Goal: Task Accomplishment & Management: Use online tool/utility

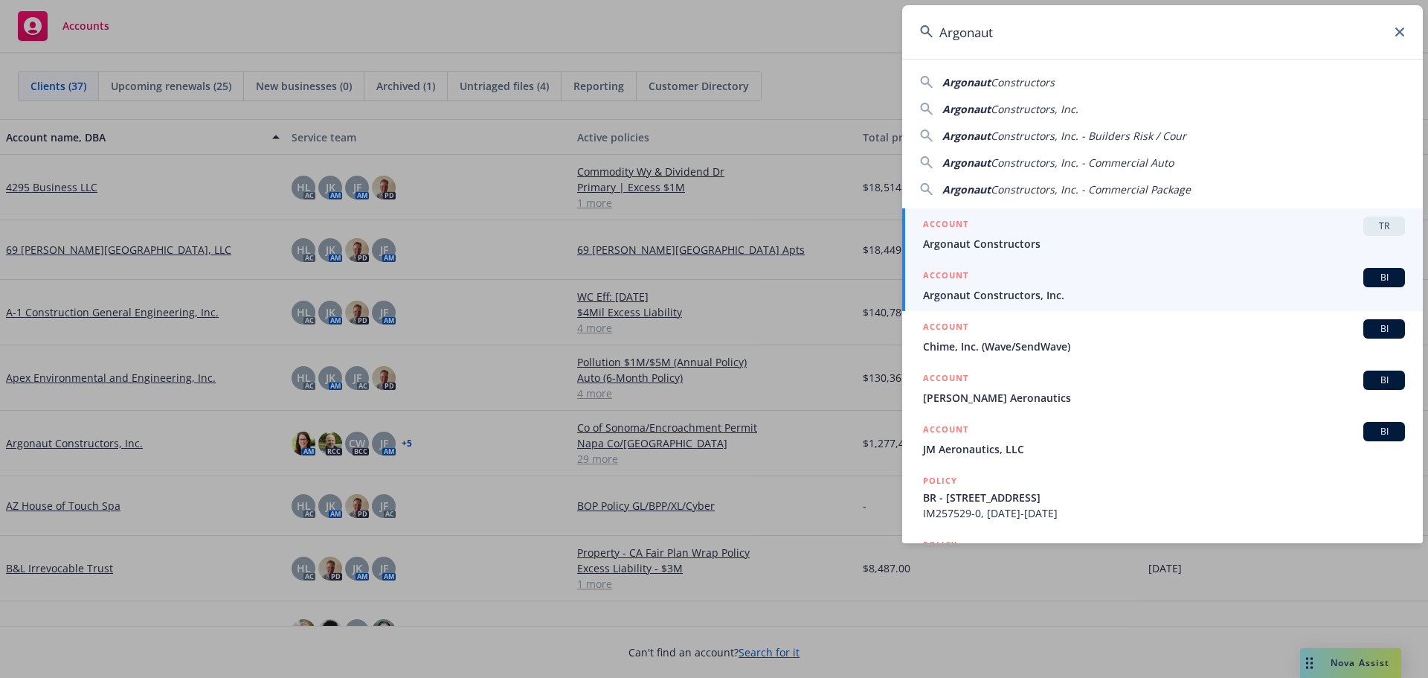
type input "Argonaut"
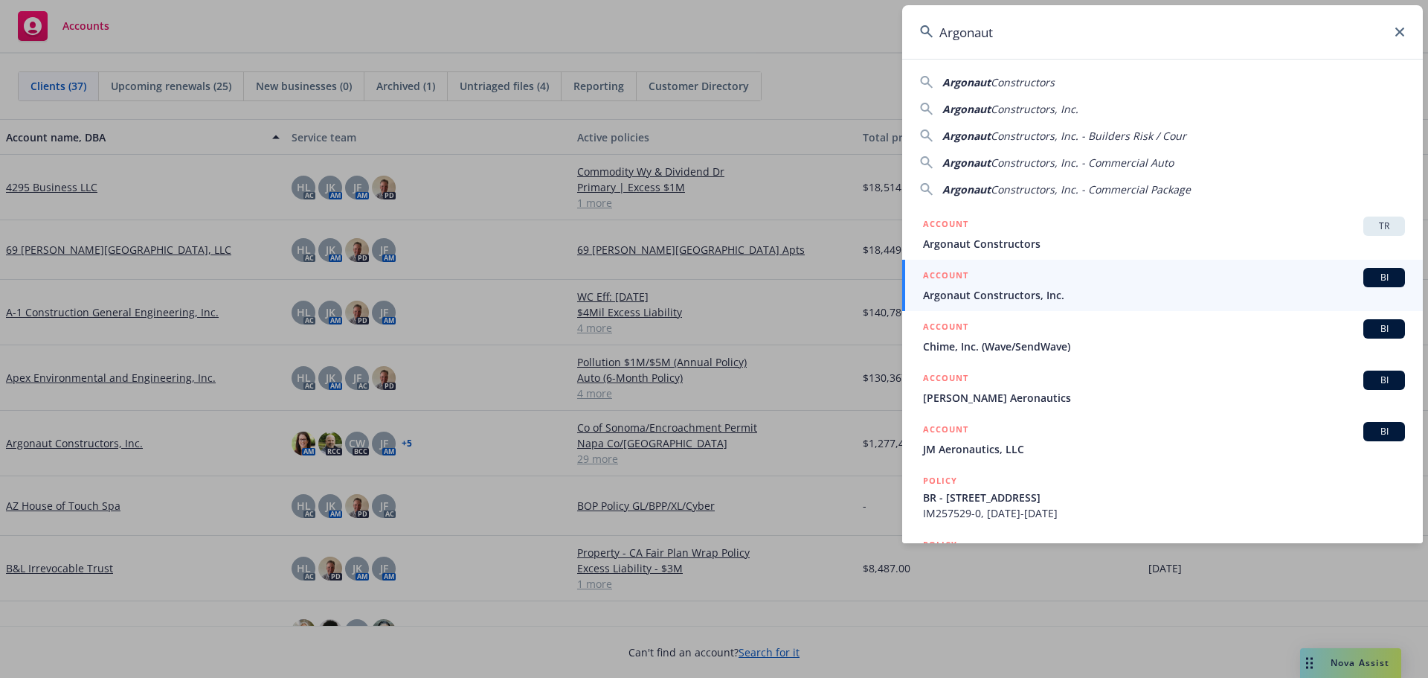
click at [1379, 286] on div "BI" at bounding box center [1384, 277] width 42 height 19
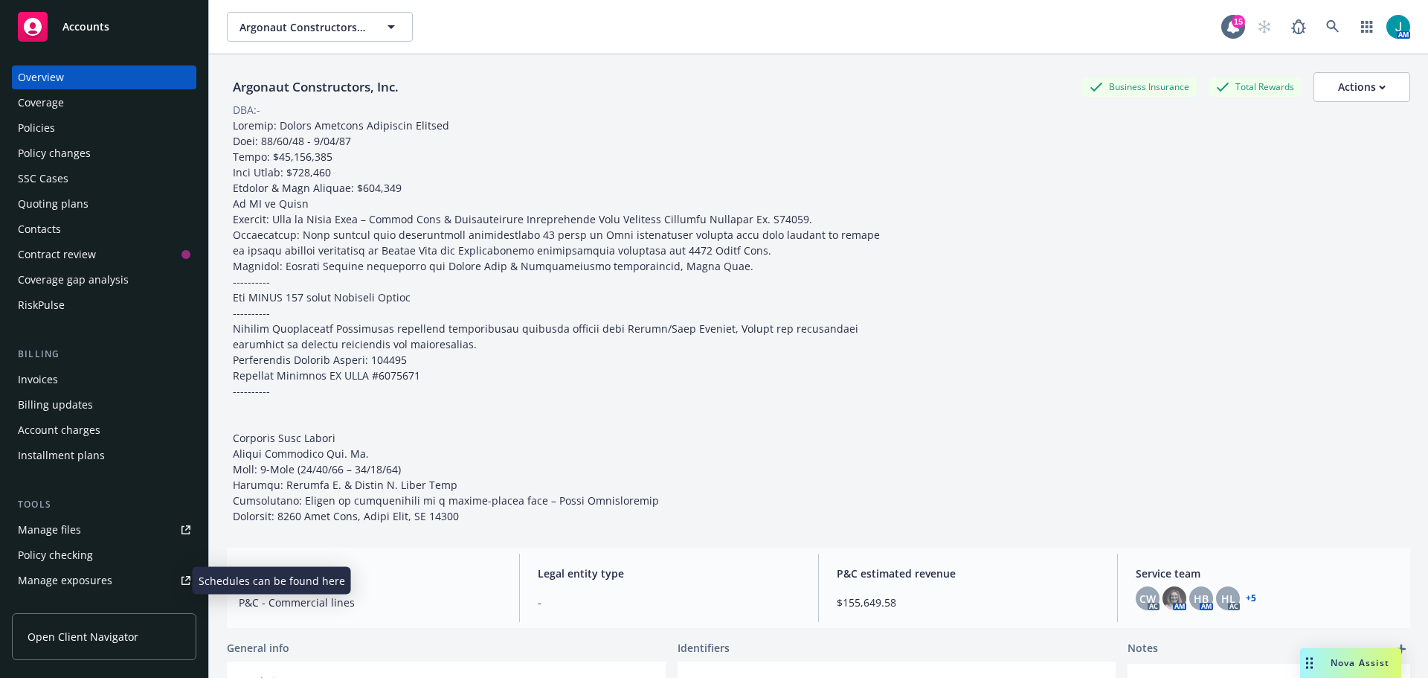
click at [97, 583] on div "Manage exposures" at bounding box center [65, 580] width 94 height 24
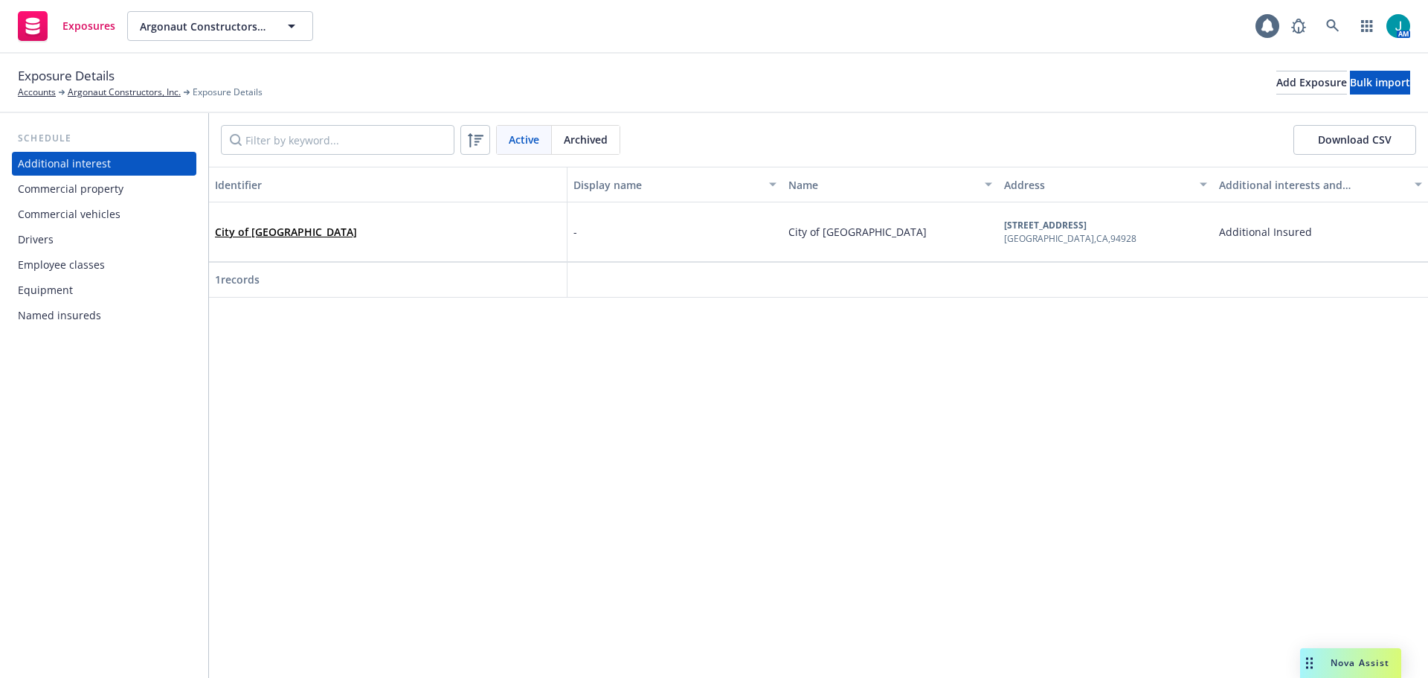
click at [57, 242] on div "Drivers" at bounding box center [104, 240] width 173 height 24
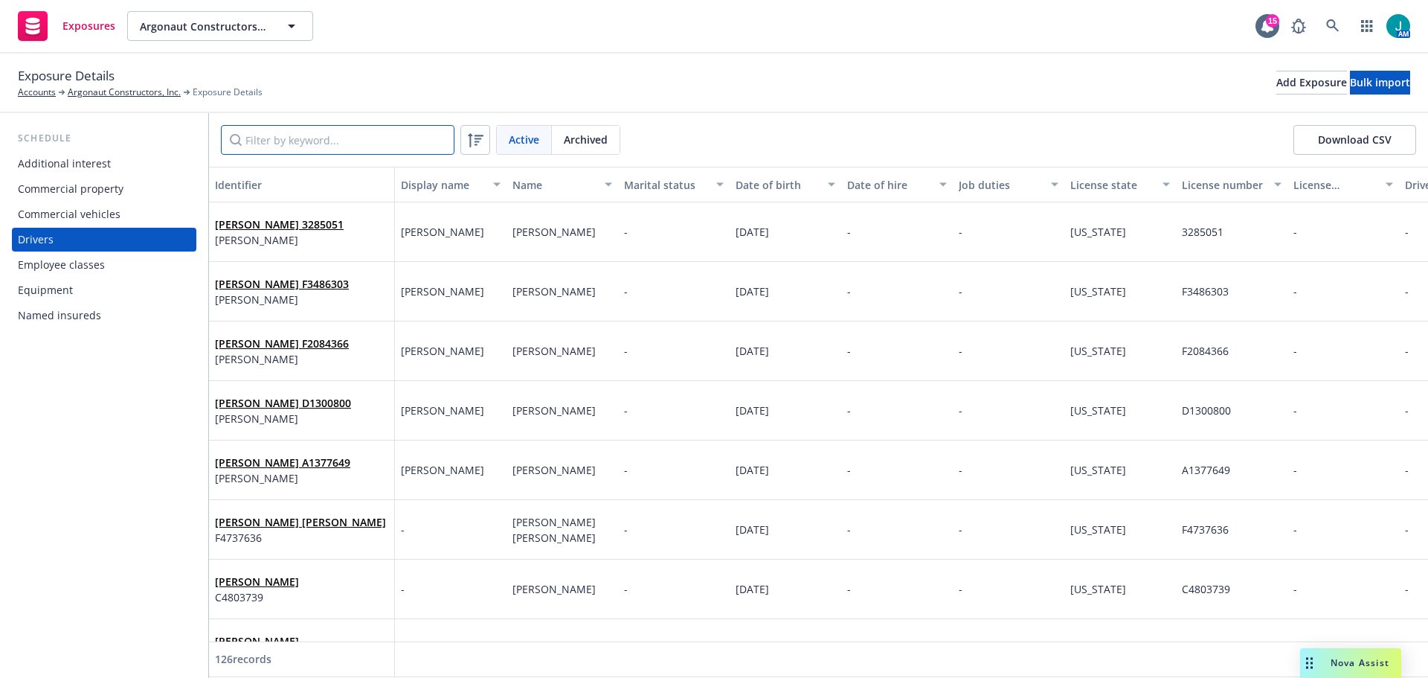
click at [299, 138] on input "Filter by keyword..." at bounding box center [338, 140] width 234 height 30
drag, startPoint x: 102, startPoint y: 215, endPoint x: 179, endPoint y: 190, distance: 81.4
click at [102, 216] on div "Commercial vehicles" at bounding box center [69, 214] width 103 height 24
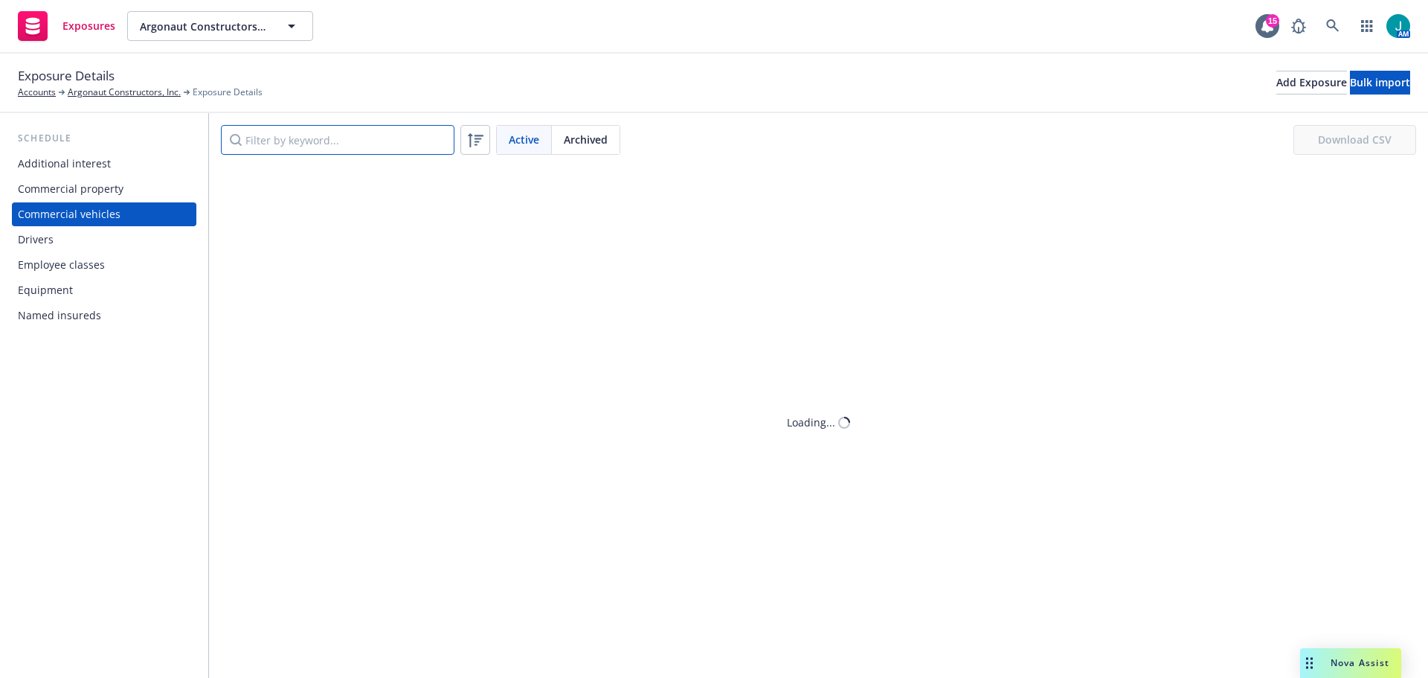
click at [283, 140] on input "Filter by keyword..." at bounding box center [338, 140] width 234 height 30
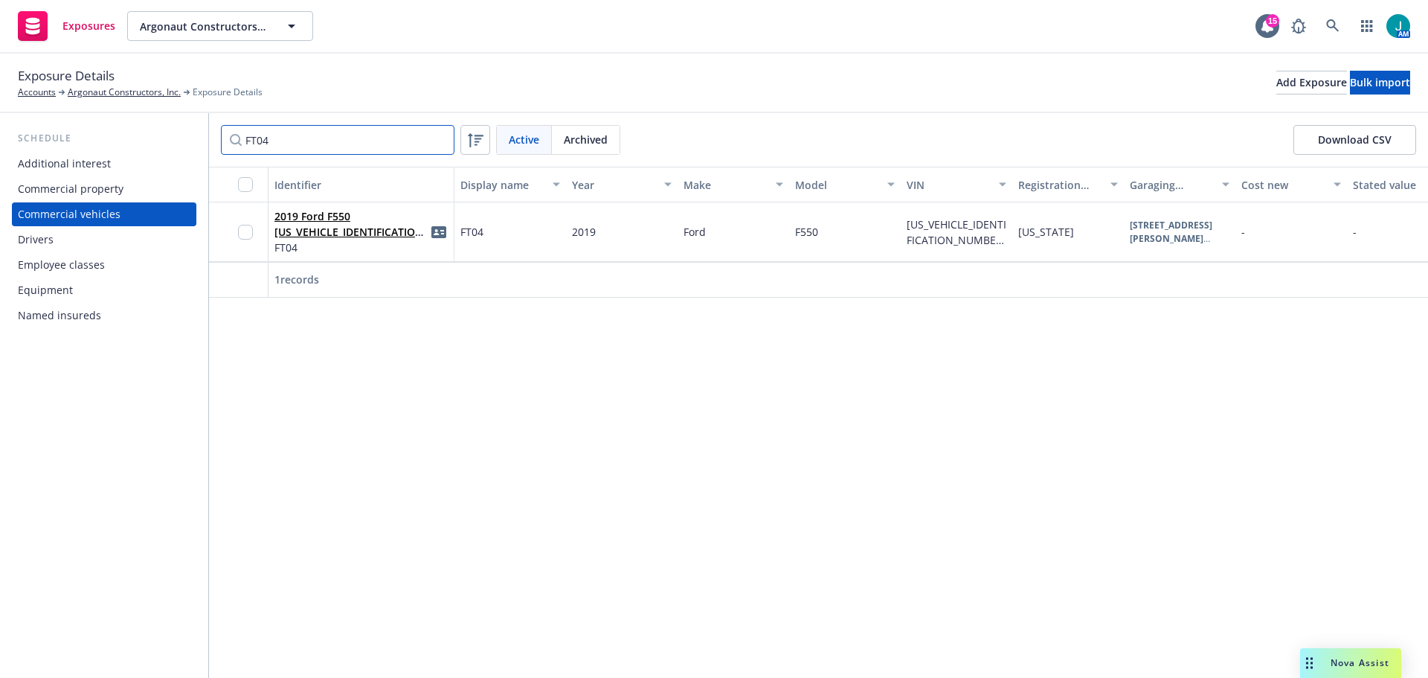
click at [286, 139] on input "FT04" at bounding box center [338, 140] width 234 height 30
click at [277, 144] on input "FT05" at bounding box center [338, 140] width 234 height 30
type input "F"
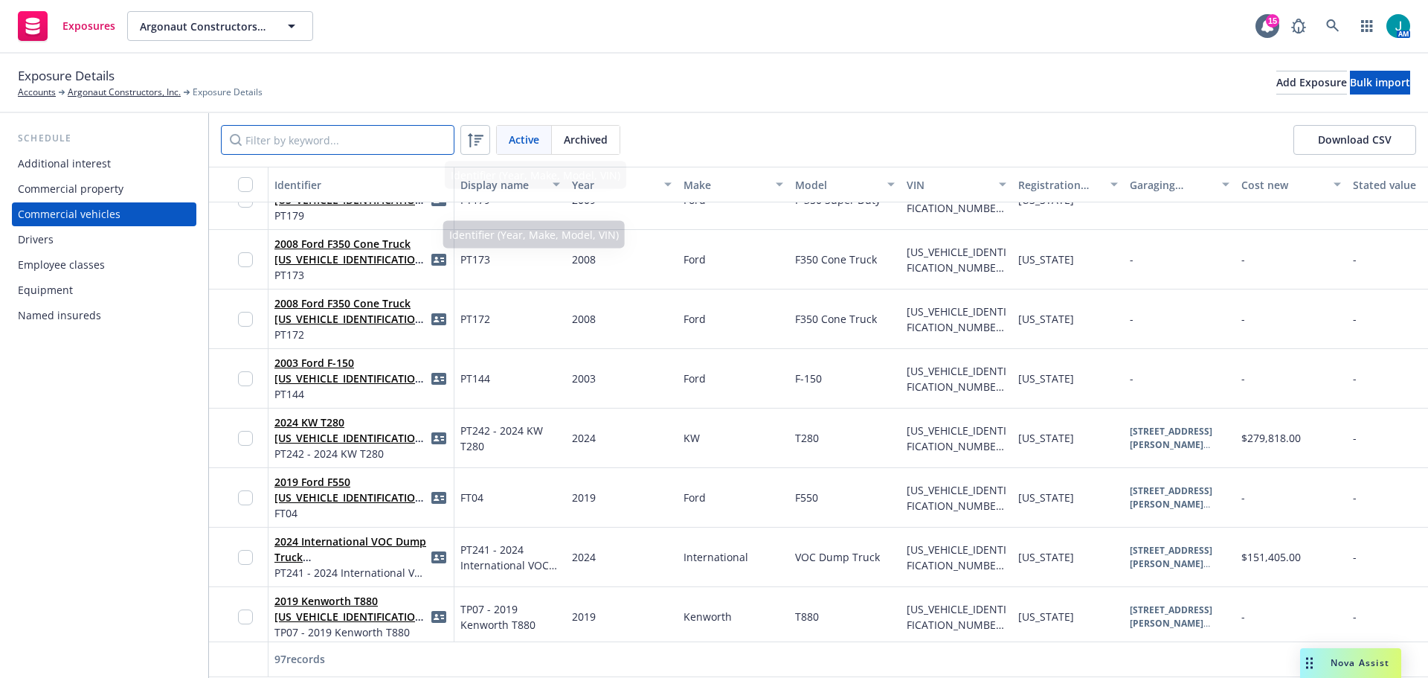
scroll to position [4909, 0]
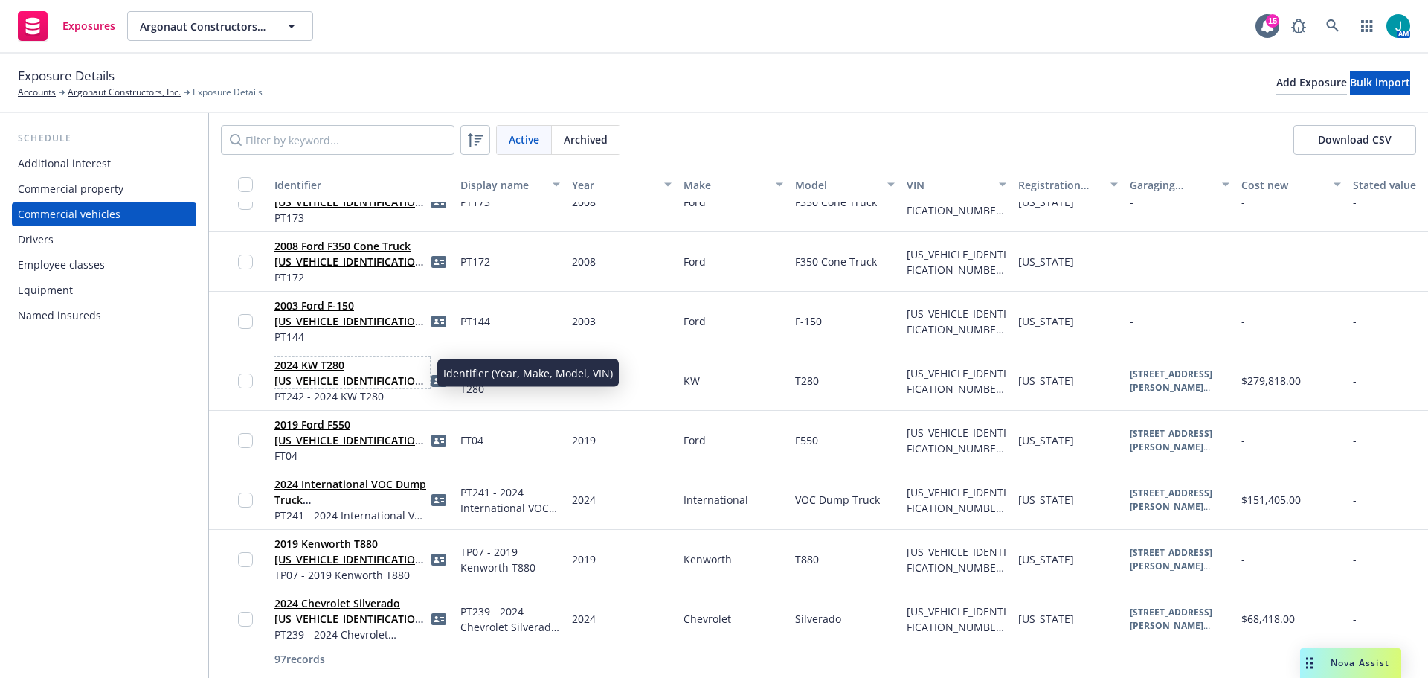
click at [341, 378] on link "2024 KW T280 [US_VEHICLE_IDENTIFICATION_NUMBER](PT242)" at bounding box center [350, 380] width 153 height 45
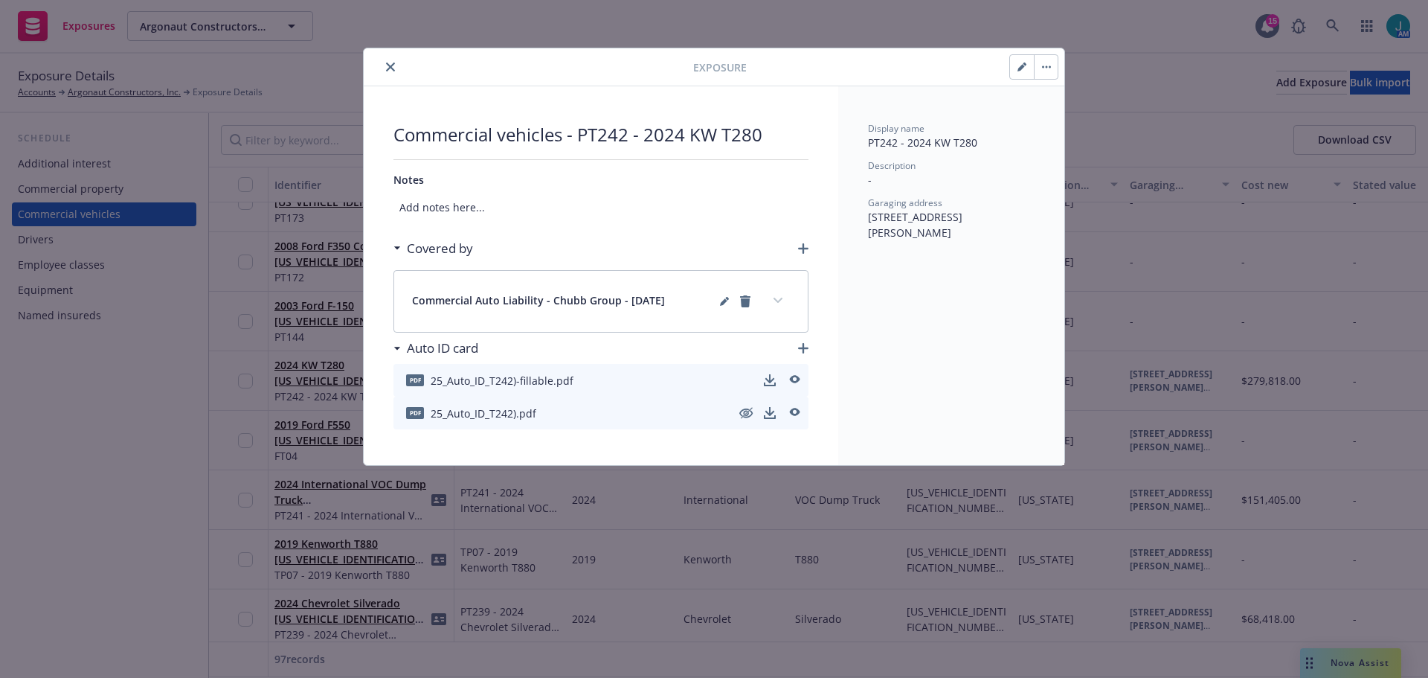
click at [1015, 71] on button "button" at bounding box center [1022, 67] width 24 height 24
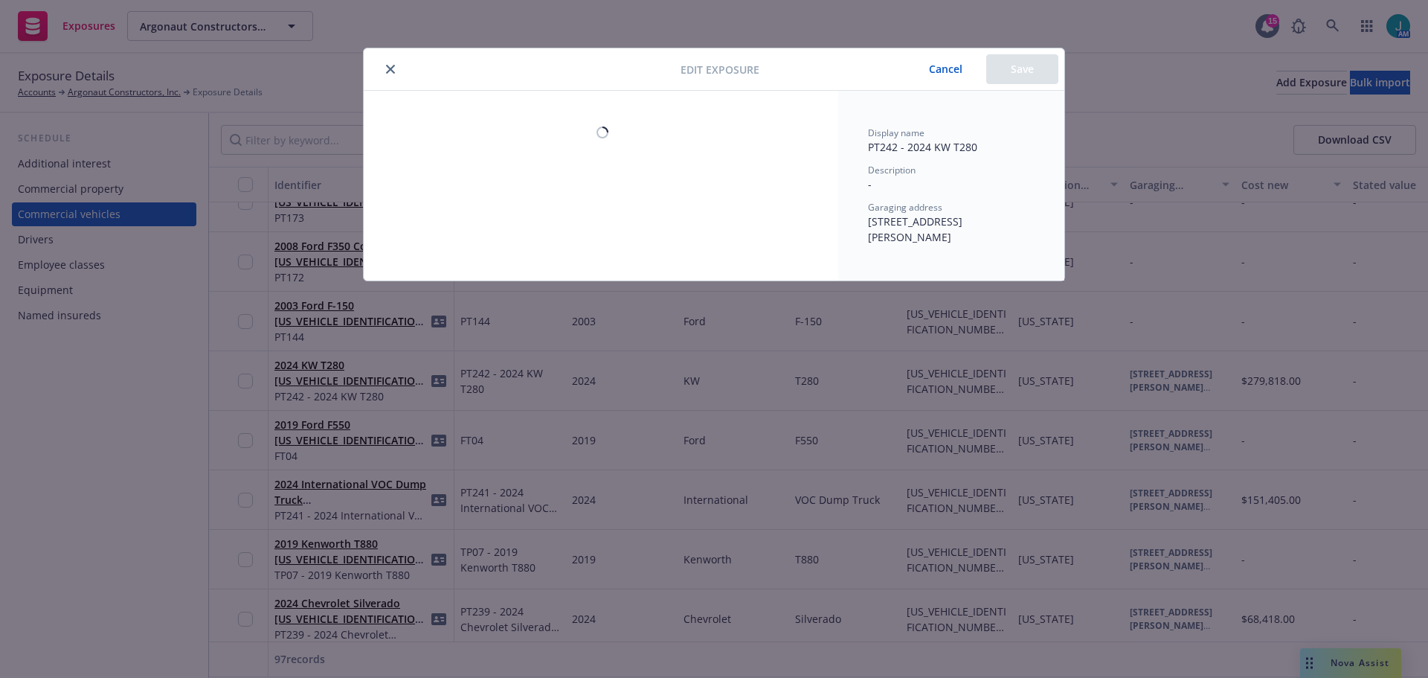
select select "CA"
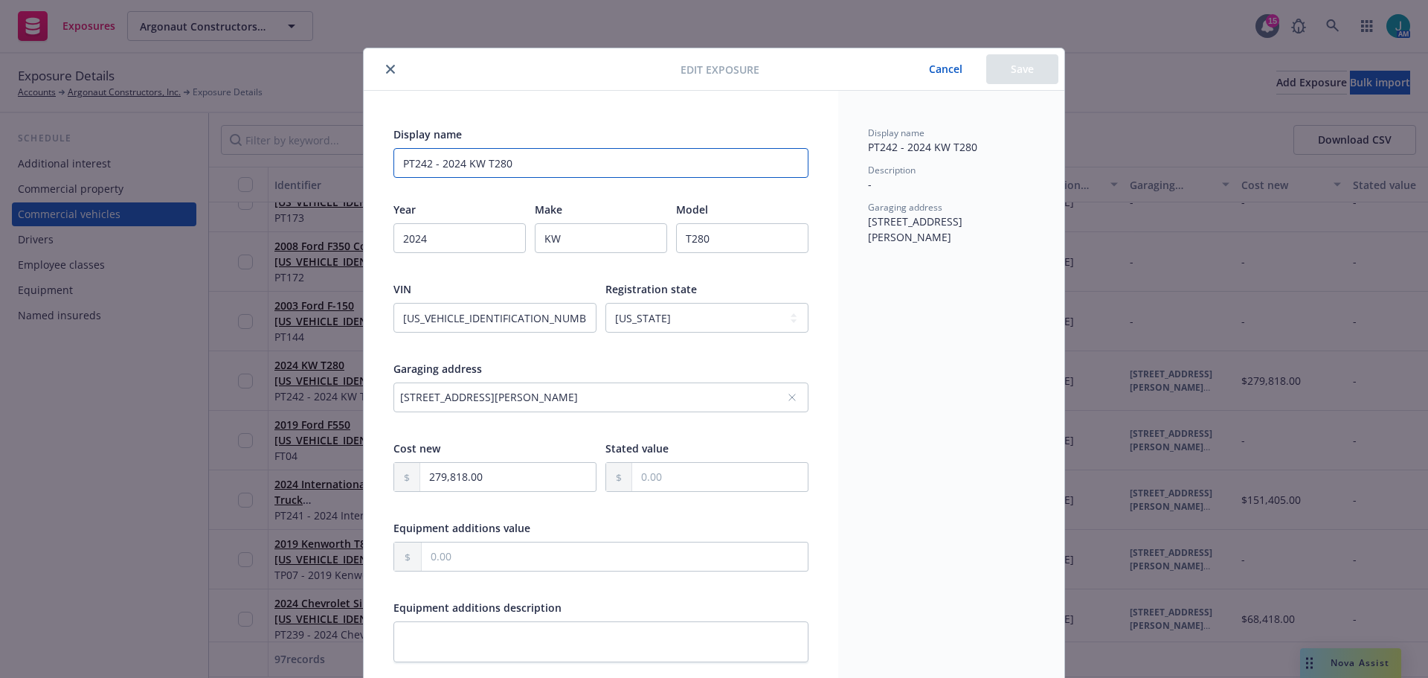
drag, startPoint x: 552, startPoint y: 154, endPoint x: 431, endPoint y: 165, distance: 121.7
click at [431, 164] on input "PT242 - 2024 KW T280" at bounding box center [600, 163] width 415 height 30
type input "PT242"
click at [1006, 67] on button "Save" at bounding box center [1022, 69] width 72 height 30
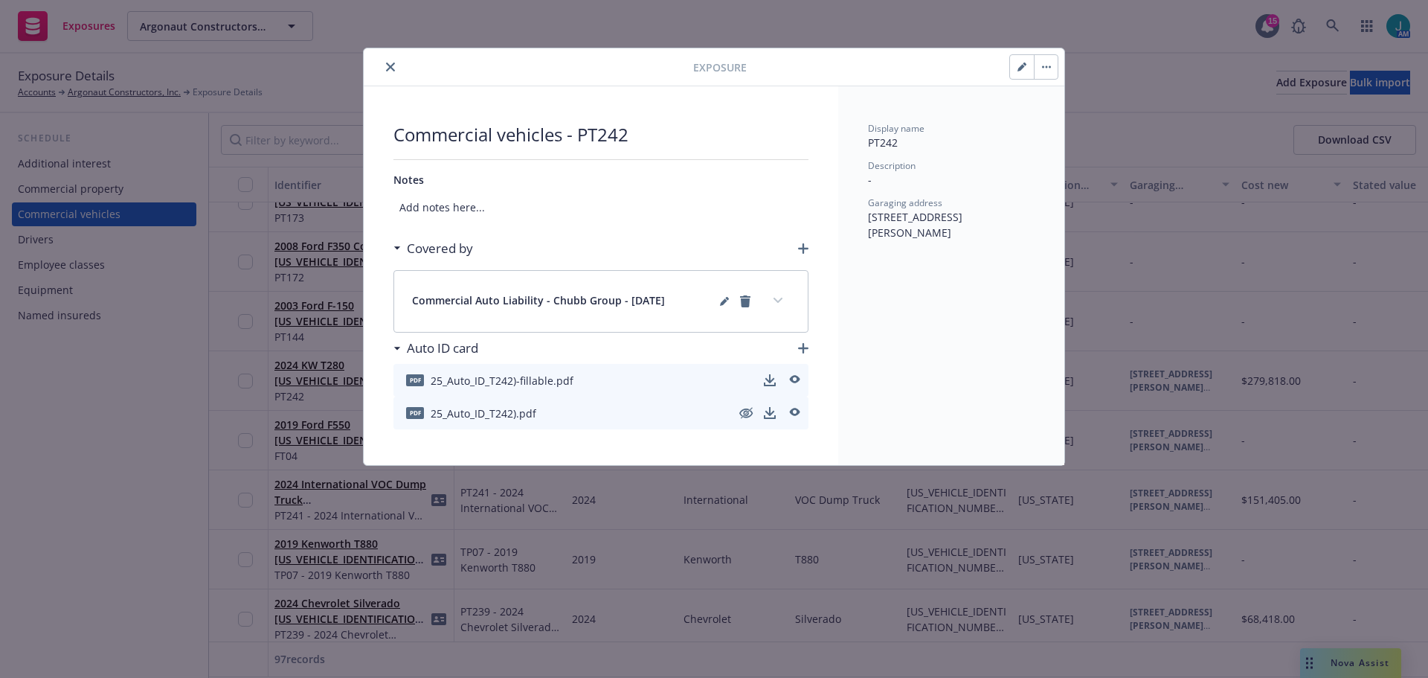
click at [389, 67] on icon "close" at bounding box center [390, 66] width 9 height 9
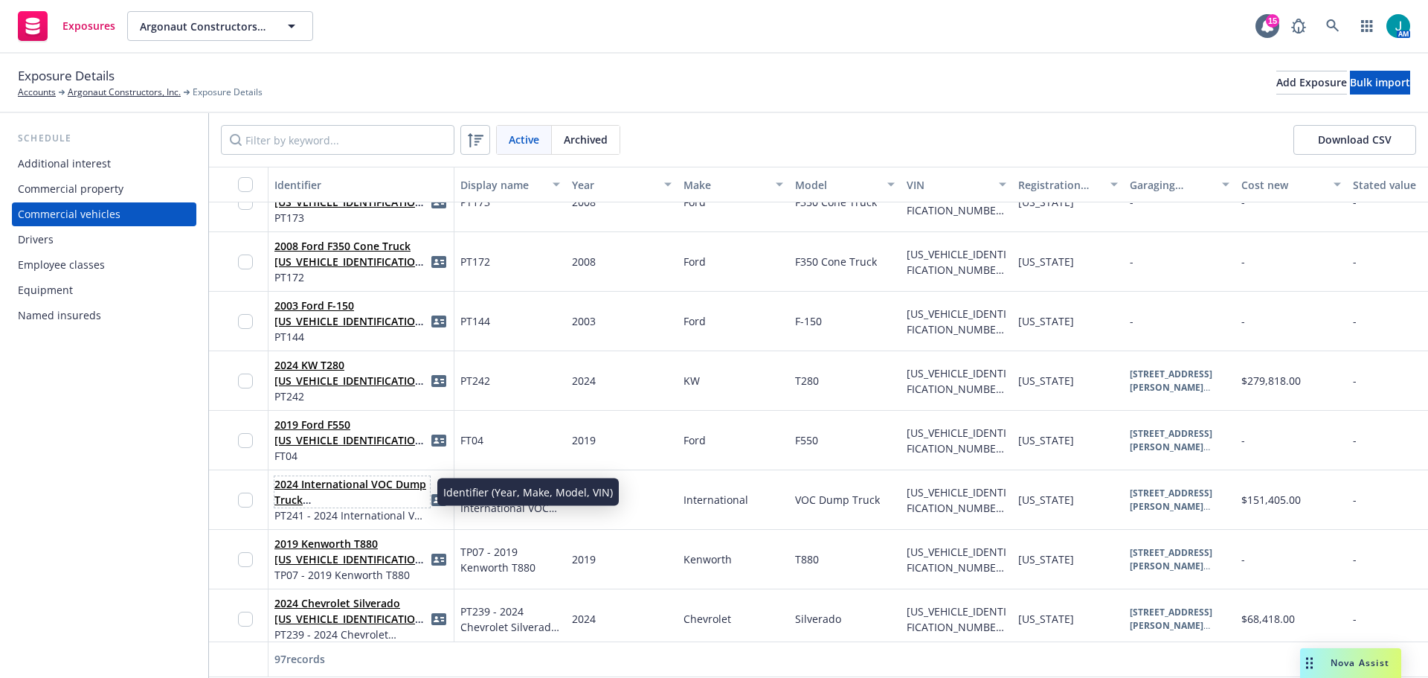
click at [331, 482] on link "2024 International VOC Dump Truck [US_VEHICLE_IDENTIFICATION_NUMBER](PT241)" at bounding box center [350, 507] width 153 height 61
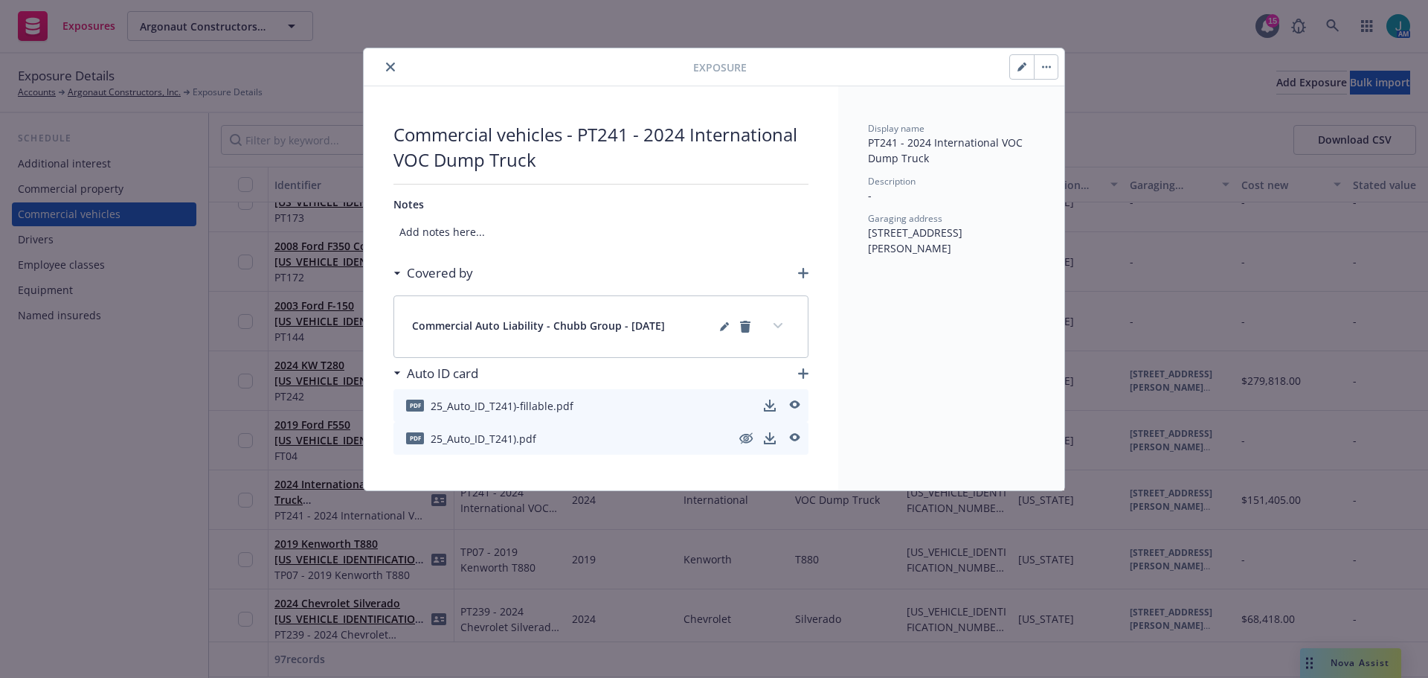
drag, startPoint x: 1020, startPoint y: 66, endPoint x: 823, endPoint y: 173, distance: 223.3
click at [1020, 67] on icon "button" at bounding box center [1021, 66] width 9 height 9
select select "CA"
select select "HEAVY_TRUCK"
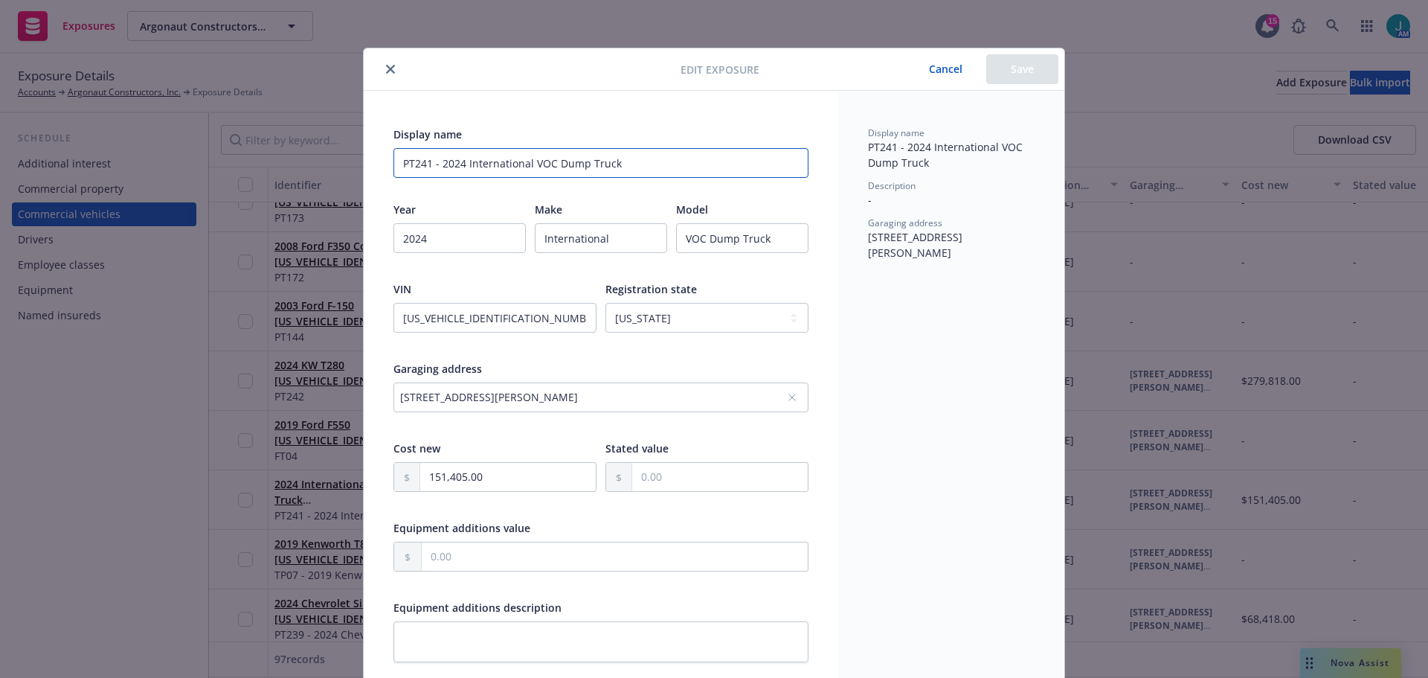
drag, startPoint x: 633, startPoint y: 166, endPoint x: 451, endPoint y: 179, distance: 182.7
click at [445, 170] on input "PT241 - 2024 International VOC Dump Truck" at bounding box center [600, 163] width 415 height 30
type input "PT241"
click at [1024, 65] on button "Save" at bounding box center [1022, 69] width 72 height 30
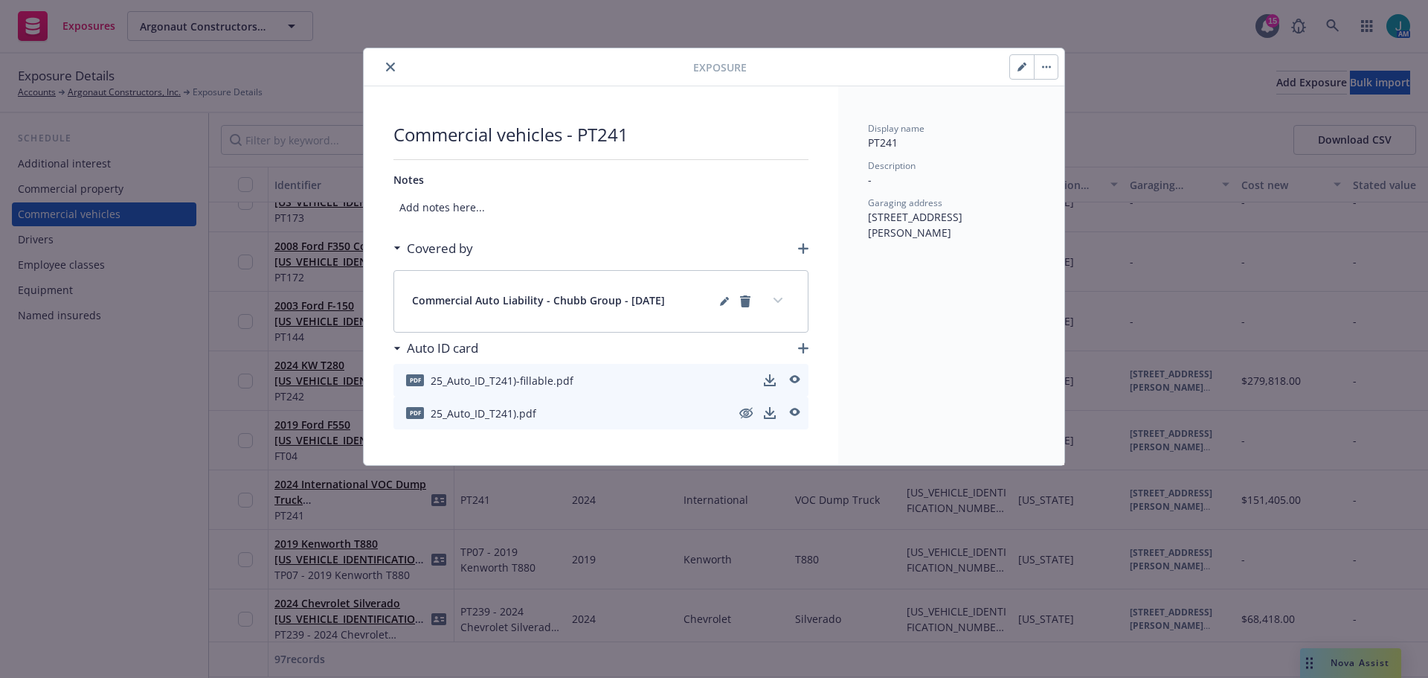
click at [388, 68] on icon "close" at bounding box center [390, 66] width 9 height 9
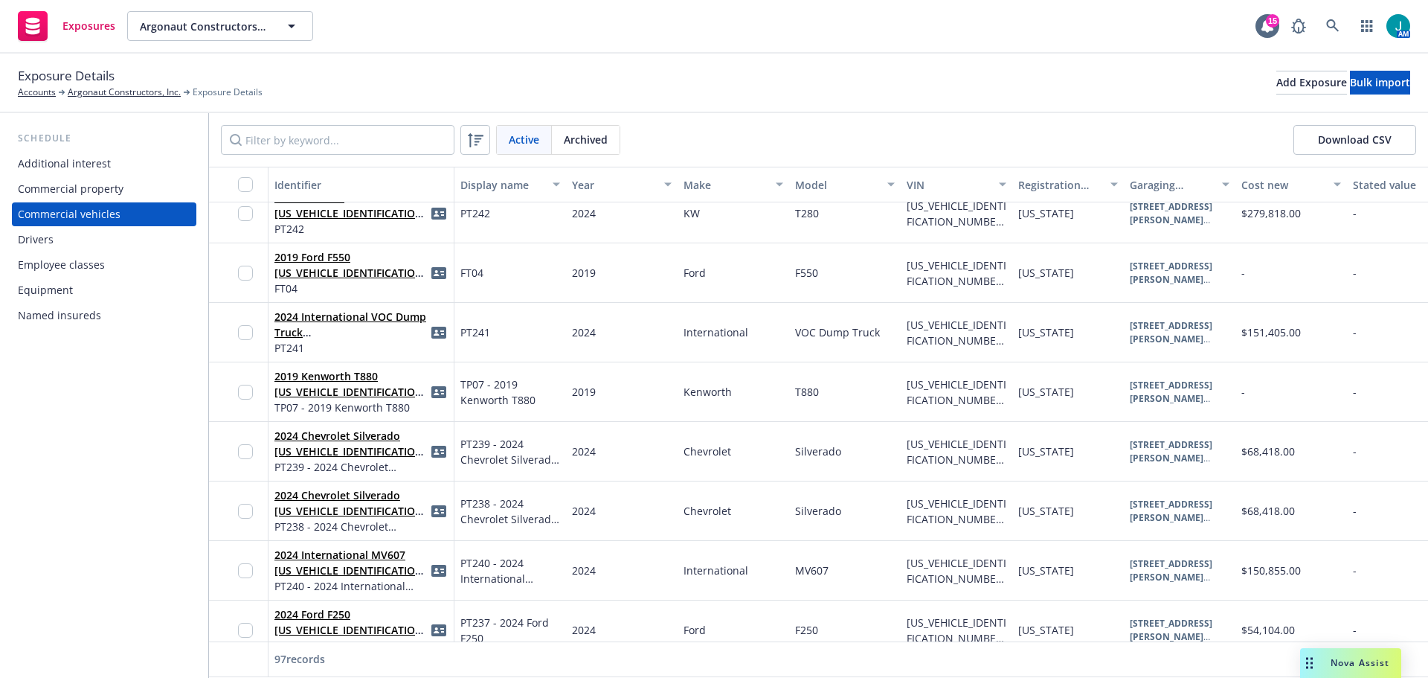
scroll to position [5132, 0]
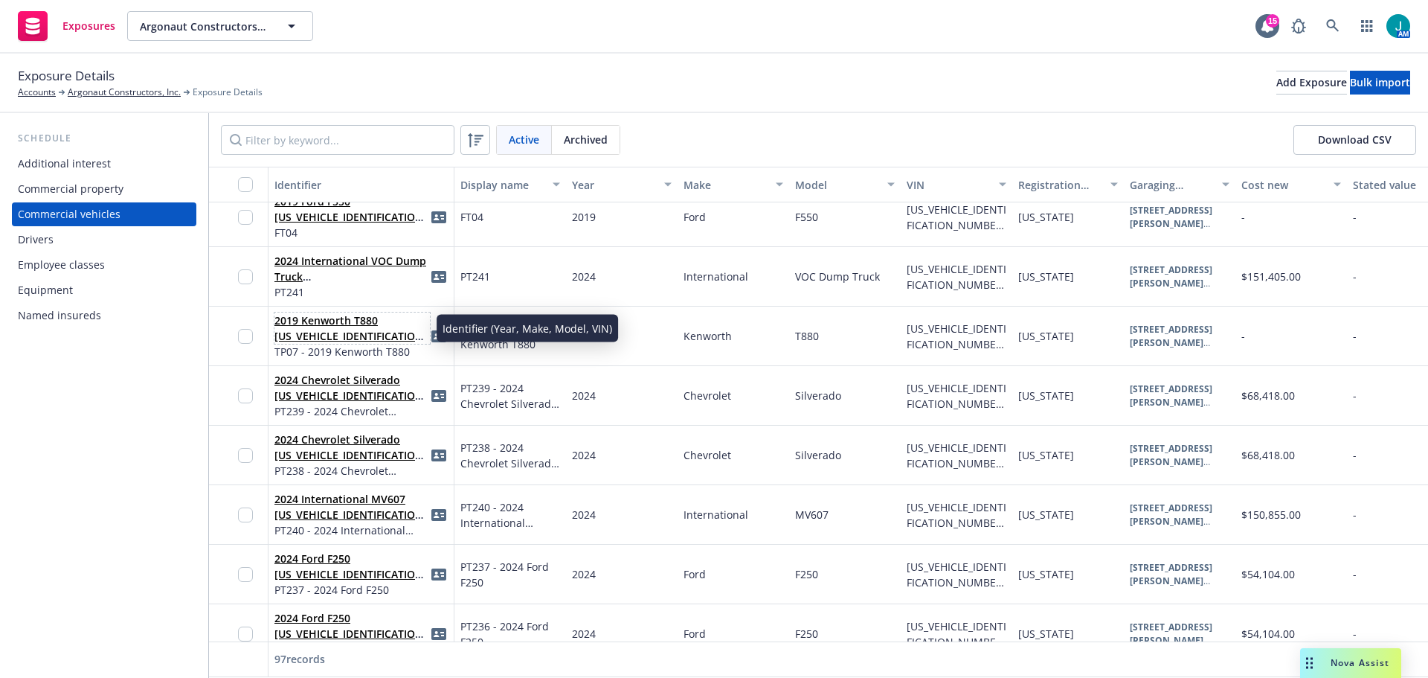
click at [315, 331] on link "2019 Kenworth T880 [US_VEHICLE_IDENTIFICATION_NUMBER](TP07)" at bounding box center [350, 335] width 153 height 45
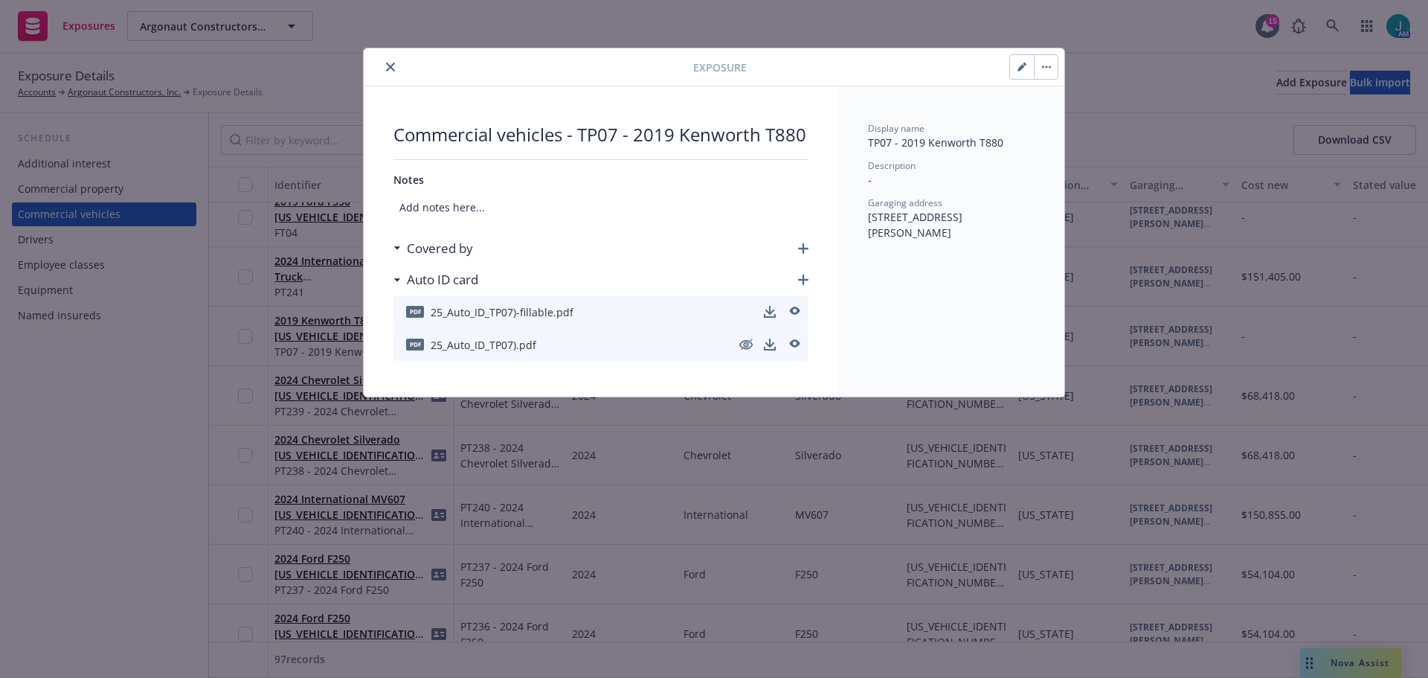
click at [1021, 67] on icon "button" at bounding box center [1020, 67] width 7 height 7
select select "CA"
select select "EXTRA_HEAVY_TRUCK"
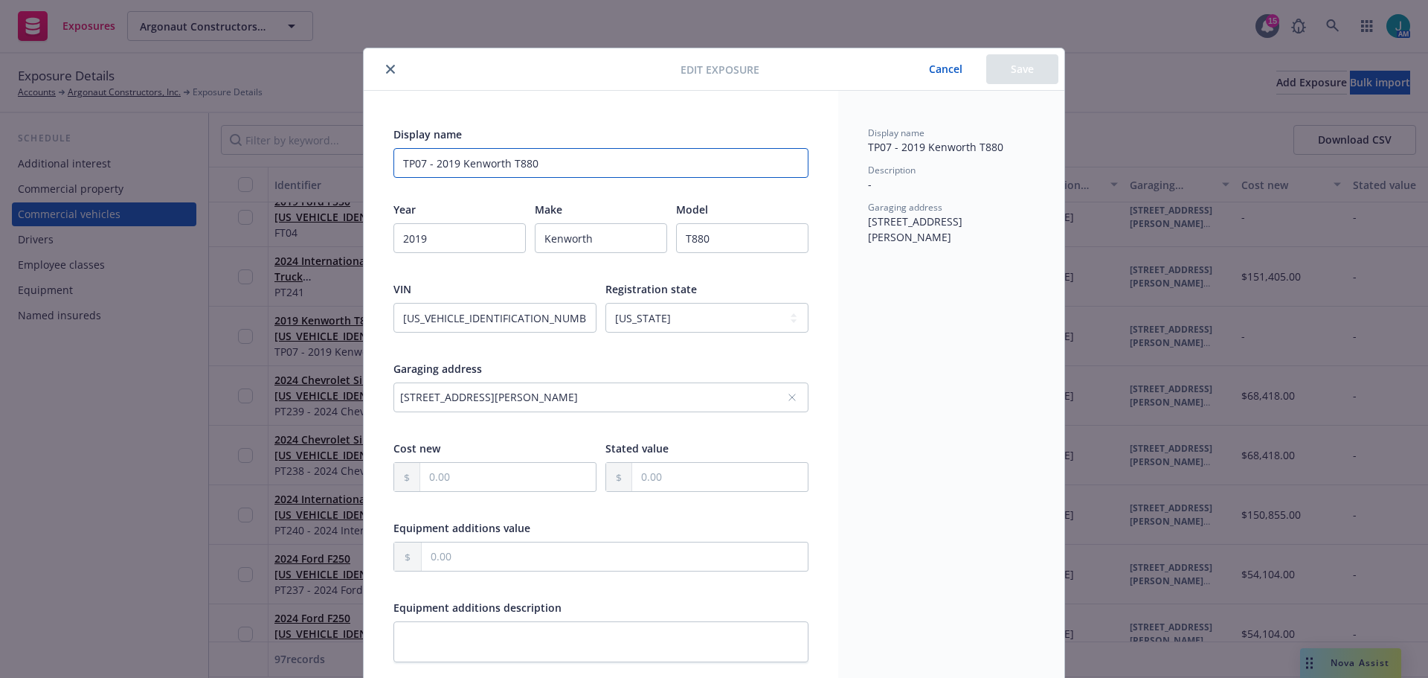
drag, startPoint x: 548, startPoint y: 155, endPoint x: 434, endPoint y: 155, distance: 113.8
click at [434, 155] on input "TP07 - 2019 Kenworth T880" at bounding box center [600, 163] width 415 height 30
type input "TP07"
click at [1024, 70] on button "Save" at bounding box center [1022, 69] width 72 height 30
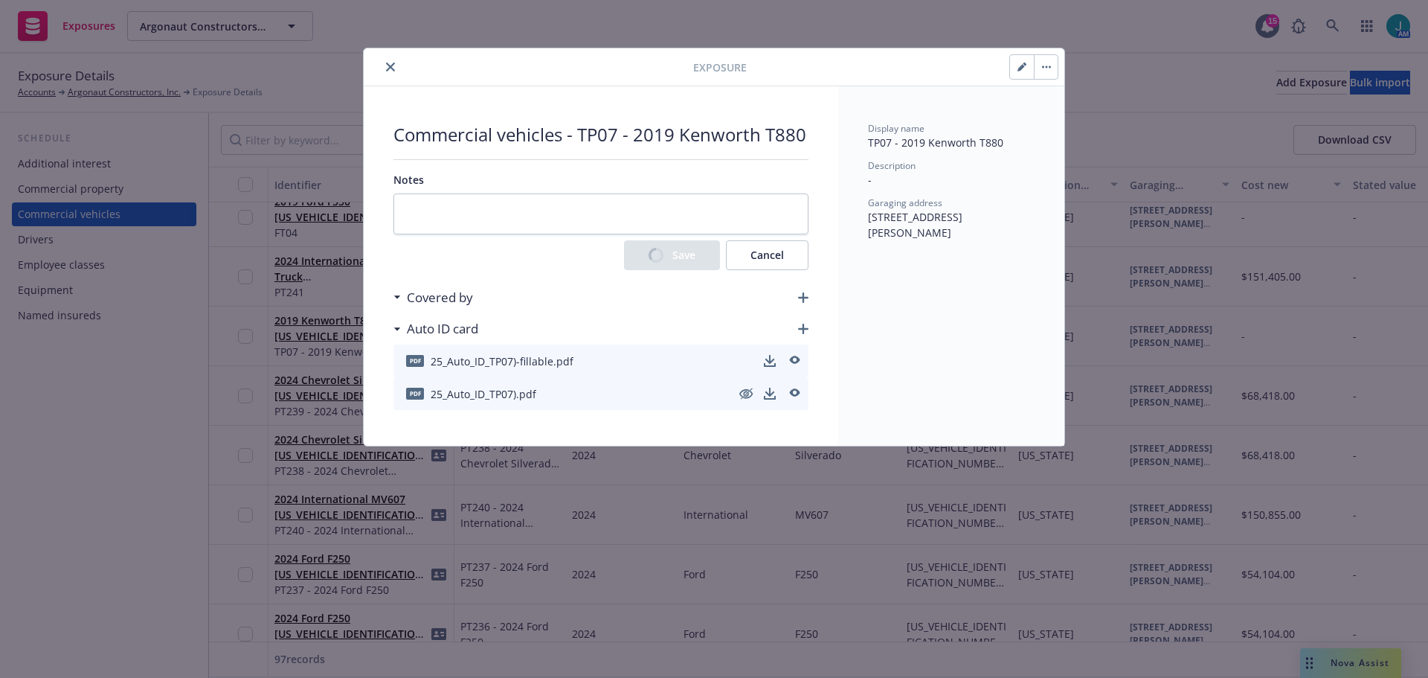
click at [386, 68] on icon "close" at bounding box center [390, 66] width 9 height 9
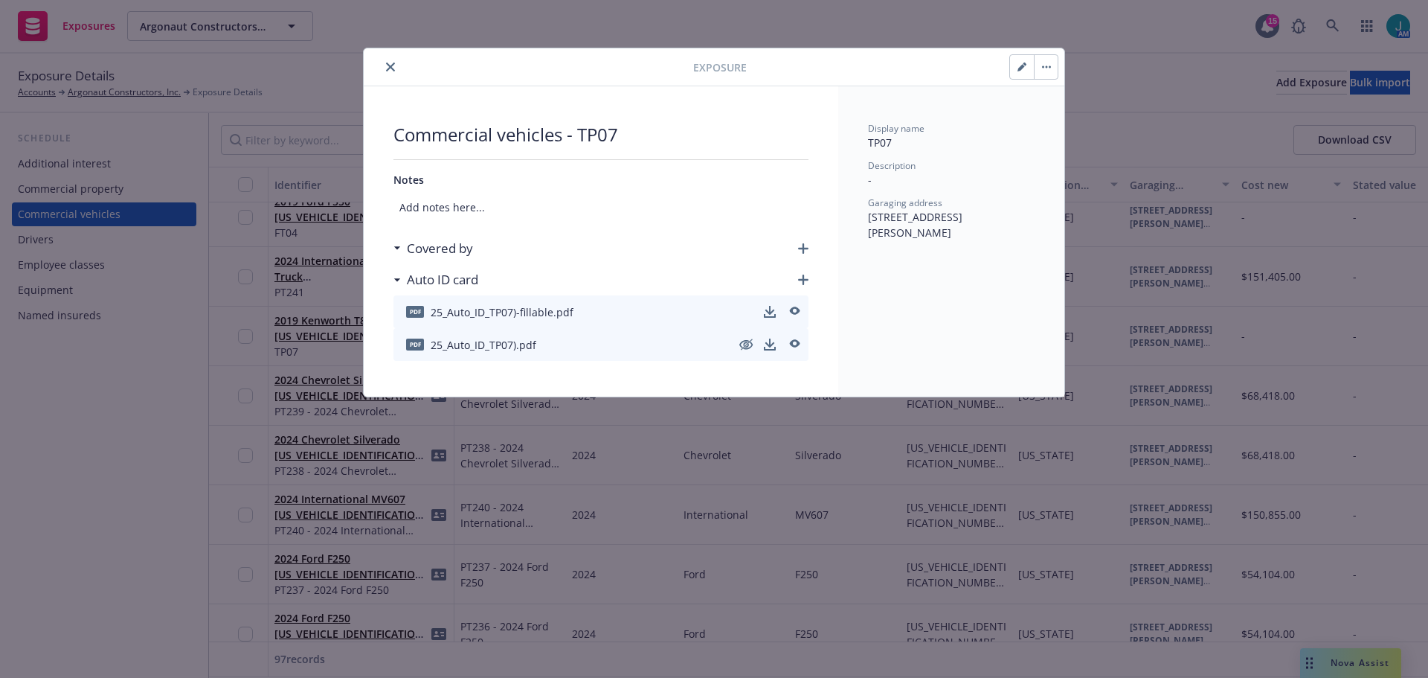
drag, startPoint x: 391, startPoint y: 64, endPoint x: 391, endPoint y: 74, distance: 9.7
click at [391, 69] on icon "close" at bounding box center [390, 66] width 9 height 9
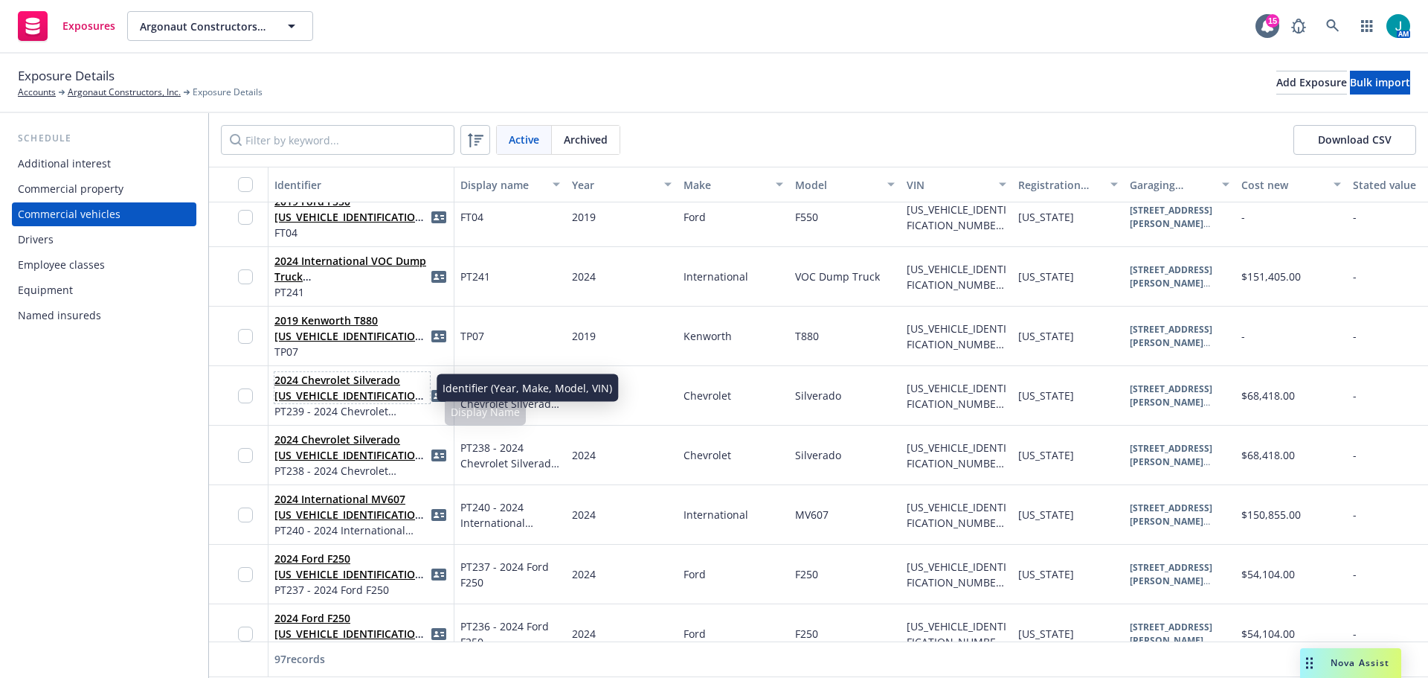
click at [334, 396] on link "2024 Chevrolet Silverado [US_VEHICLE_IDENTIFICATION_NUMBER](PT239)" at bounding box center [350, 395] width 153 height 45
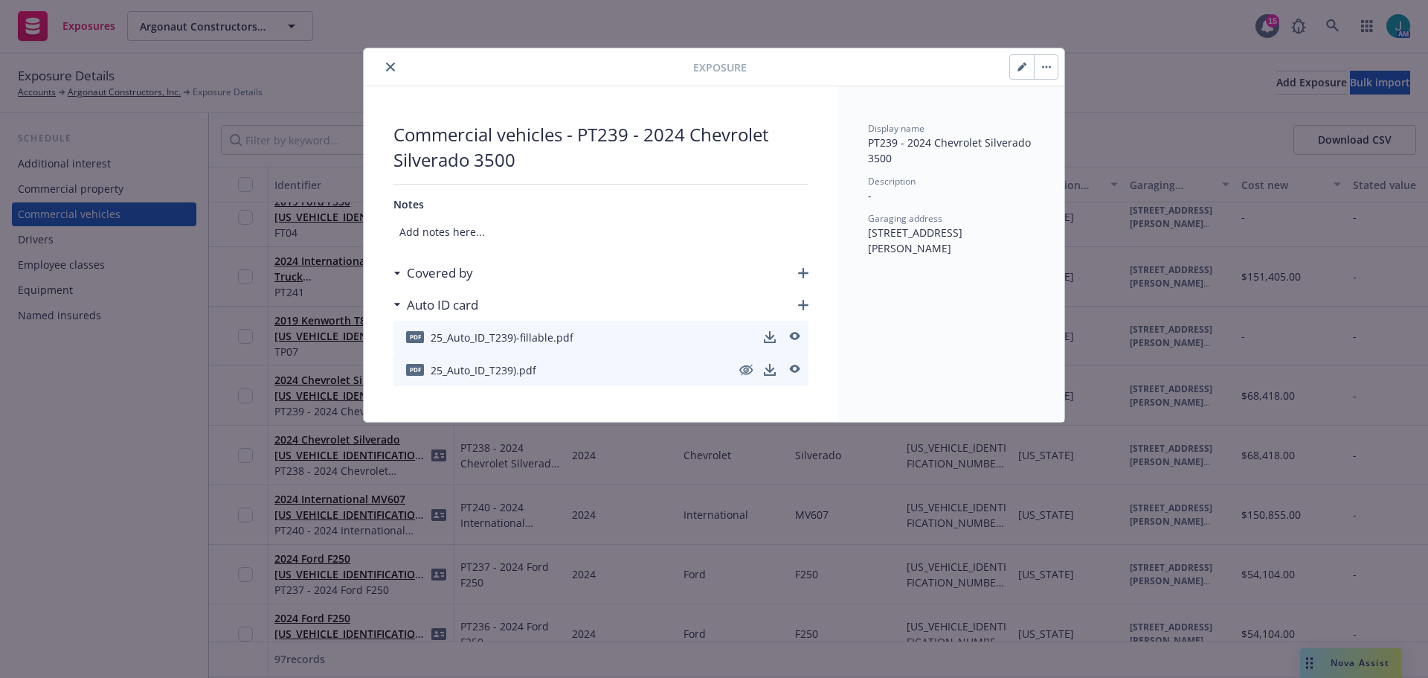
click at [1023, 69] on icon "button" at bounding box center [1021, 66] width 9 height 9
select select "CA"
select select "MEDIUM_TRUCK"
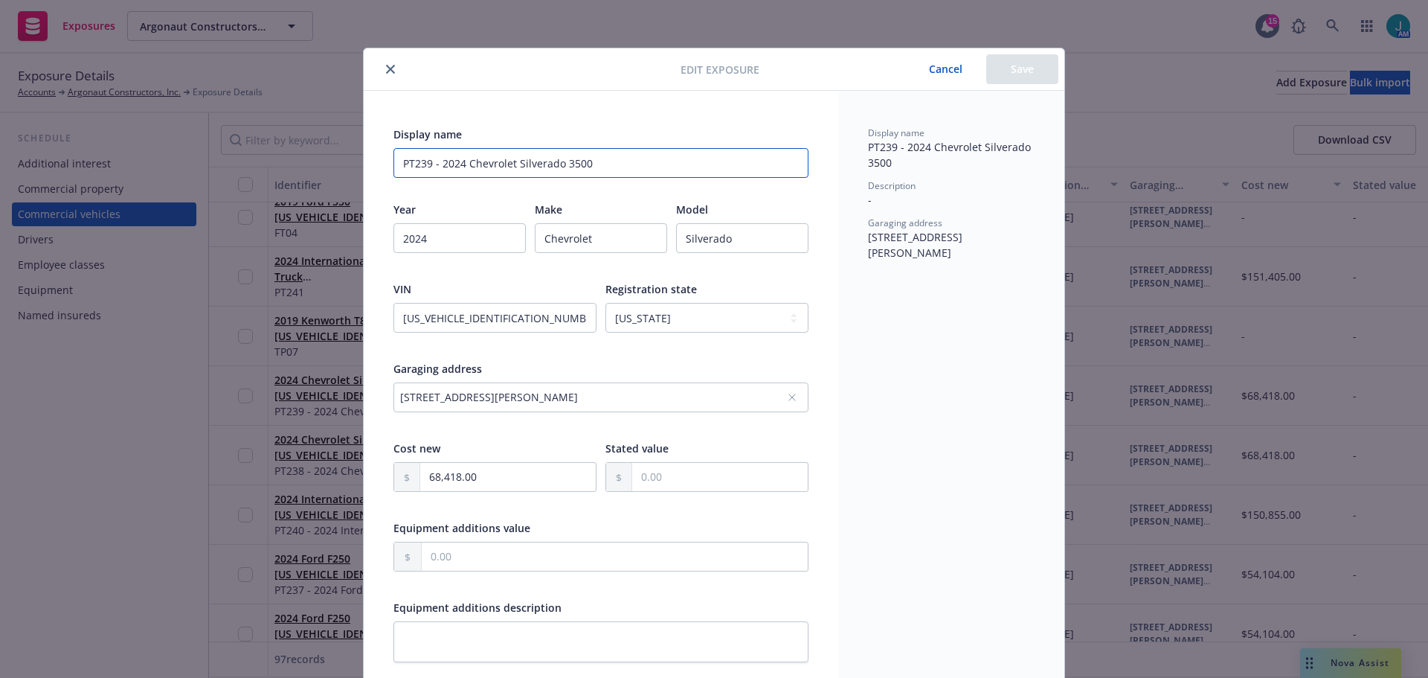
drag, startPoint x: 433, startPoint y: 160, endPoint x: 627, endPoint y: 156, distance: 194.2
click at [627, 156] on input "PT239 - 2024 Chevrolet Silverado 3500" at bounding box center [600, 163] width 415 height 30
type input "PT239"
drag, startPoint x: 1009, startPoint y: 66, endPoint x: 870, endPoint y: 192, distance: 187.5
click at [1009, 68] on button "Save" at bounding box center [1022, 69] width 72 height 30
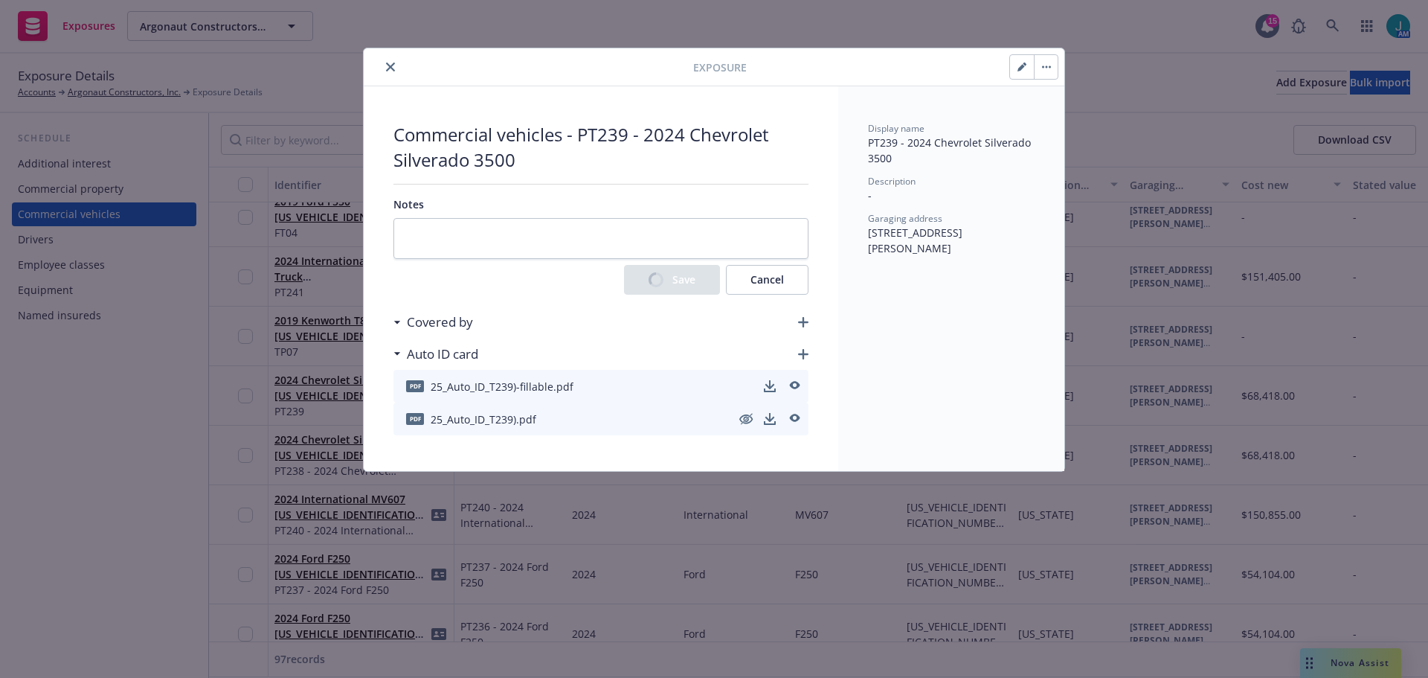
drag, startPoint x: 390, startPoint y: 67, endPoint x: 392, endPoint y: 74, distance: 7.6
click at [390, 68] on icon "close" at bounding box center [390, 66] width 9 height 9
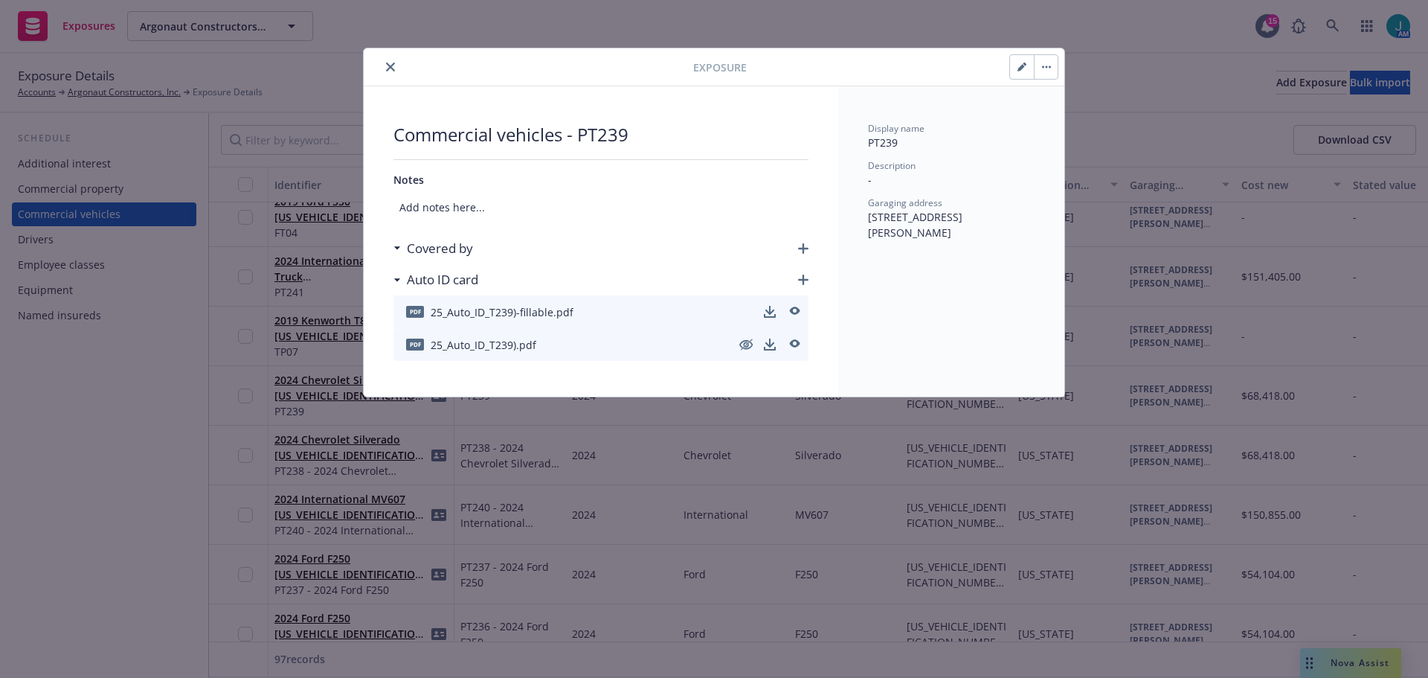
click at [387, 68] on icon "close" at bounding box center [390, 66] width 9 height 9
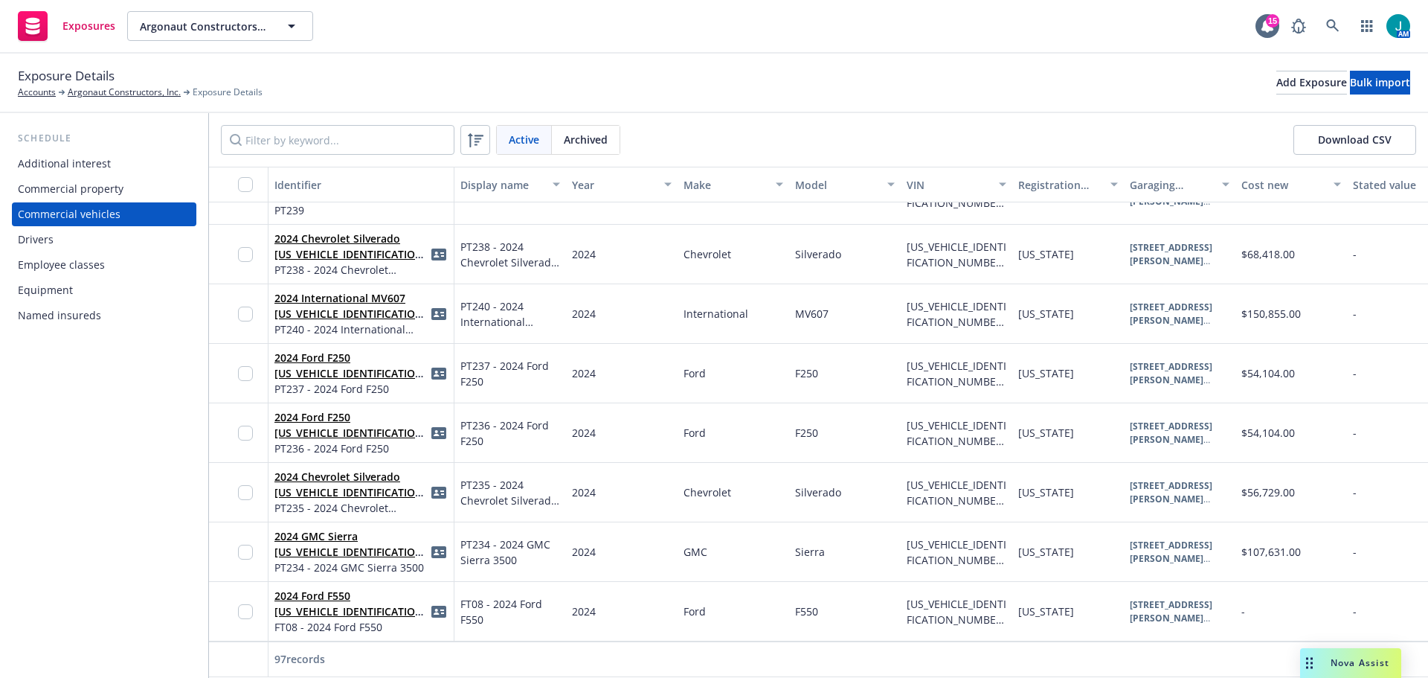
scroll to position [5344, 0]
click at [330, 233] on link "2024 Chevrolet Silverado [US_VEHICLE_IDENTIFICATION_NUMBER](PT238)" at bounding box center [350, 253] width 153 height 45
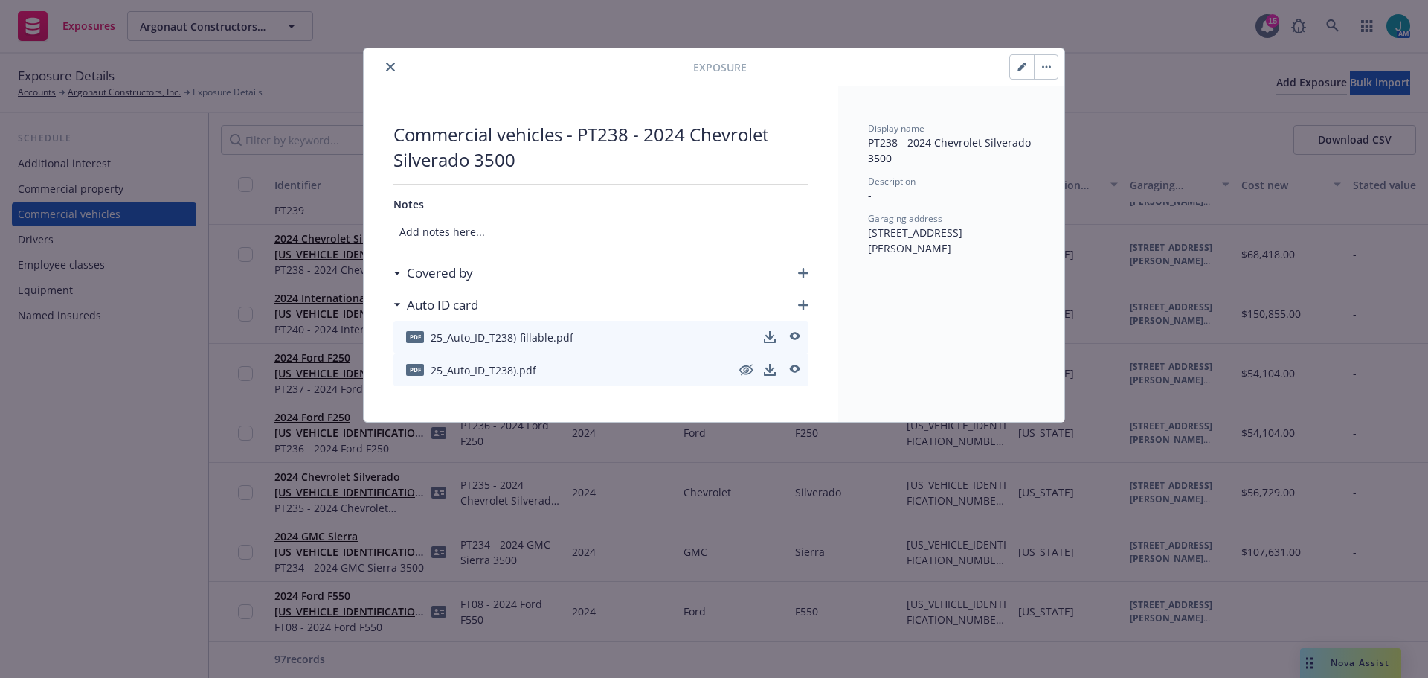
click at [1022, 67] on icon "button" at bounding box center [1020, 67] width 7 height 7
select select "CA"
select select "MEDIUM_TRUCK"
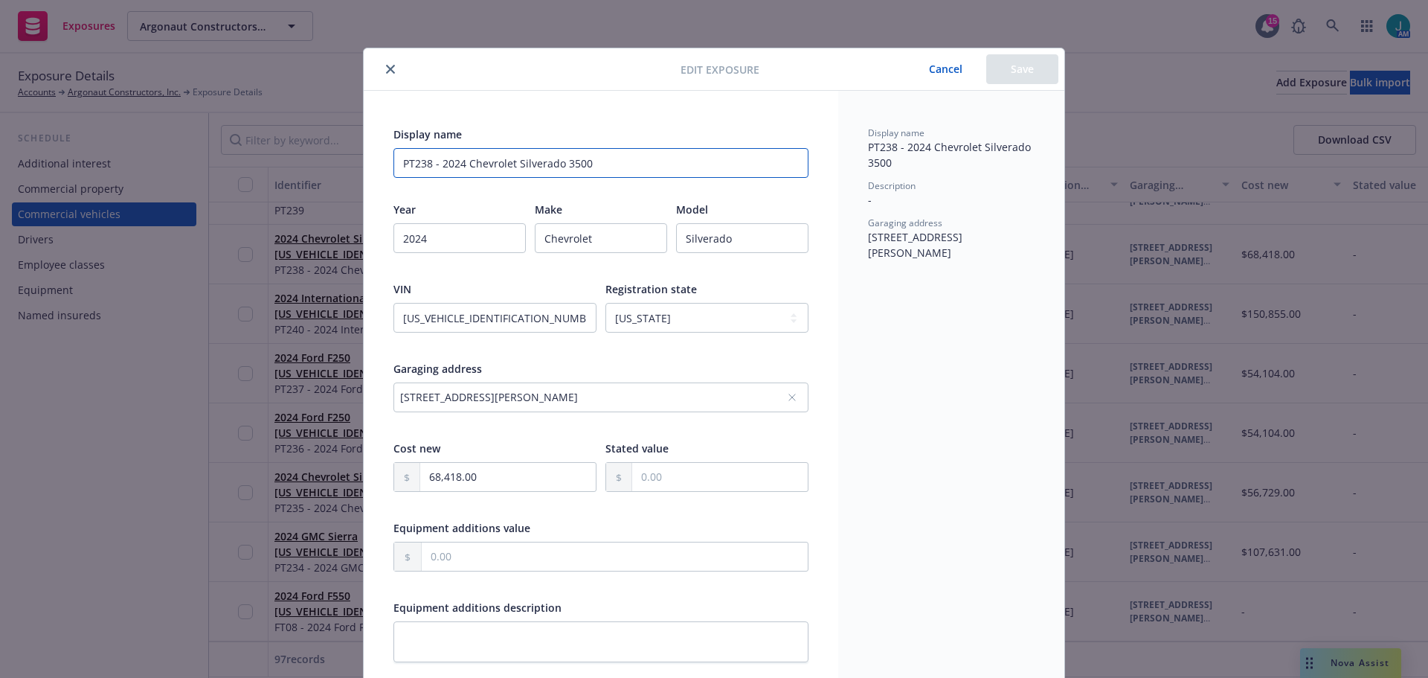
drag, startPoint x: 428, startPoint y: 164, endPoint x: 709, endPoint y: 164, distance: 280.4
click at [709, 164] on input "PT238 - 2024 Chevrolet Silverado 3500" at bounding box center [600, 163] width 415 height 30
type input "PT238"
drag, startPoint x: 1031, startPoint y: 65, endPoint x: 1023, endPoint y: 80, distance: 17.3
click at [1031, 66] on button "Save" at bounding box center [1022, 69] width 72 height 30
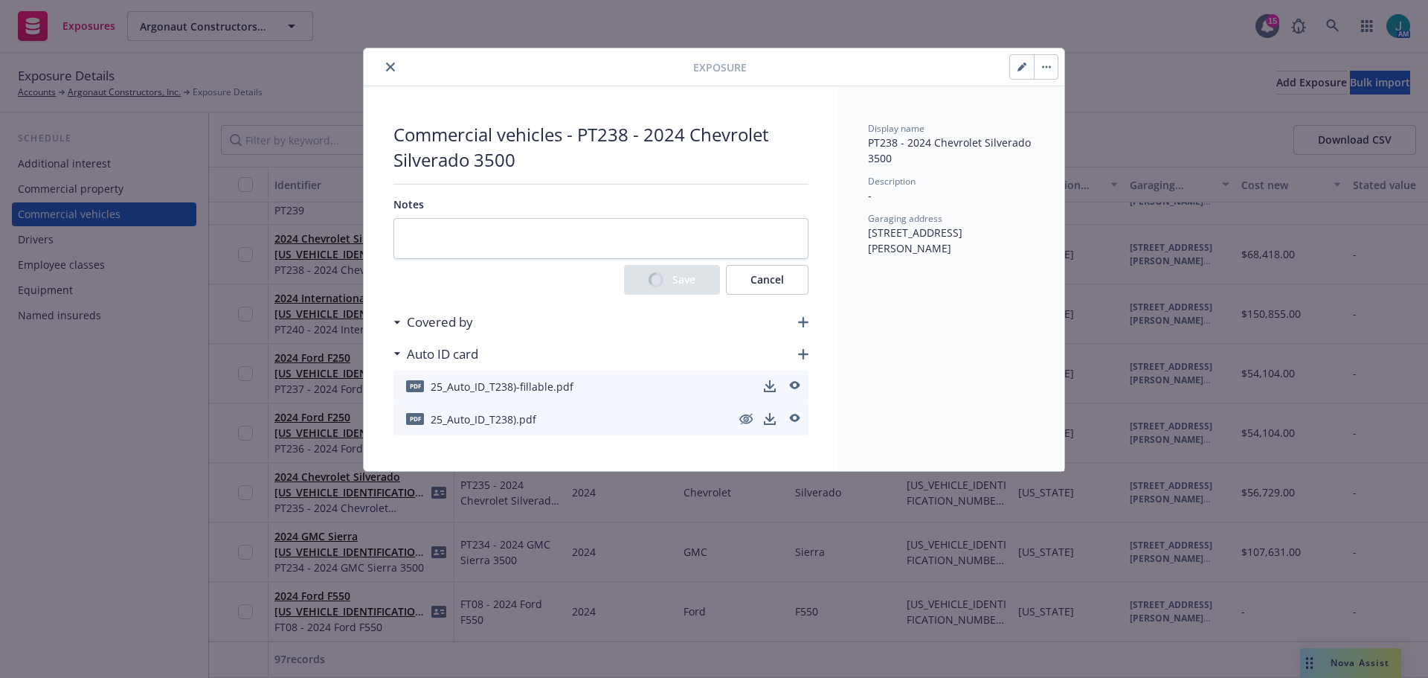
click at [390, 74] on button "close" at bounding box center [391, 67] width 18 height 18
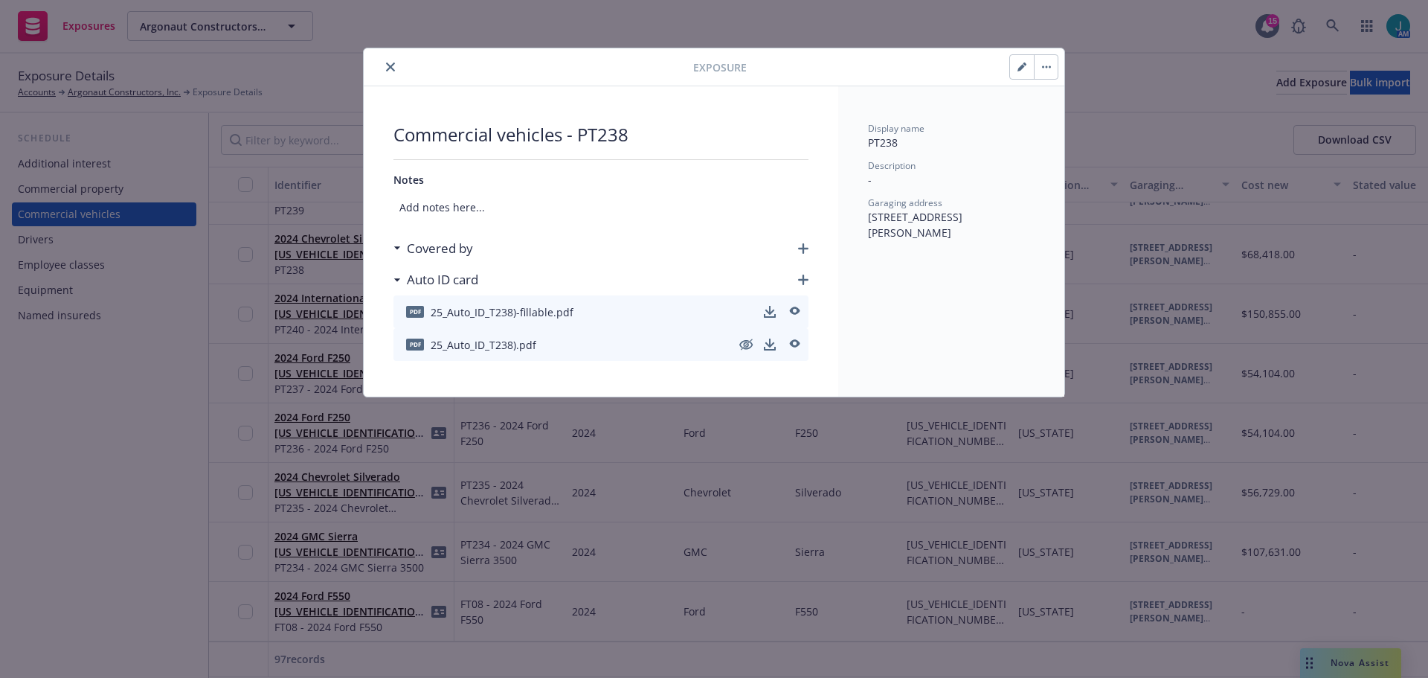
click at [389, 66] on icon "close" at bounding box center [390, 66] width 9 height 9
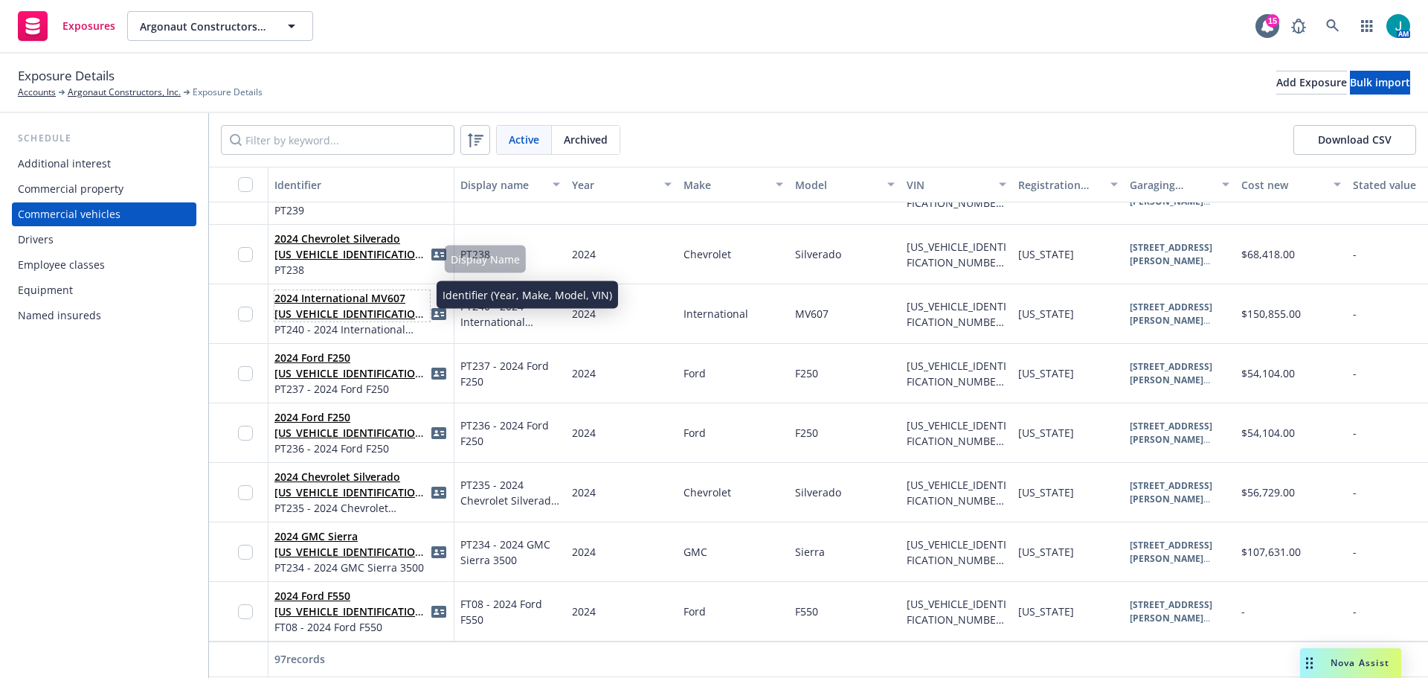
click at [335, 293] on link "2024 International MV607 [US_VEHICLE_IDENTIFICATION_NUMBER](PT240)" at bounding box center [350, 313] width 153 height 45
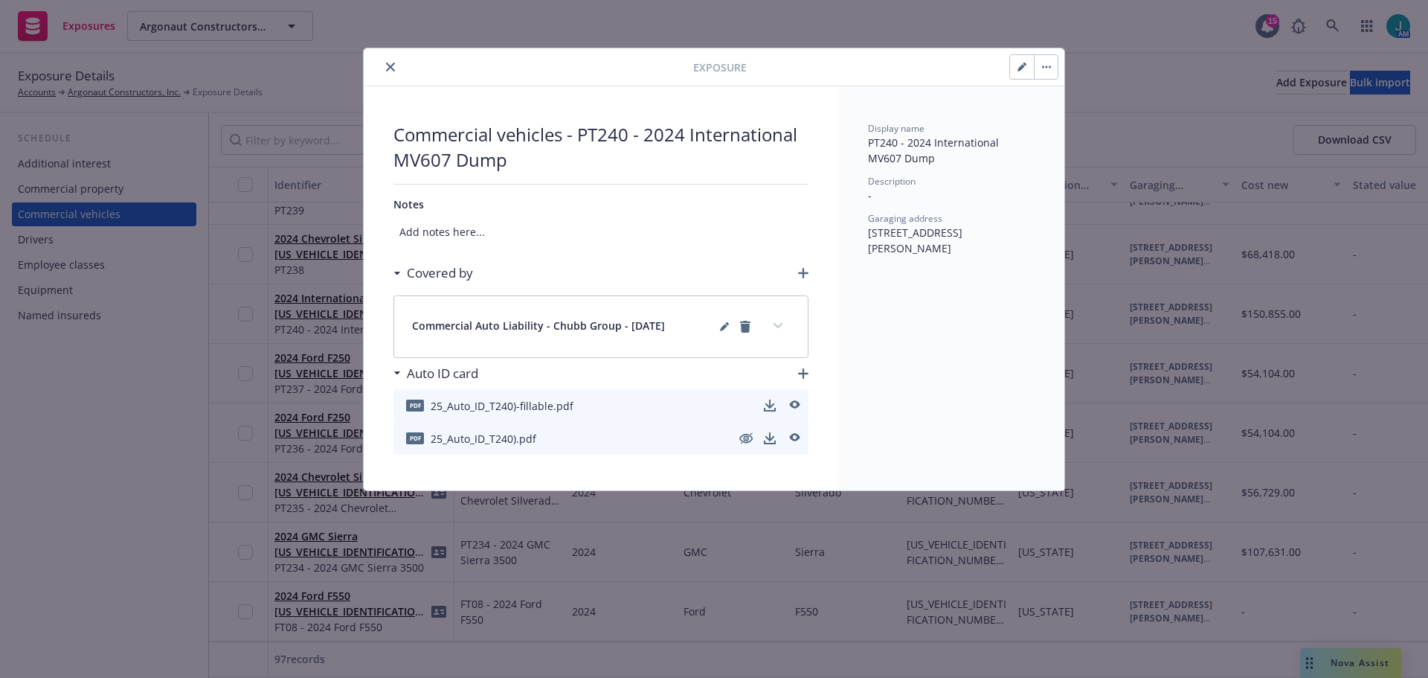
click at [1024, 63] on icon "button" at bounding box center [1025, 64] width 4 height 4
select select "CA"
select select "HEAVY_TRUCK"
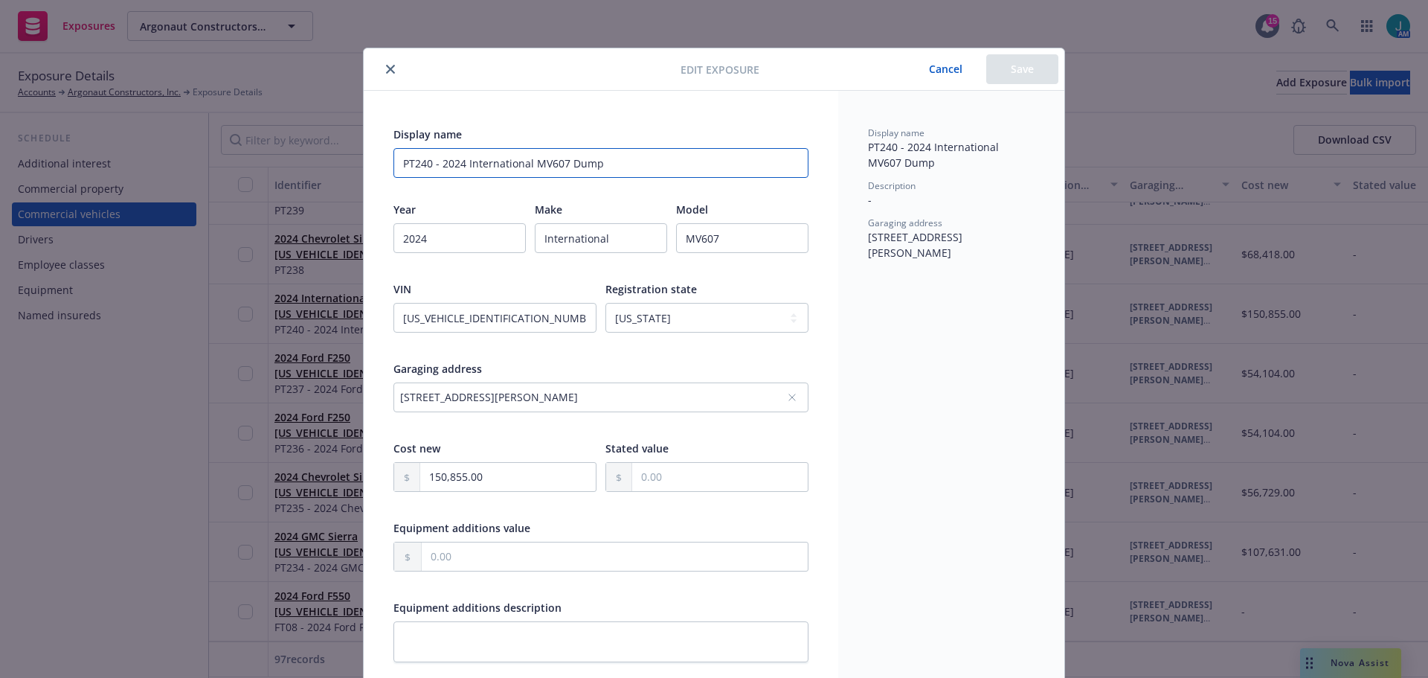
drag, startPoint x: 435, startPoint y: 161, endPoint x: 721, endPoint y: 153, distance: 285.7
click at [721, 153] on input "PT240 - 2024 International MV607 Dump" at bounding box center [600, 163] width 415 height 30
type input "PT240"
click at [1020, 71] on button "Save" at bounding box center [1022, 69] width 72 height 30
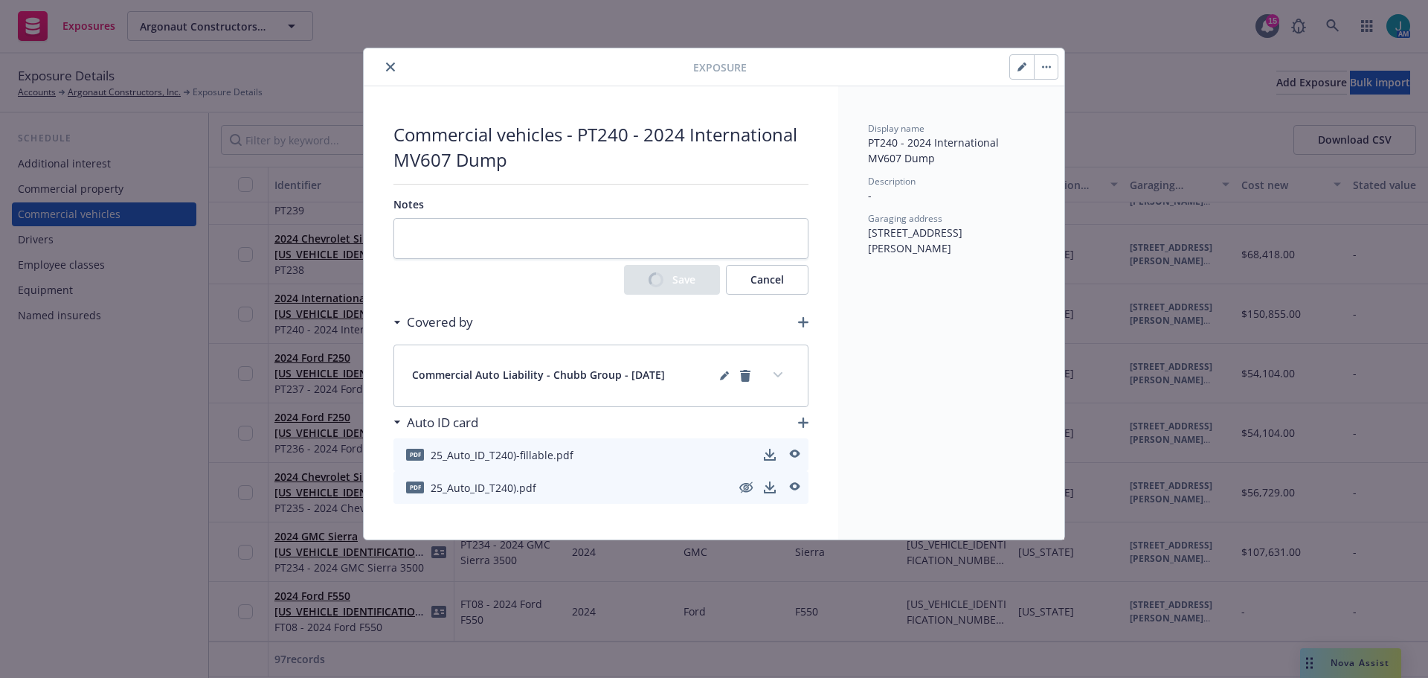
drag, startPoint x: 393, startPoint y: 65, endPoint x: 413, endPoint y: 103, distance: 42.6
click at [393, 66] on icon "close" at bounding box center [390, 66] width 9 height 9
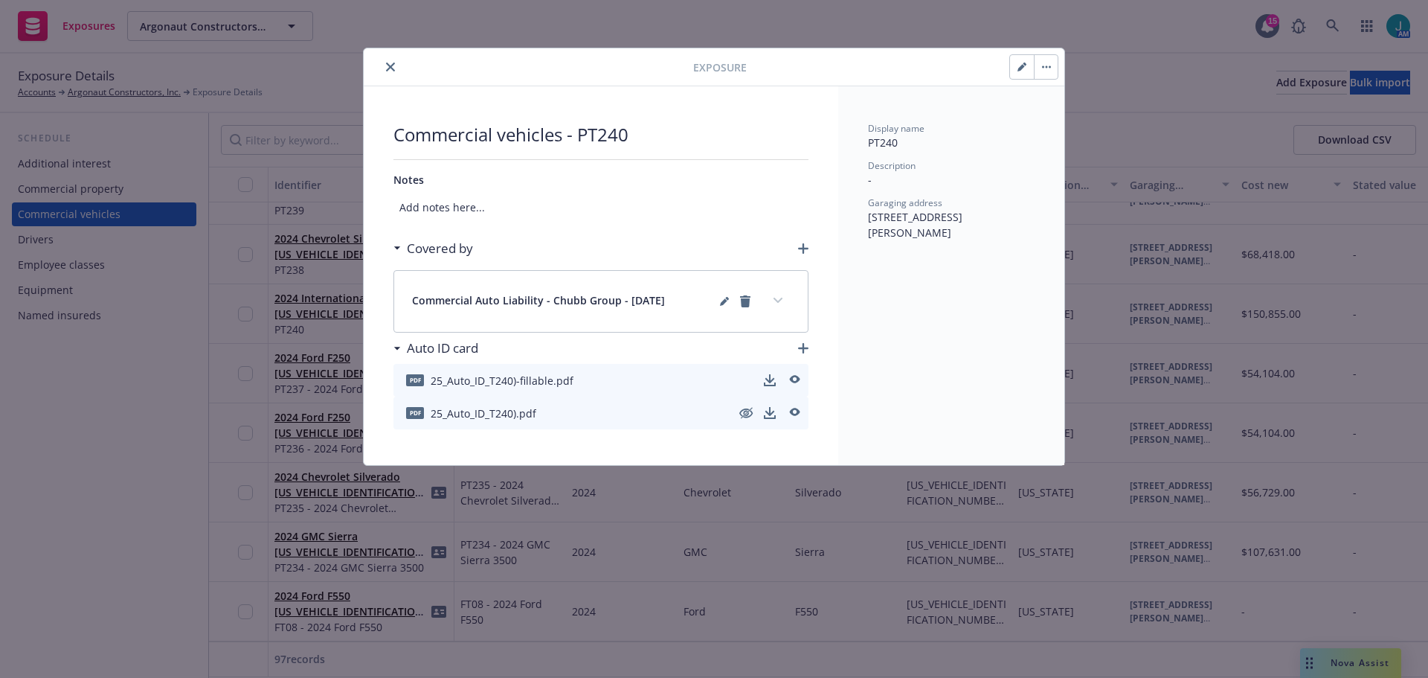
drag, startPoint x: 388, startPoint y: 64, endPoint x: 390, endPoint y: 173, distance: 109.4
click at [388, 65] on icon "close" at bounding box center [390, 66] width 9 height 9
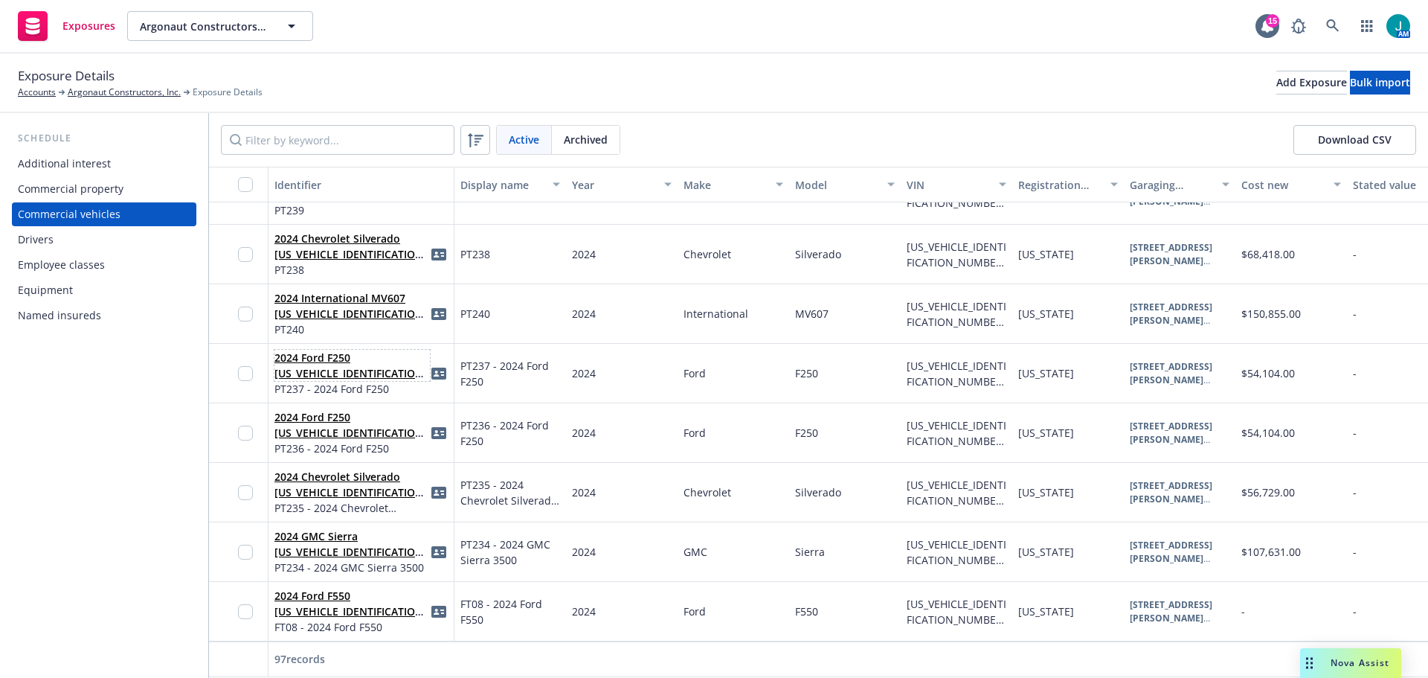
click at [339, 358] on link "2024 Ford F250 [US_VEHICLE_IDENTIFICATION_NUMBER](PT237)" at bounding box center [350, 372] width 153 height 45
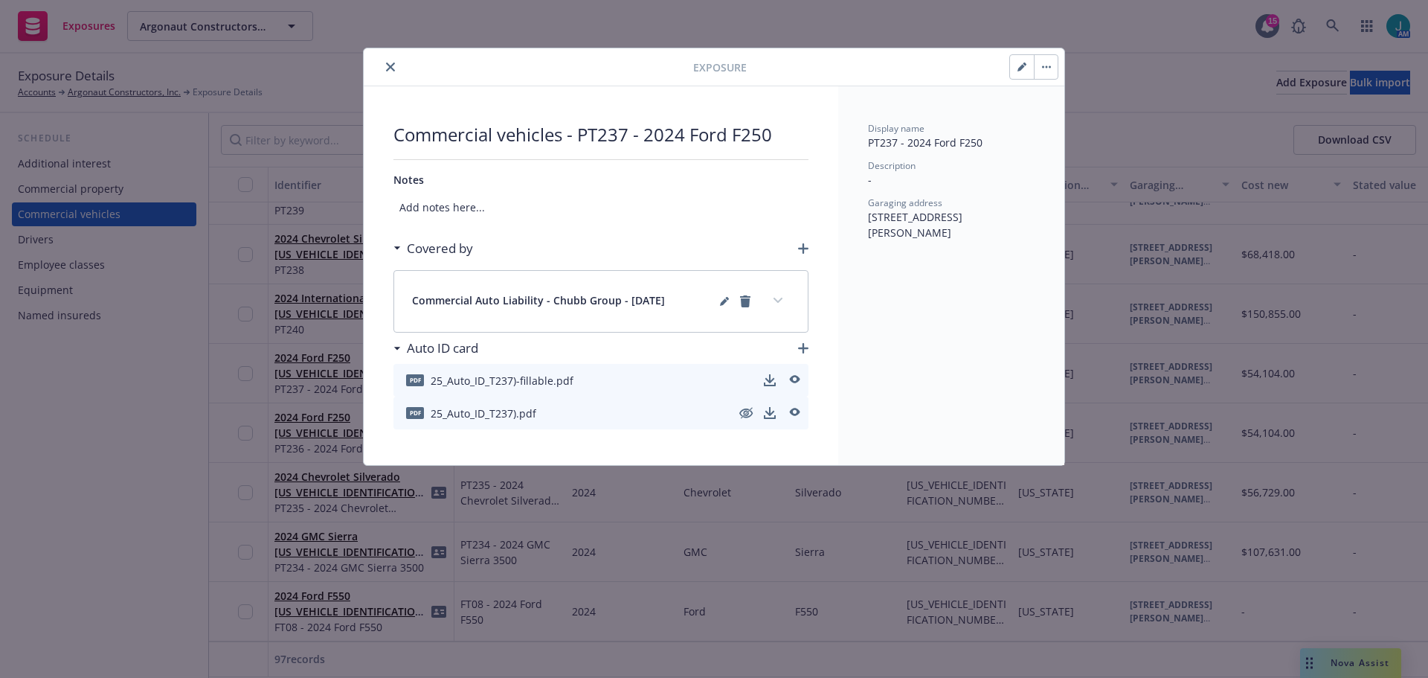
click at [391, 68] on icon "close" at bounding box center [390, 66] width 9 height 9
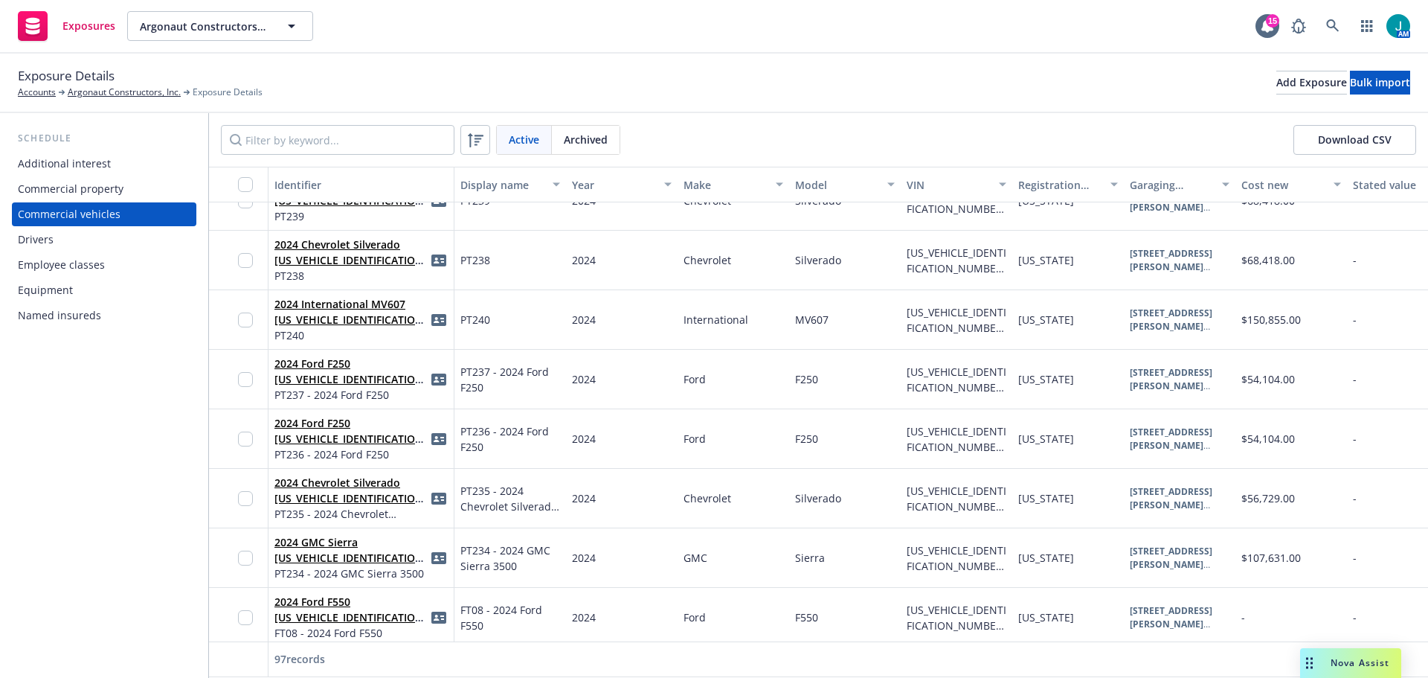
scroll to position [5344, 0]
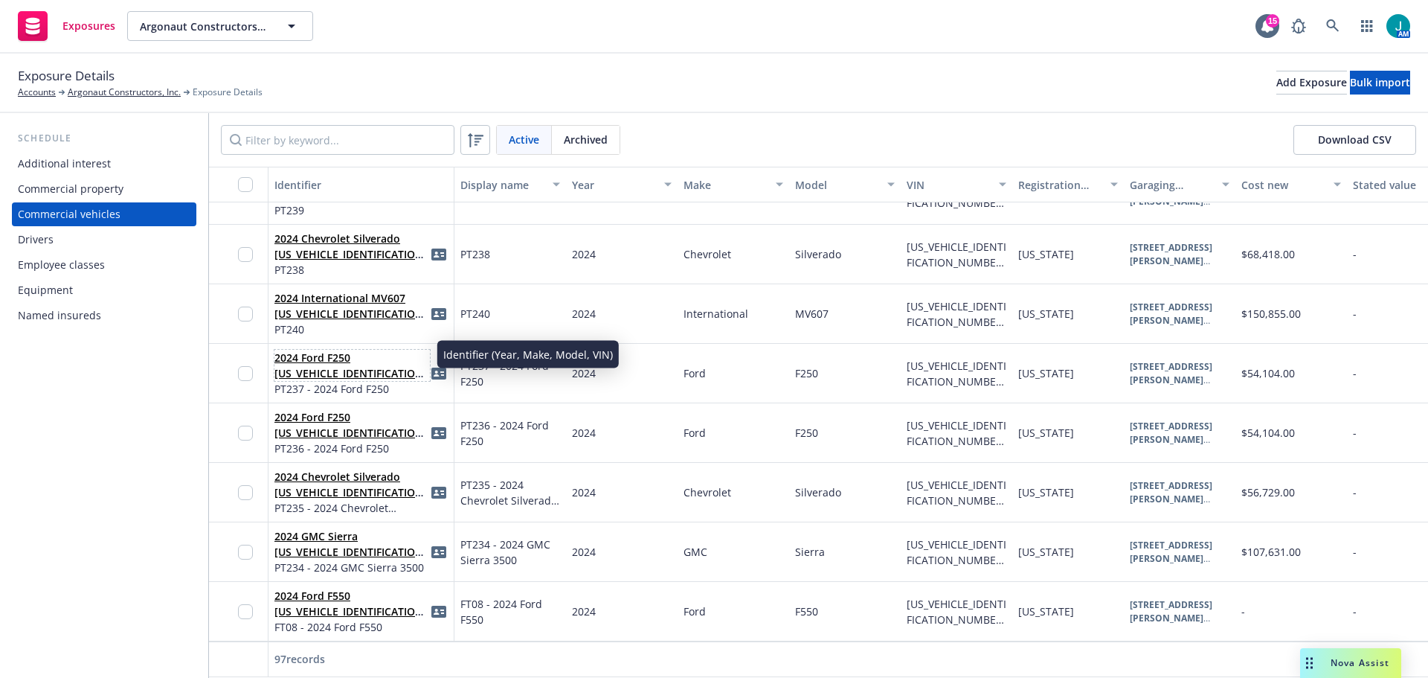
click at [355, 353] on span "2024 Ford F250 [US_VEHICLE_IDENTIFICATION_NUMBER](PT237)" at bounding box center [351, 365] width 155 height 31
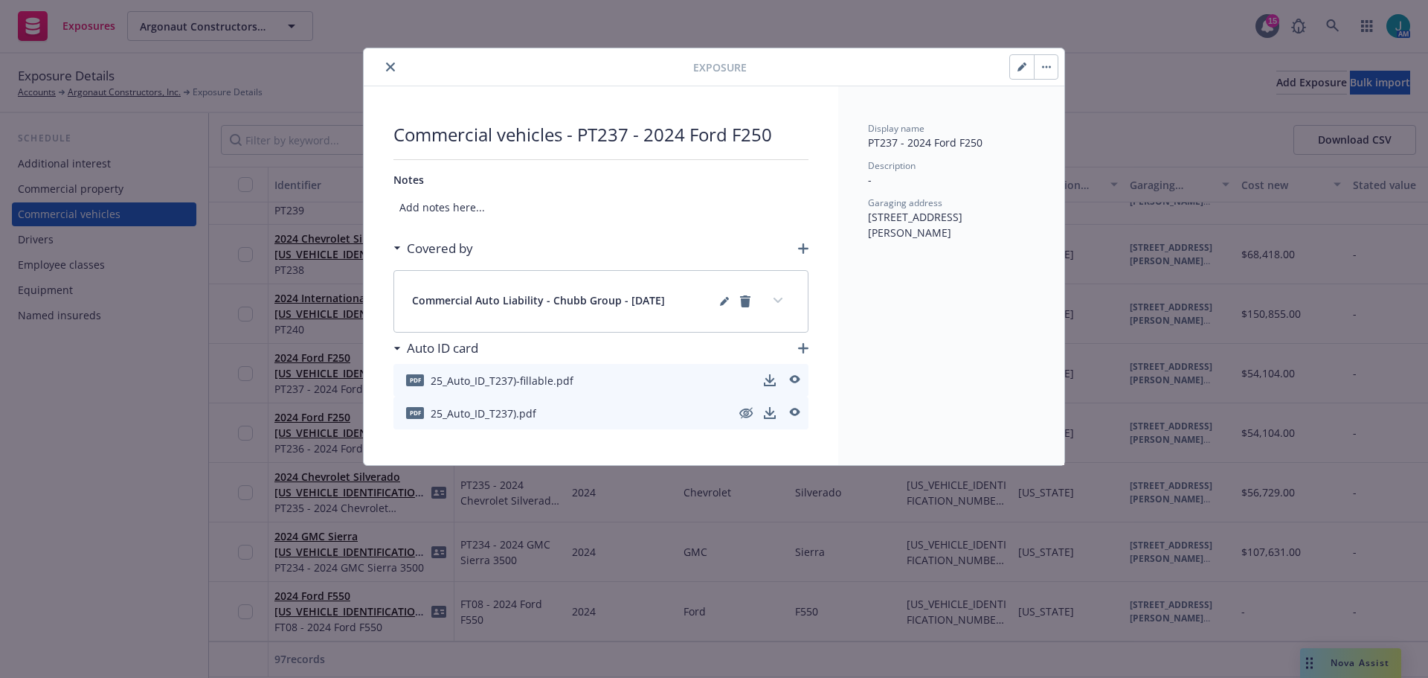
click at [1023, 69] on icon "button" at bounding box center [1021, 66] width 9 height 9
select select "CA"
select select "LIGHT_TRUCK"
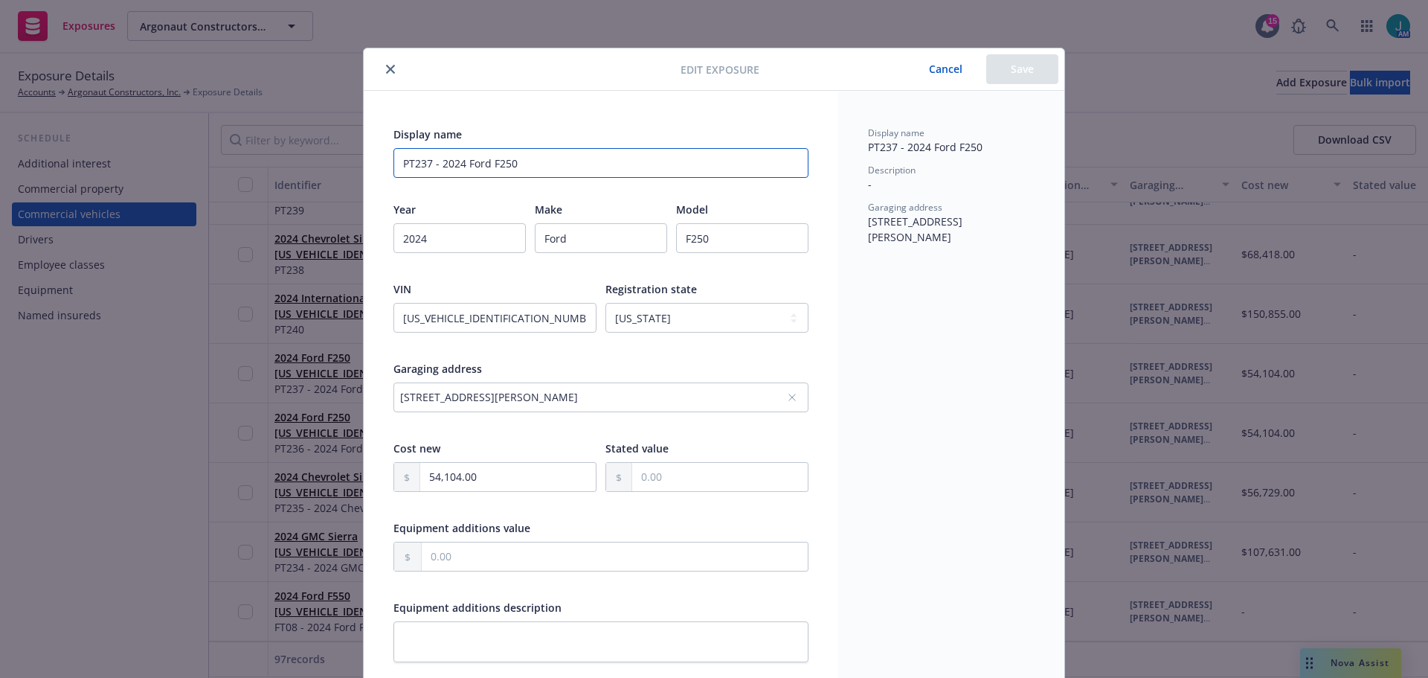
drag, startPoint x: 434, startPoint y: 161, endPoint x: 575, endPoint y: 140, distance: 142.2
click at [575, 140] on div "Display name PT237 - 2024 Ford F250" at bounding box center [600, 151] width 415 height 51
type input "PT237"
click at [1000, 71] on button "Save" at bounding box center [1022, 69] width 72 height 30
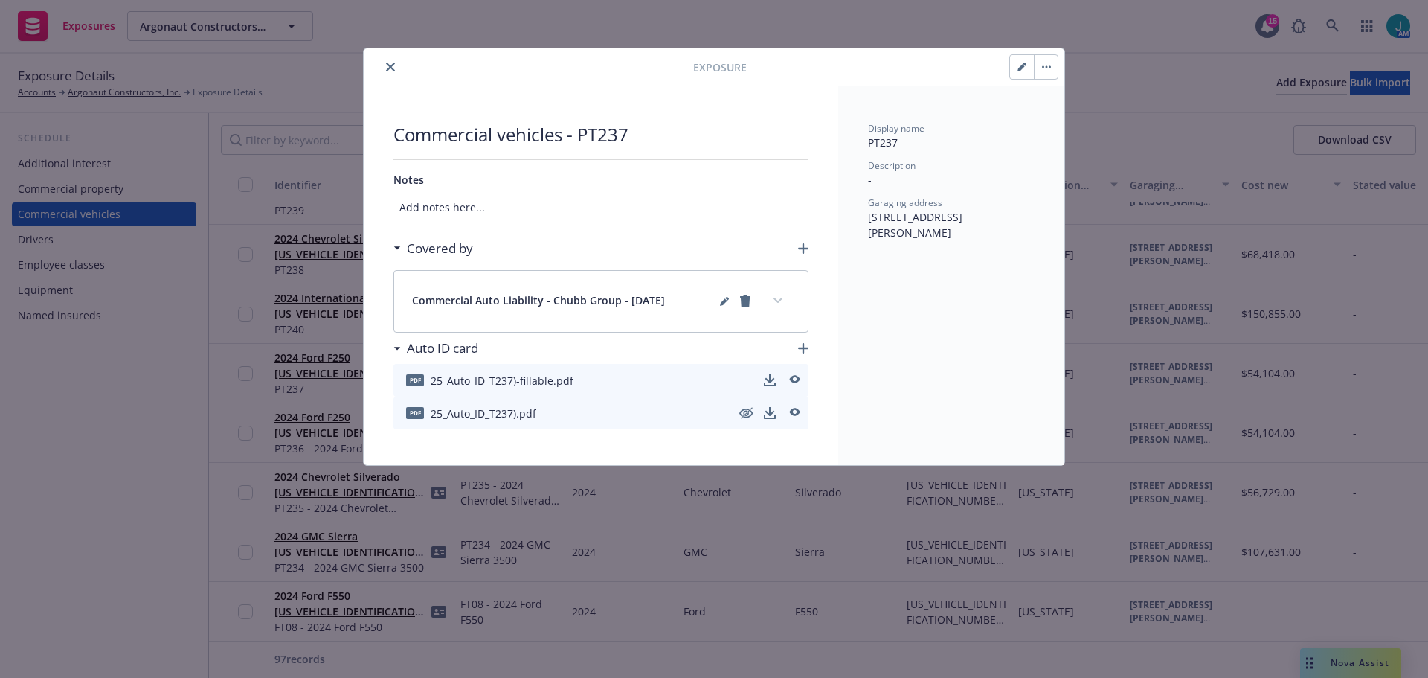
click at [387, 68] on icon "close" at bounding box center [390, 66] width 9 height 9
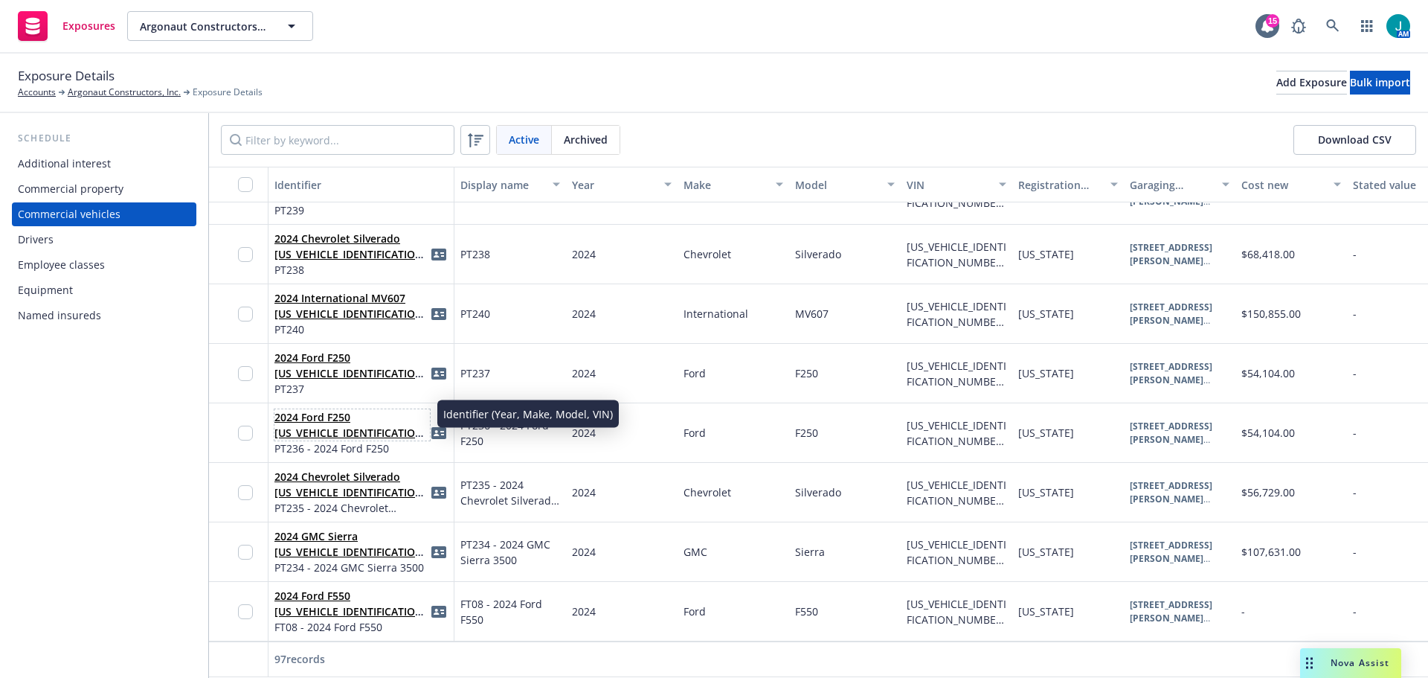
click at [326, 424] on link "2024 Ford F250 [US_VEHICLE_IDENTIFICATION_NUMBER](PT236)" at bounding box center [350, 432] width 153 height 45
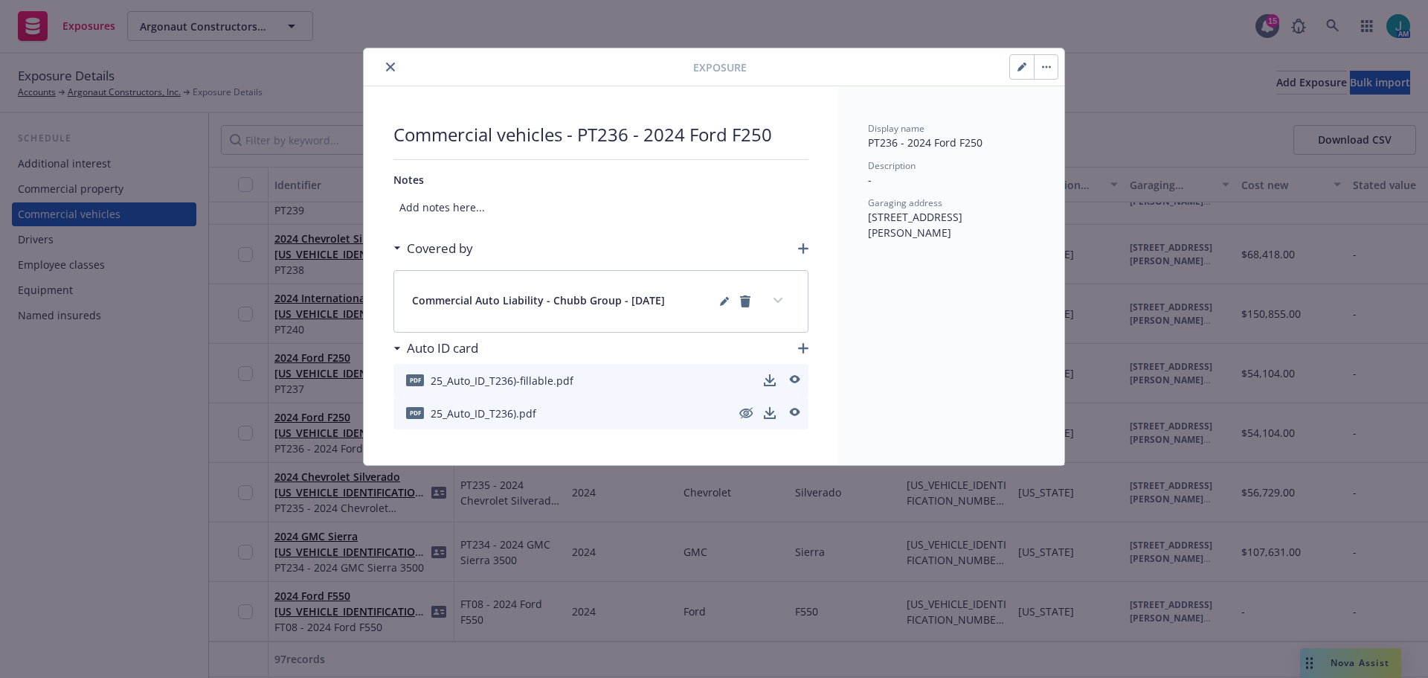
click at [1026, 70] on icon "button" at bounding box center [1021, 66] width 9 height 9
select select "CA"
select select "LIGHT_TRUCK"
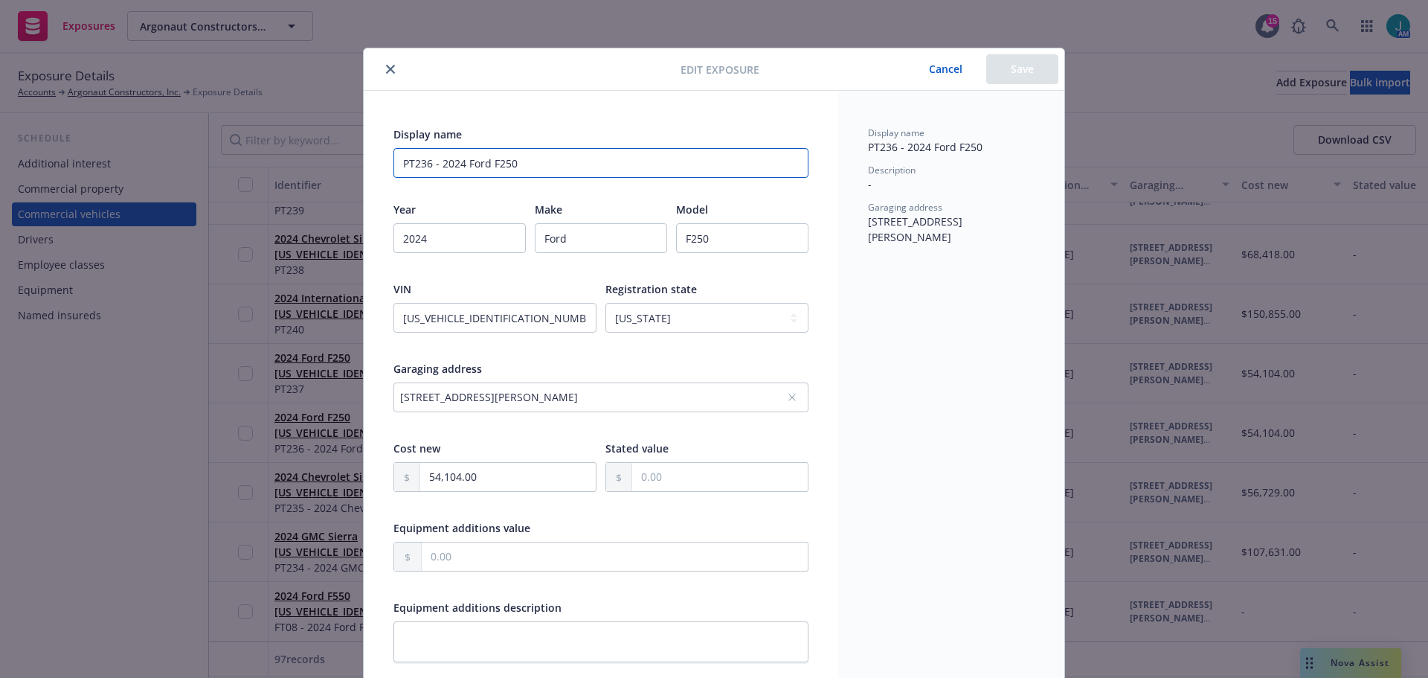
drag, startPoint x: 433, startPoint y: 164, endPoint x: 541, endPoint y: 158, distance: 108.0
click at [541, 158] on input "PT236 - 2024 Ford F250" at bounding box center [600, 163] width 415 height 30
type input "PT236"
click at [1026, 62] on button "Save" at bounding box center [1022, 69] width 72 height 30
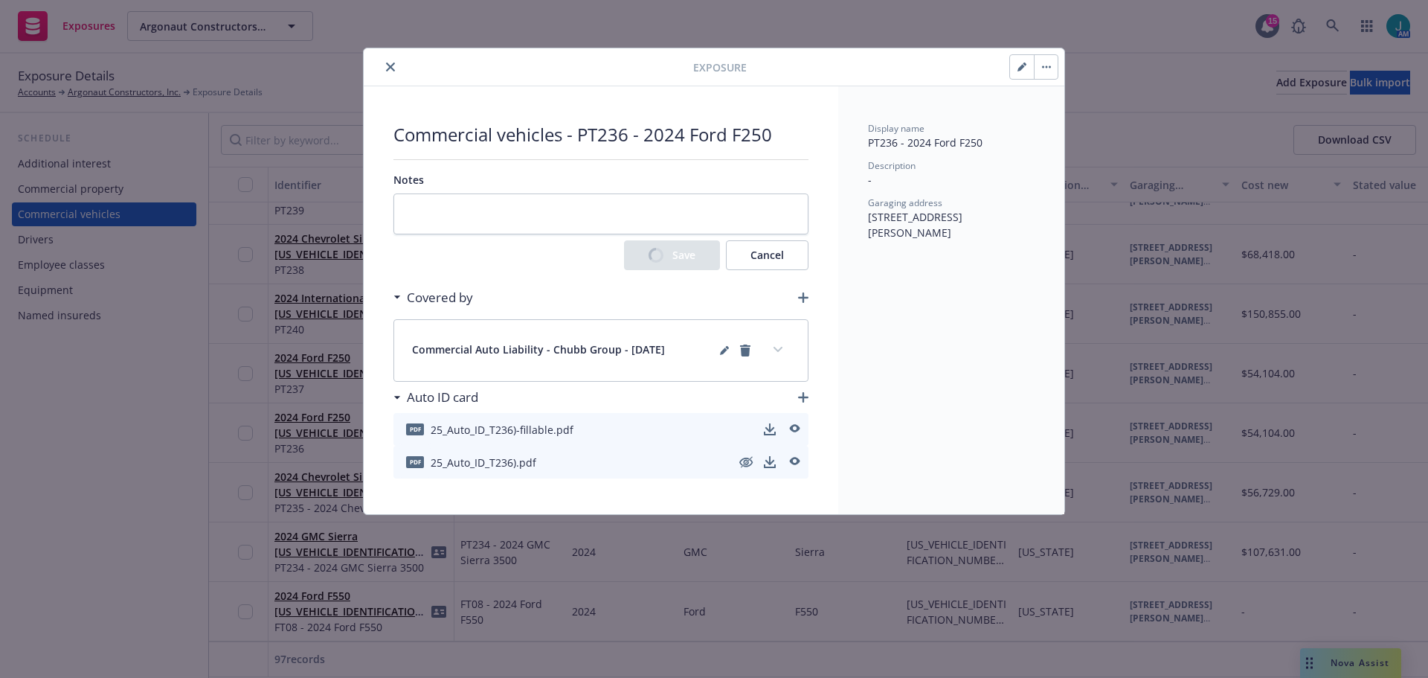
click at [392, 66] on icon "close" at bounding box center [390, 66] width 9 height 9
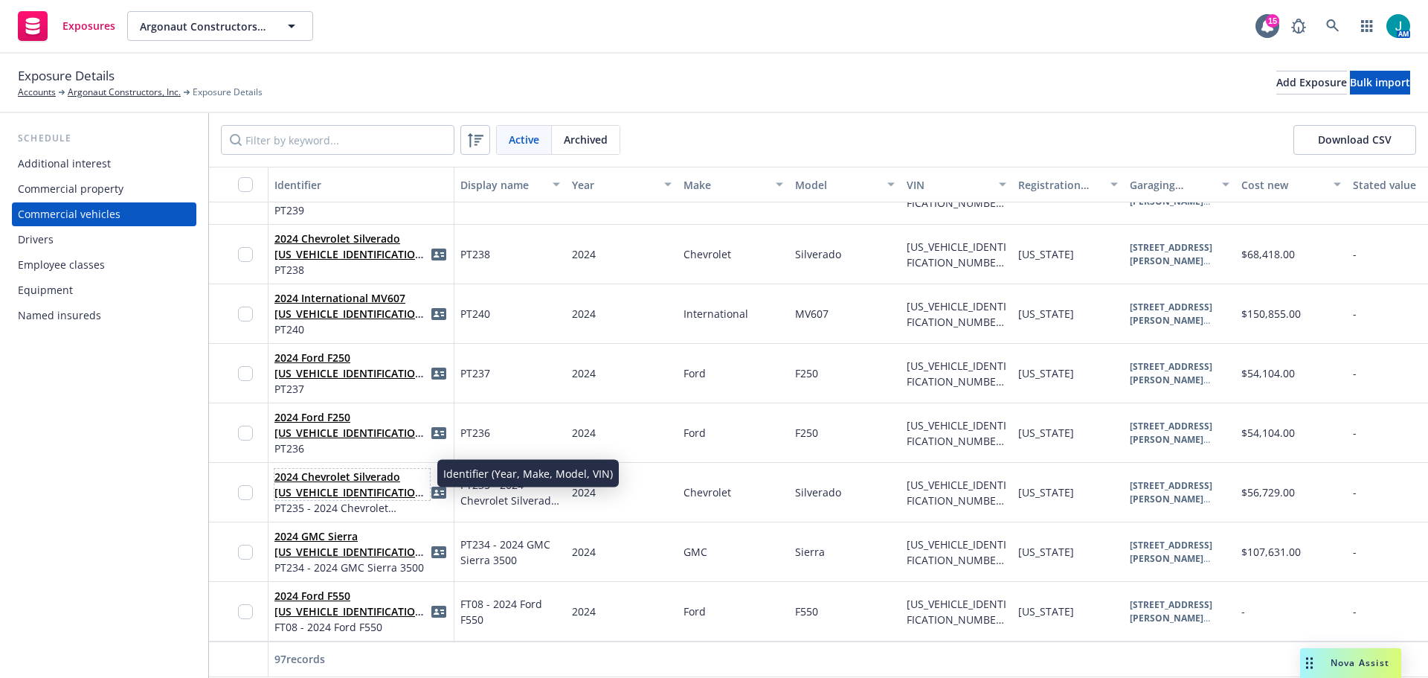
click at [353, 477] on link "2024 Chevrolet Silverado [US_VEHICLE_IDENTIFICATION_NUMBER](PT235)" at bounding box center [350, 491] width 153 height 45
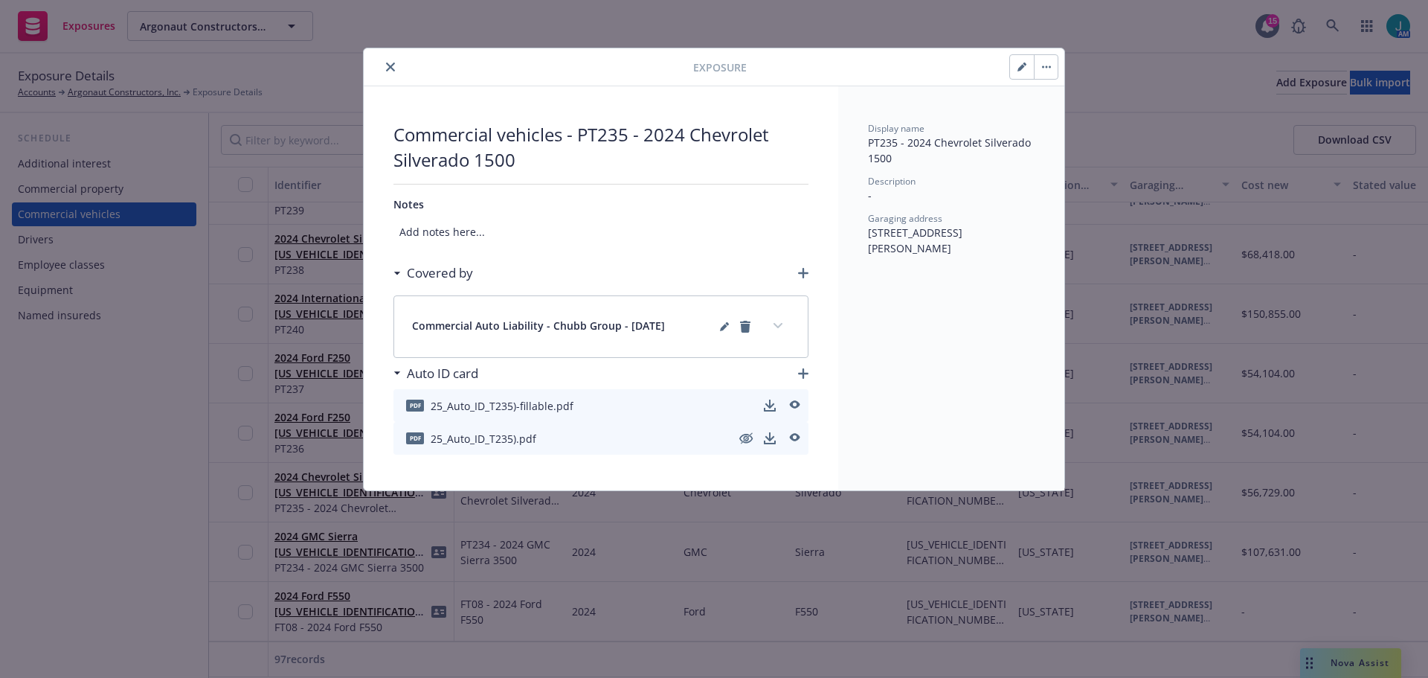
click at [1022, 65] on icon "button" at bounding box center [1020, 67] width 7 height 7
select select "CA"
select select "LIGHT_TRUCK"
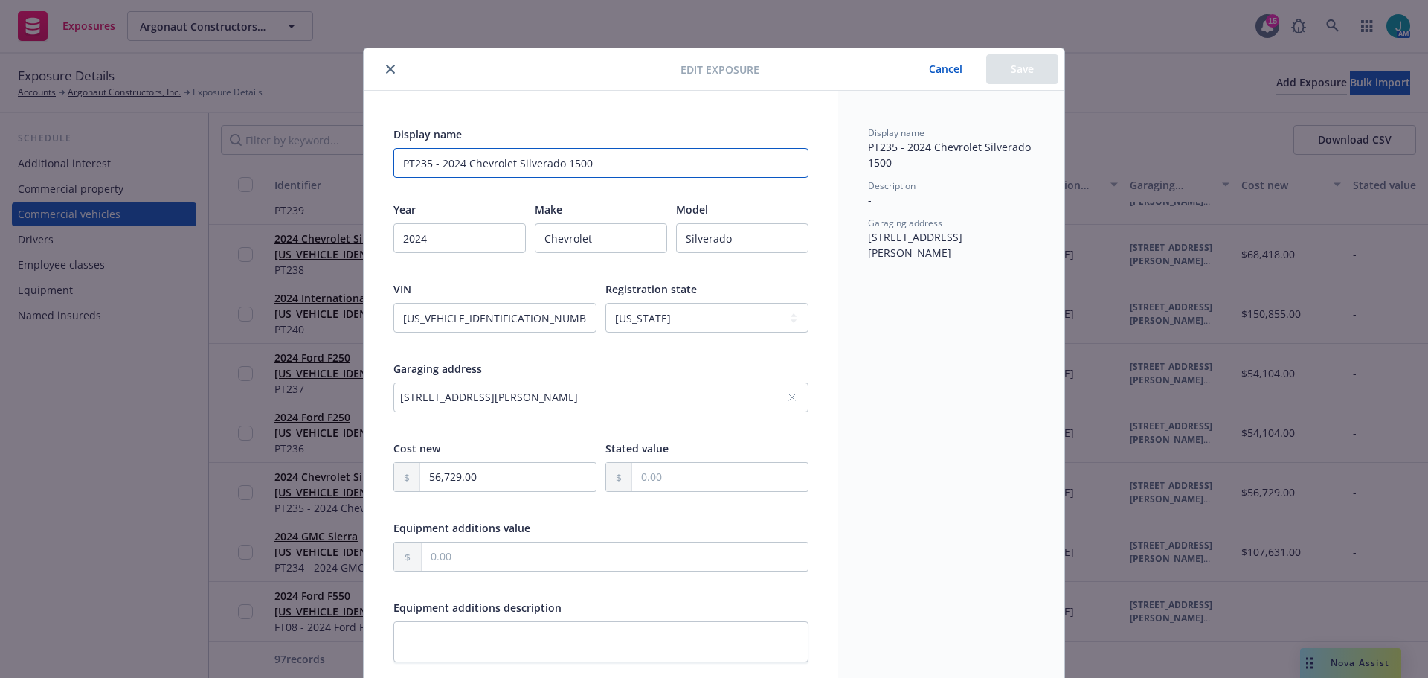
drag, startPoint x: 437, startPoint y: 161, endPoint x: 648, endPoint y: 171, distance: 210.7
click at [648, 171] on input "PT235 - 2024 Chevrolet Silverado 1500" at bounding box center [600, 163] width 415 height 30
type input "PT235"
click at [1035, 77] on button "Save" at bounding box center [1022, 69] width 72 height 30
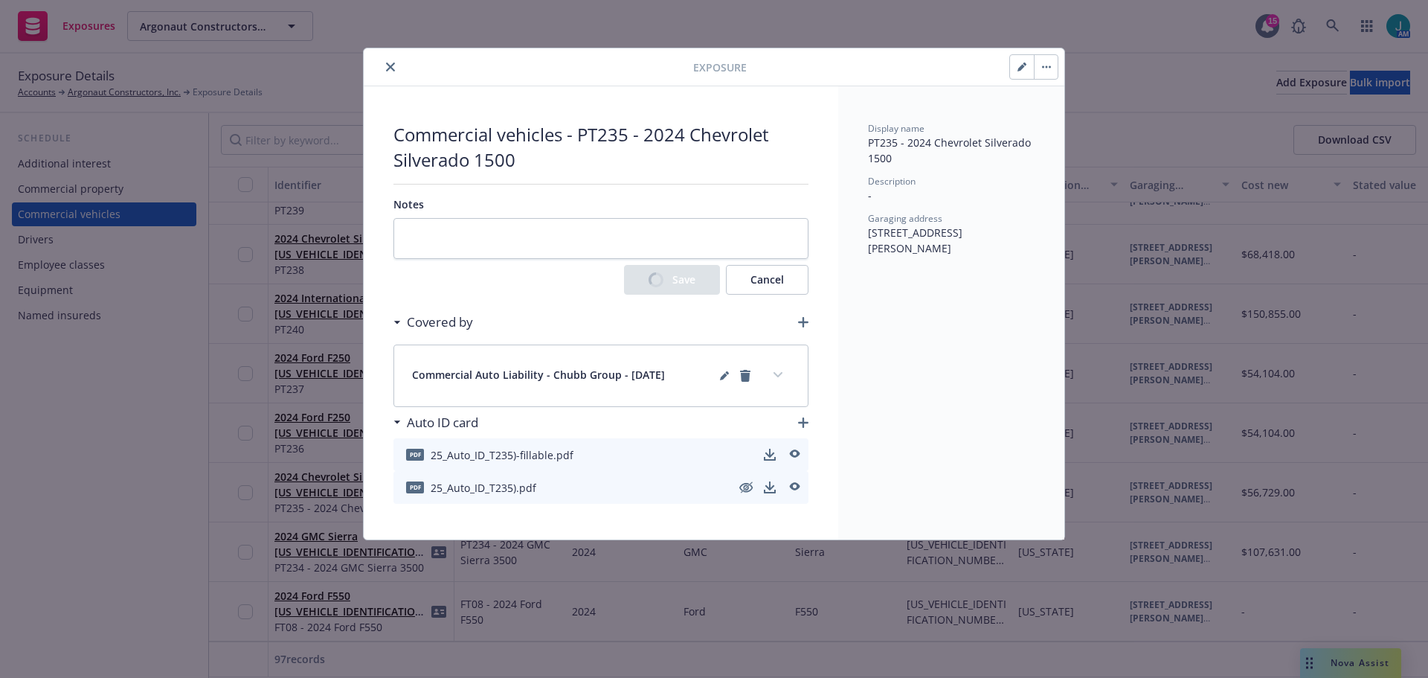
drag, startPoint x: 389, startPoint y: 66, endPoint x: 393, endPoint y: 88, distance: 22.0
click at [389, 68] on icon "close" at bounding box center [390, 66] width 9 height 9
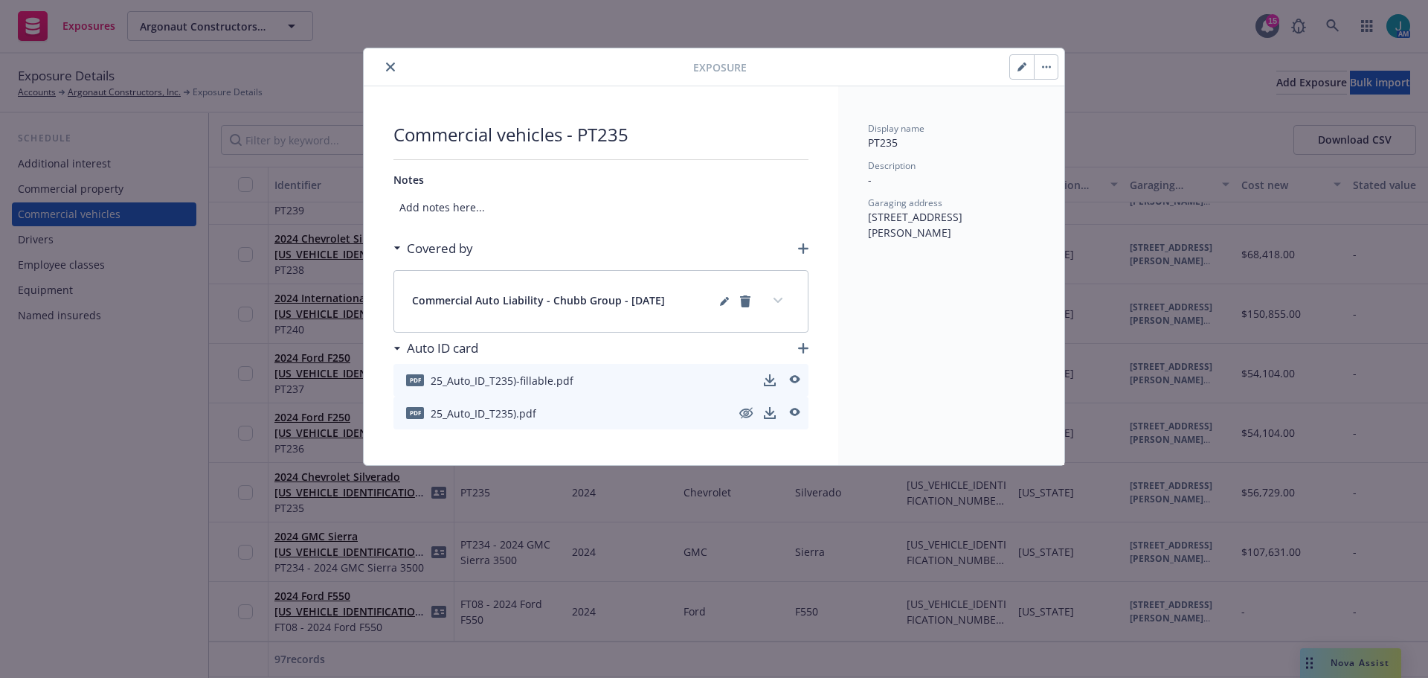
drag, startPoint x: 391, startPoint y: 65, endPoint x: 390, endPoint y: 109, distance: 44.6
click at [391, 65] on icon "close" at bounding box center [390, 66] width 9 height 9
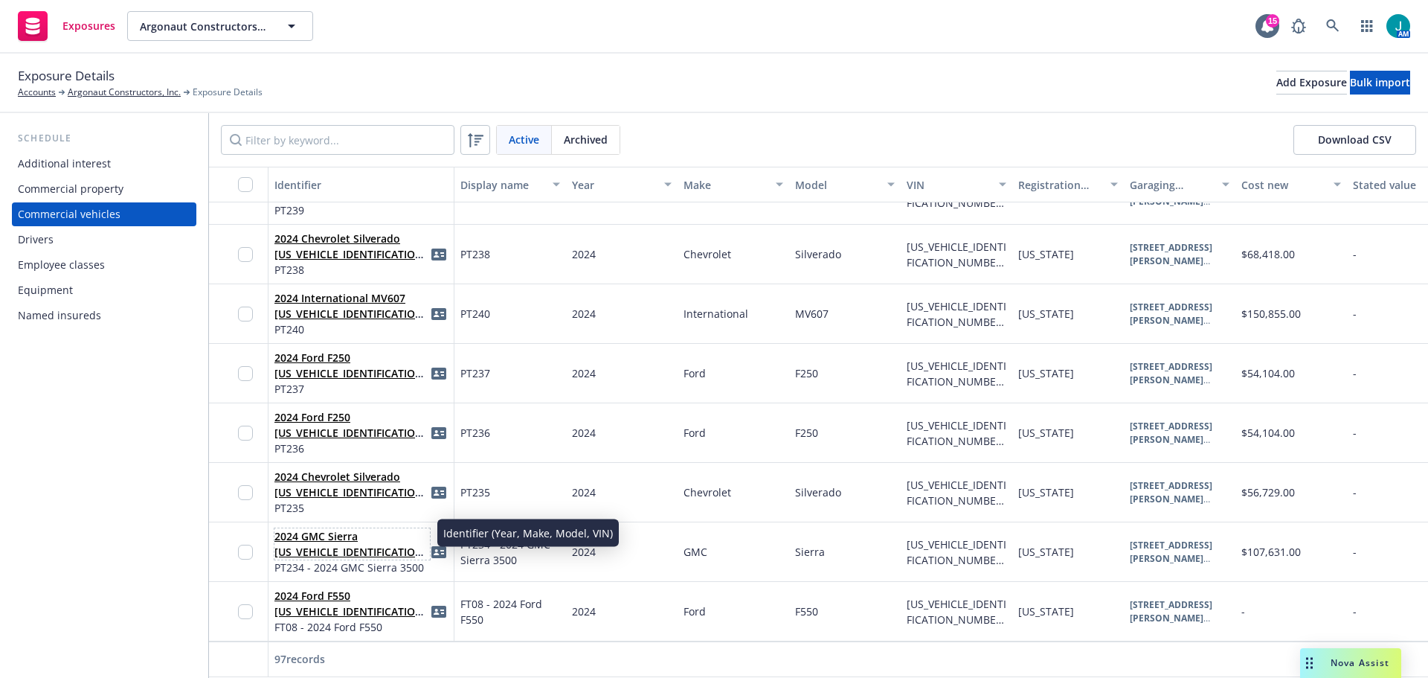
click at [318, 532] on span "2024 GMC Sierra [US_VEHICLE_IDENTIFICATION_NUMBER](PT234)" at bounding box center [351, 543] width 155 height 31
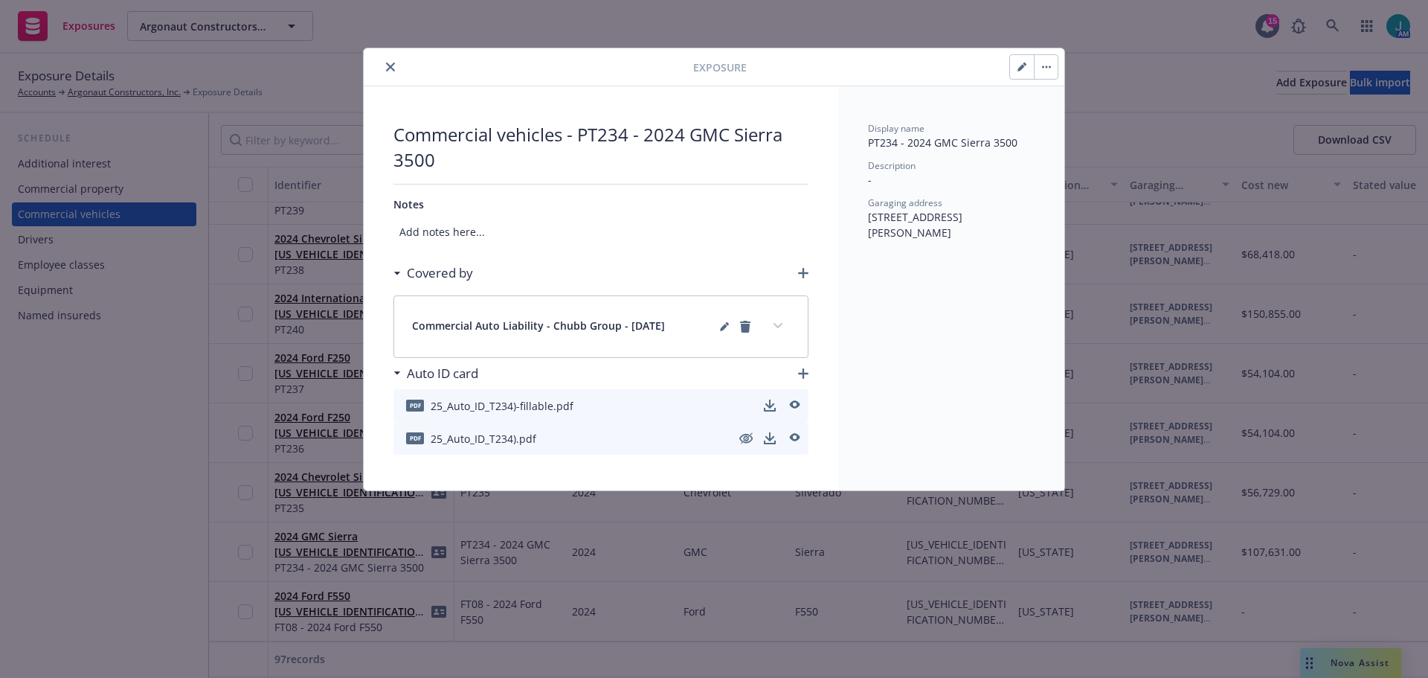
click at [1019, 70] on icon "button" at bounding box center [1020, 67] width 7 height 7
select select "CA"
select select "MEDIUM_TRUCK"
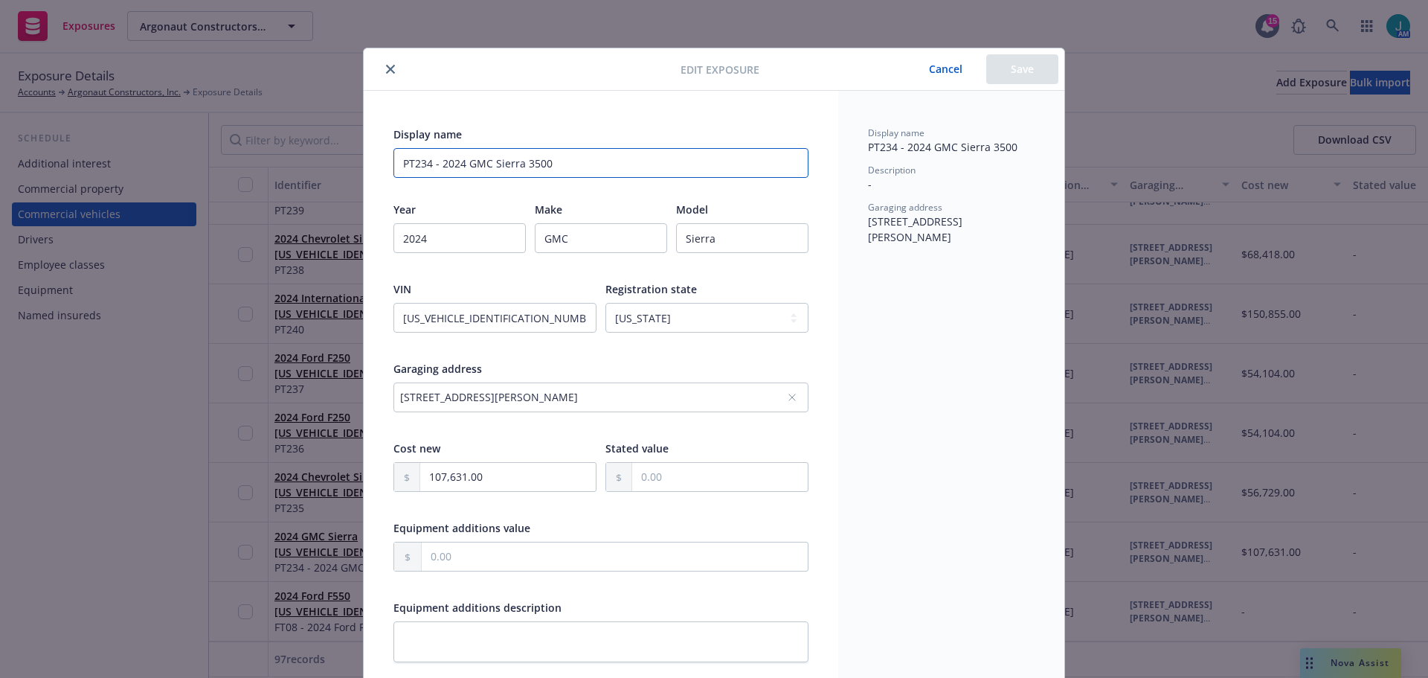
drag, startPoint x: 435, startPoint y: 165, endPoint x: 591, endPoint y: 175, distance: 156.5
click at [591, 175] on input "PT234 - 2024 GMC Sierra 3500" at bounding box center [600, 163] width 415 height 30
type input "PT234"
drag, startPoint x: 1019, startPoint y: 59, endPoint x: 1020, endPoint y: 86, distance: 26.1
click at [1019, 59] on button "Save" at bounding box center [1022, 69] width 72 height 30
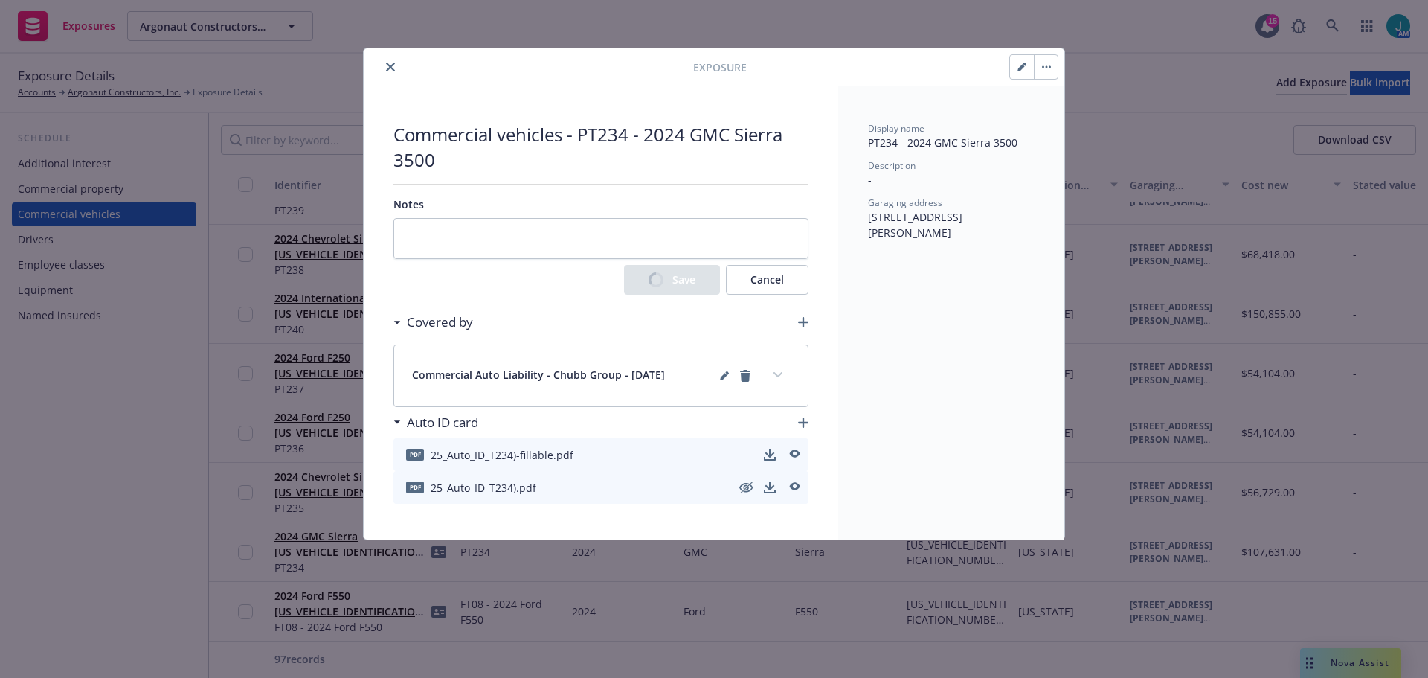
click at [393, 68] on icon "close" at bounding box center [390, 66] width 9 height 9
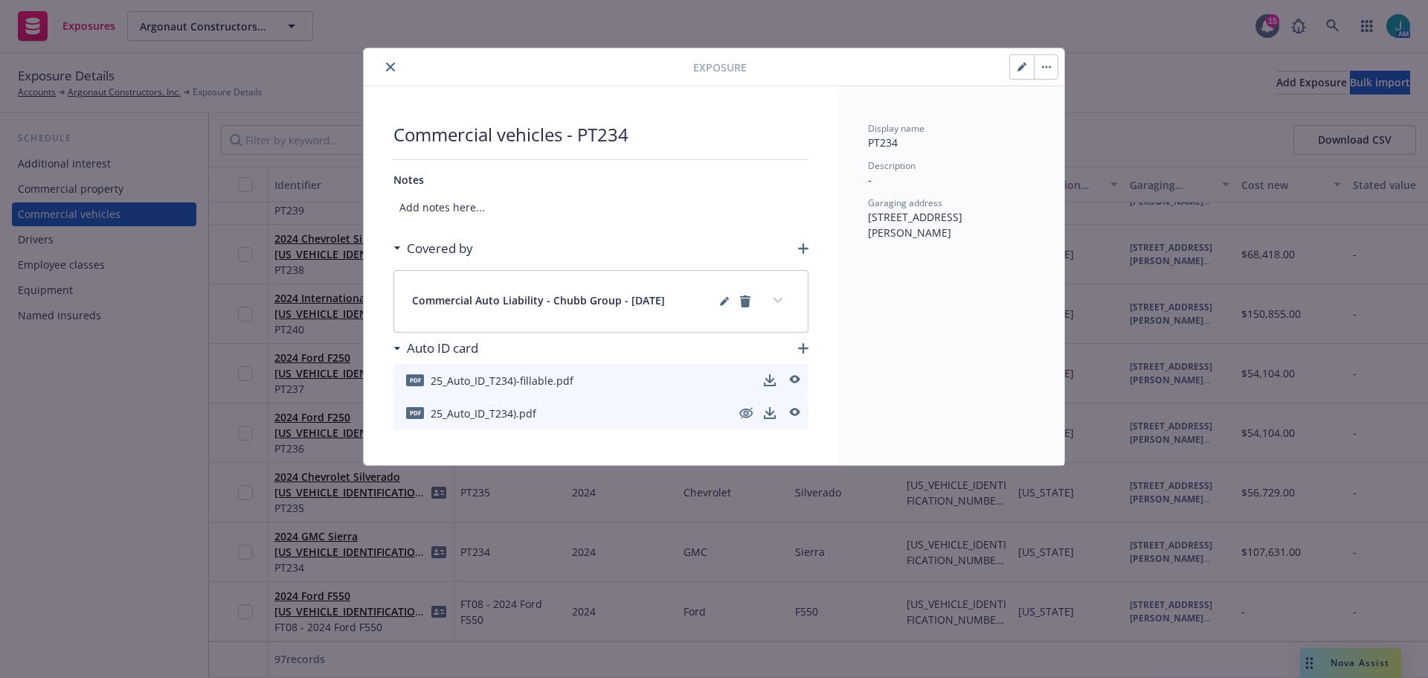
click at [392, 72] on button "close" at bounding box center [391, 67] width 18 height 18
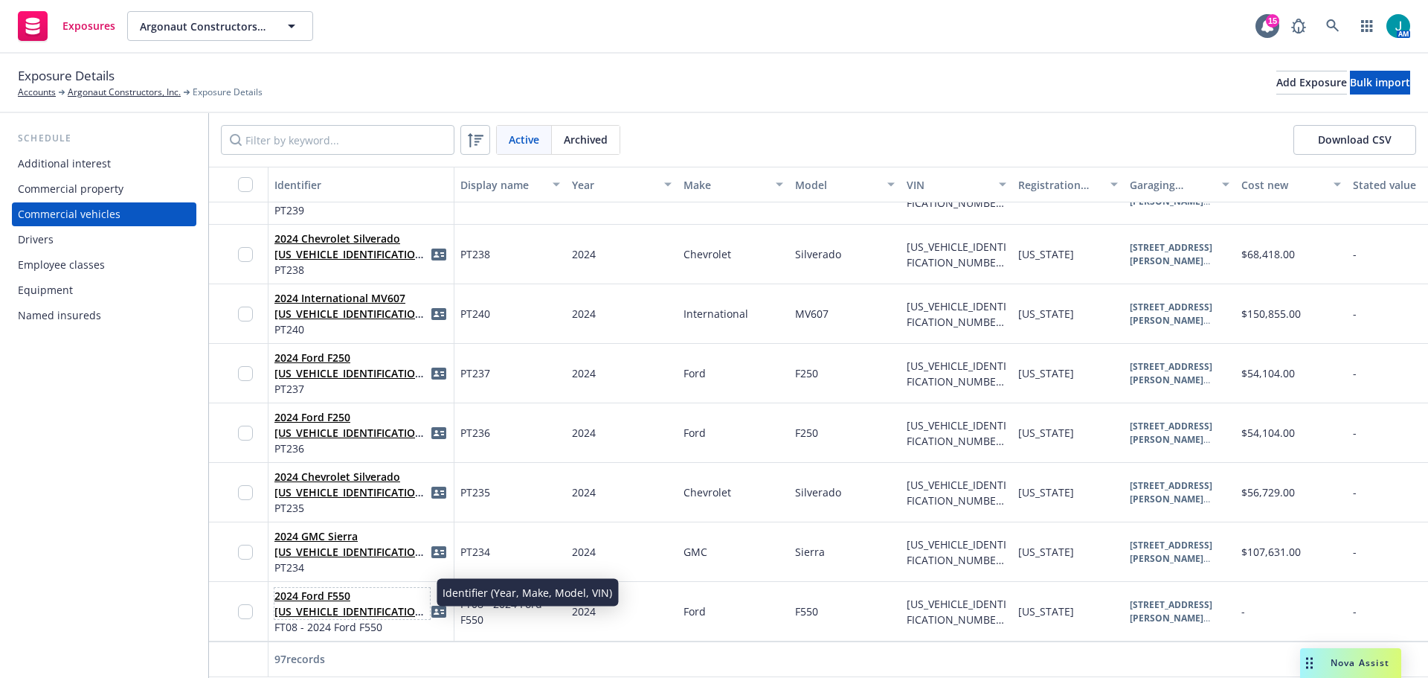
click at [358, 599] on link "2024 Ford F550 [US_VEHICLE_IDENTIFICATION_NUMBER](FT08)" at bounding box center [350, 610] width 153 height 45
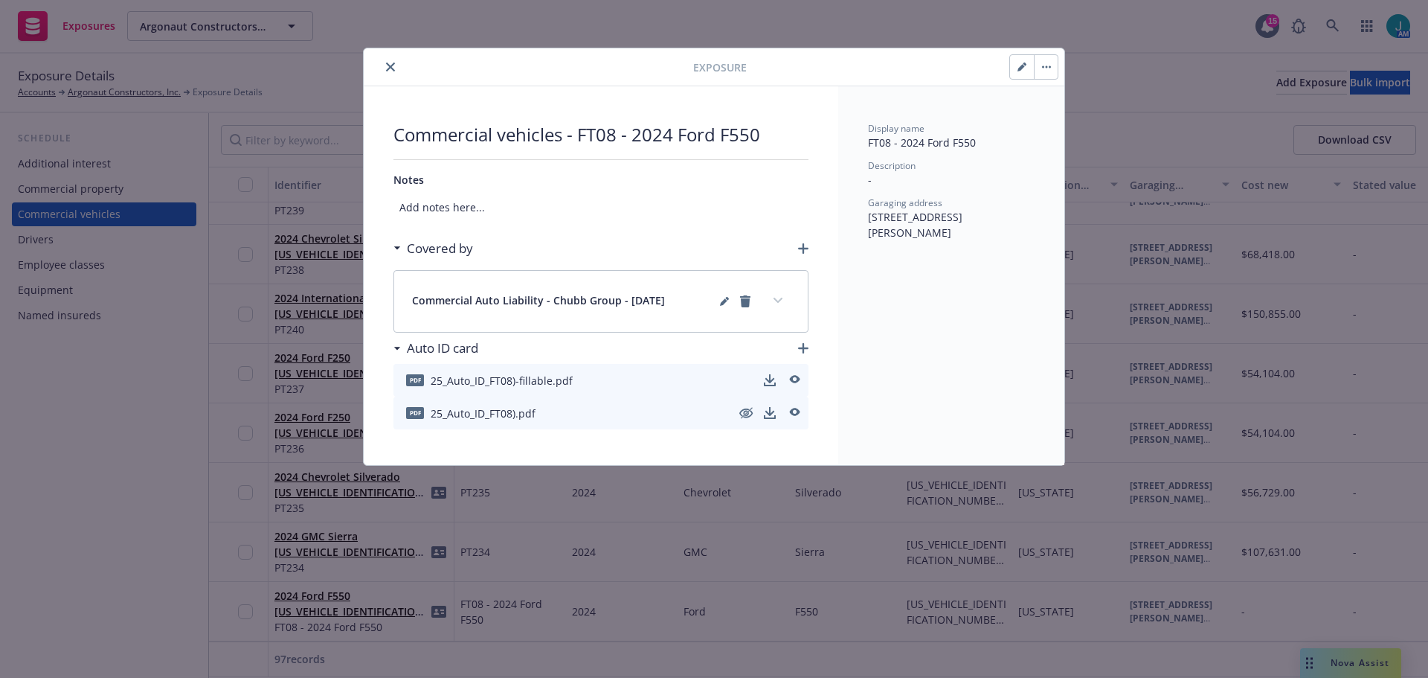
click at [1017, 65] on button "button" at bounding box center [1022, 67] width 24 height 24
select select "CA"
select select "HEAVY_TRUCK"
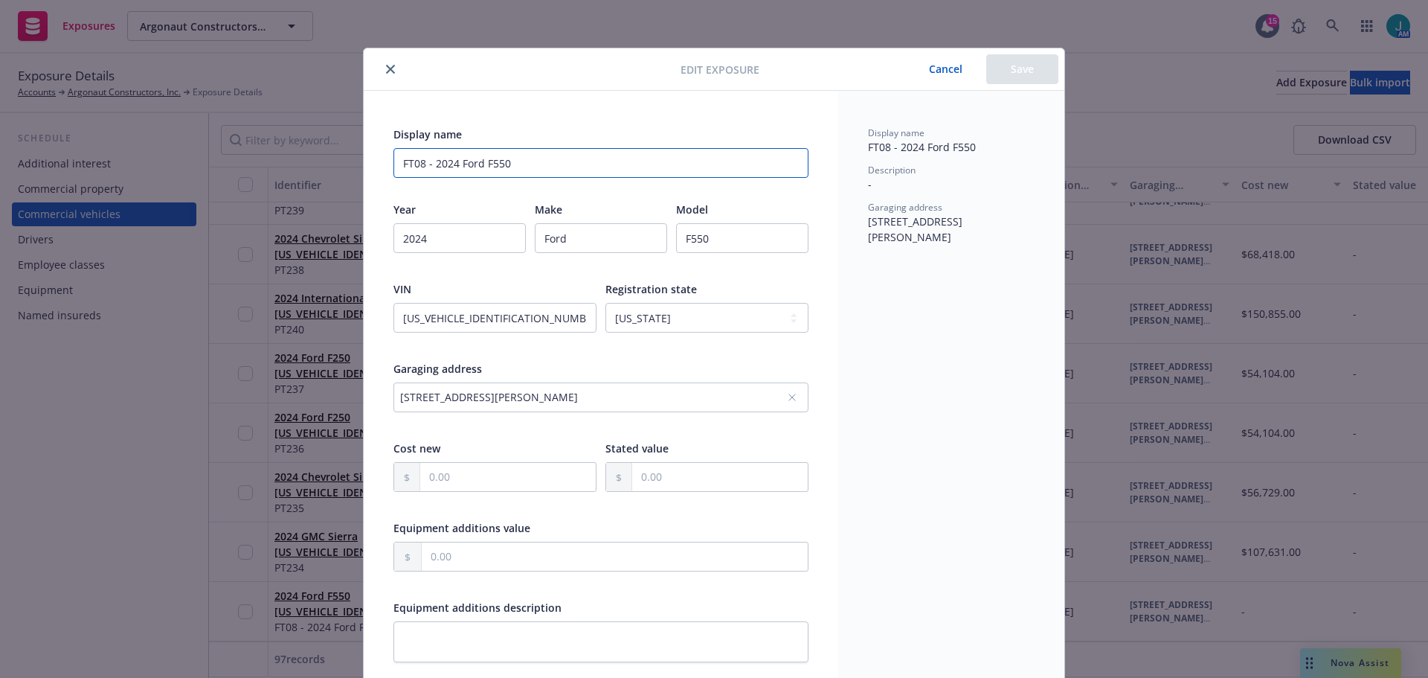
drag, startPoint x: 425, startPoint y: 164, endPoint x: 542, endPoint y: 167, distance: 116.8
click at [542, 167] on input "FT08 - 2024 Ford F550" at bounding box center [600, 163] width 415 height 30
type input "FT08"
click at [1013, 74] on button "Save" at bounding box center [1022, 69] width 72 height 30
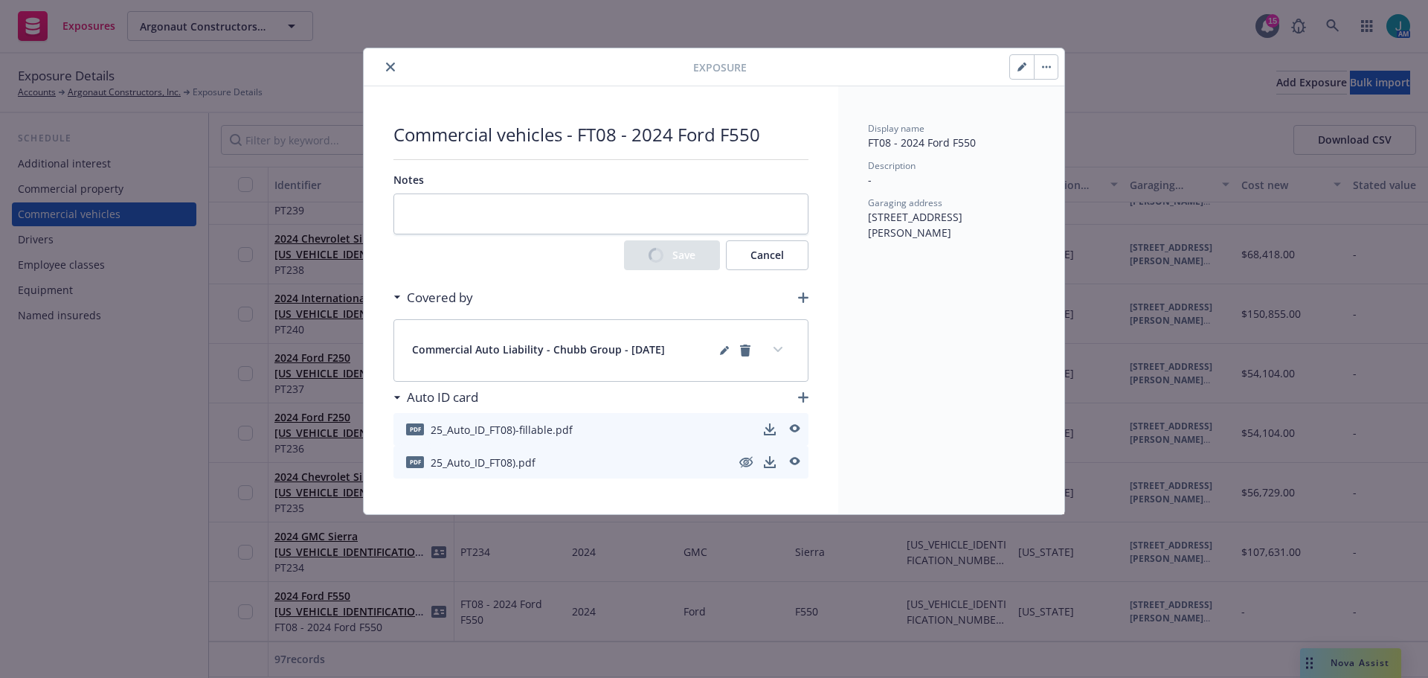
click at [389, 70] on icon "close" at bounding box center [390, 66] width 9 height 9
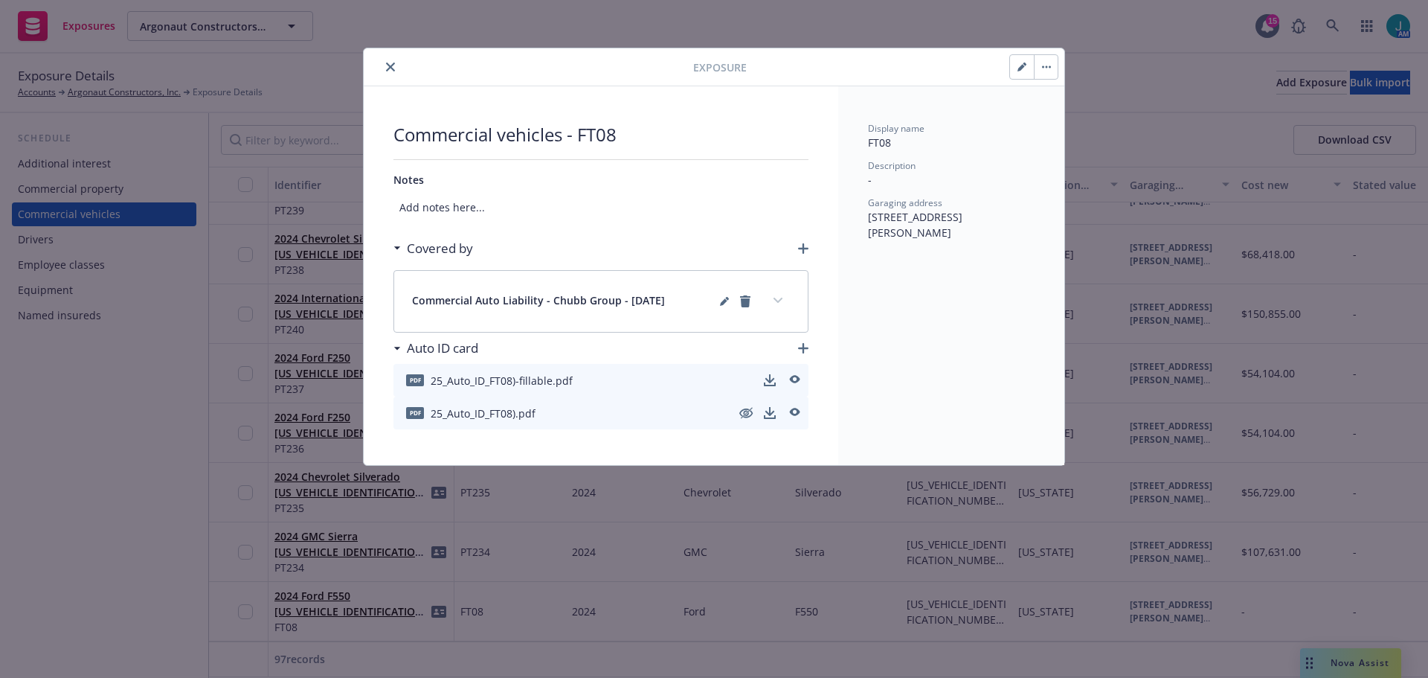
drag, startPoint x: 390, startPoint y: 68, endPoint x: 410, endPoint y: 91, distance: 30.1
click at [390, 68] on icon "close" at bounding box center [390, 66] width 9 height 9
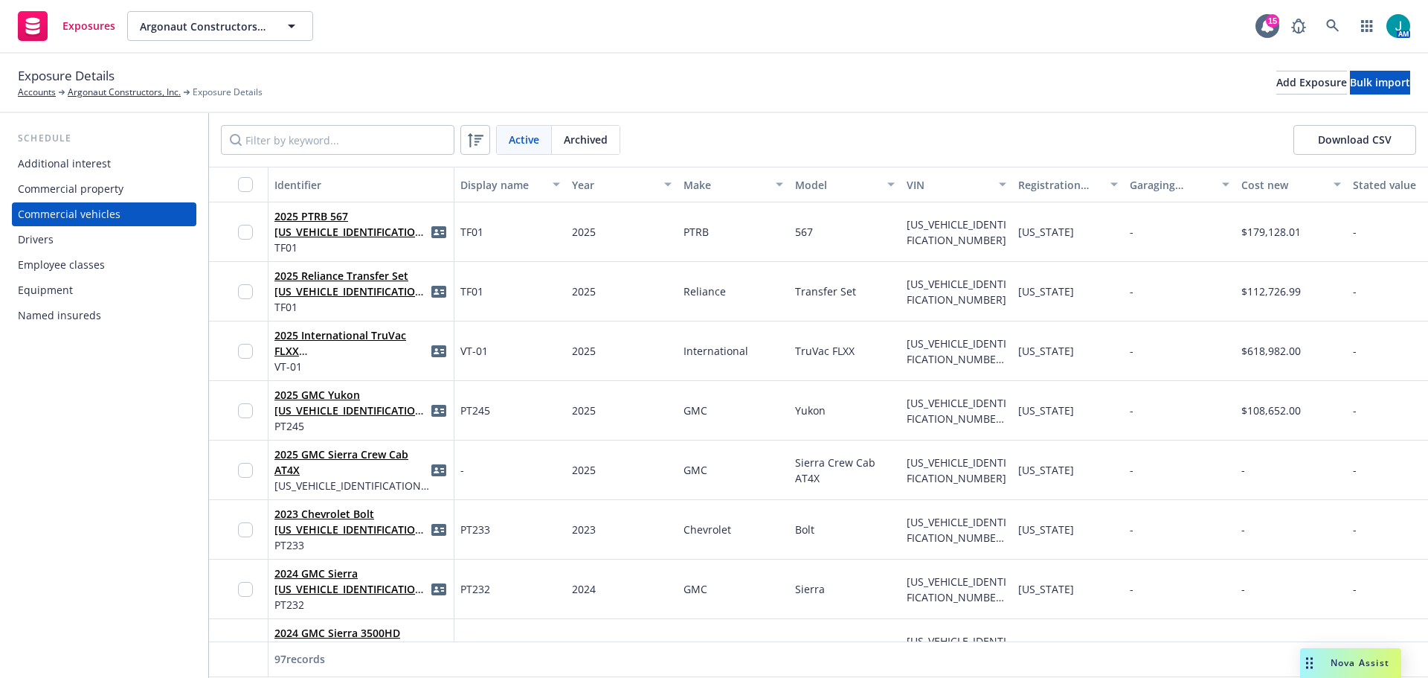
click at [1368, 139] on button "Download CSV" at bounding box center [1354, 140] width 123 height 30
click at [66, 292] on div "Equipment" at bounding box center [45, 290] width 55 height 24
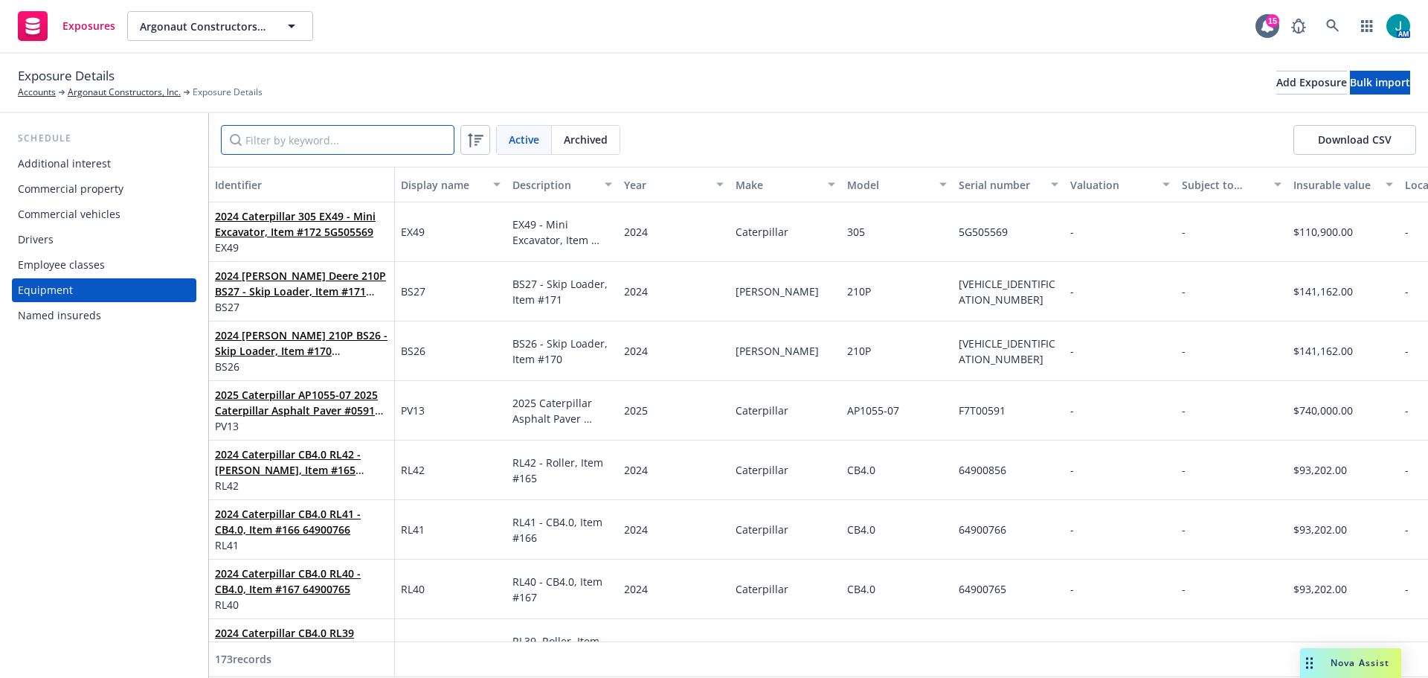
click at [311, 144] on input "Filter by keyword..." at bounding box center [338, 140] width 234 height 30
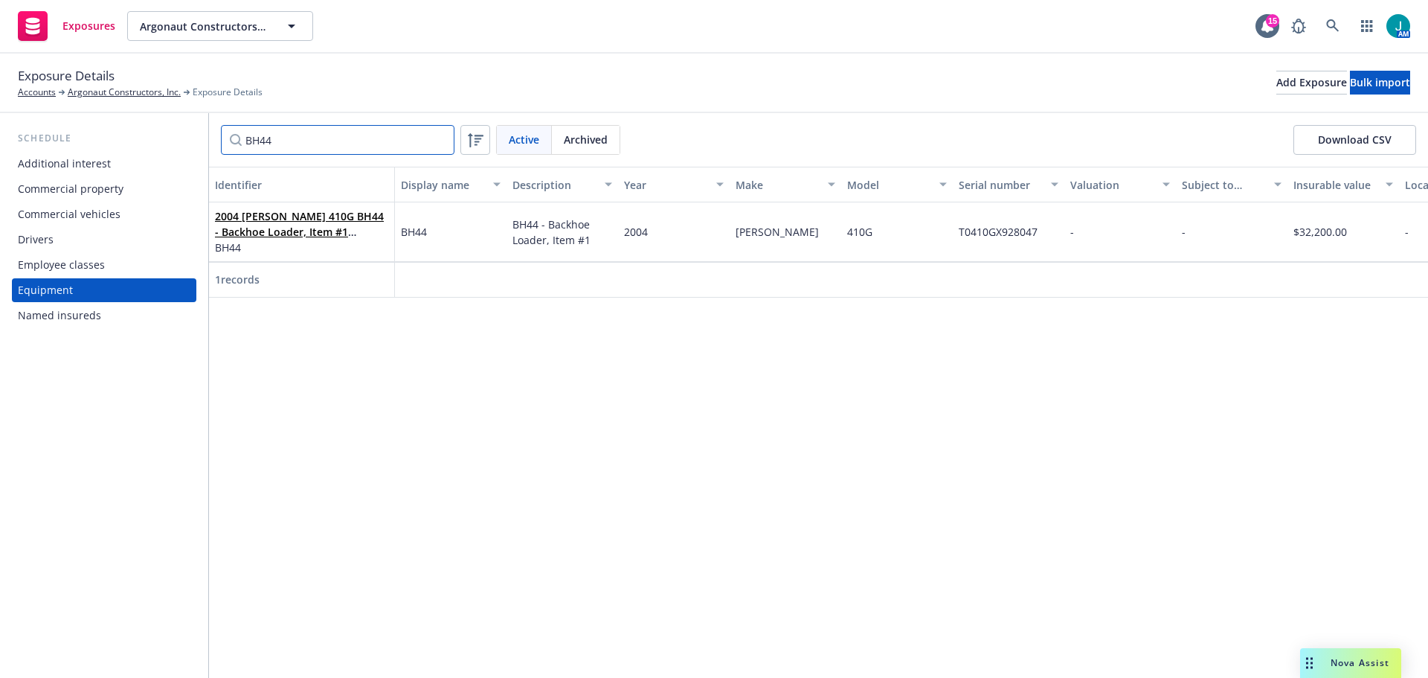
drag, startPoint x: 318, startPoint y: 141, endPoint x: 132, endPoint y: 141, distance: 185.9
click at [132, 141] on div "Schedule Additional interest Commercial property Commercial vehicles Drivers Em…" at bounding box center [714, 395] width 1428 height 564
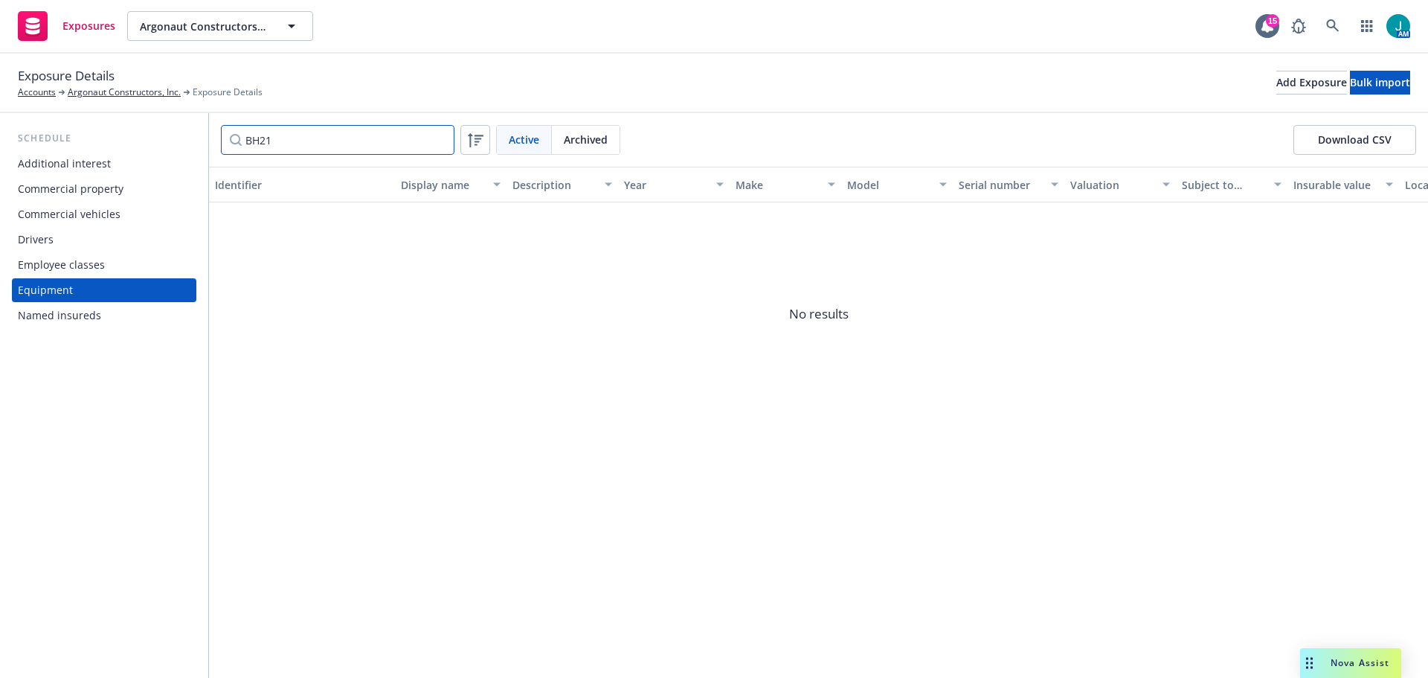
drag, startPoint x: 303, startPoint y: 145, endPoint x: 139, endPoint y: 140, distance: 163.7
click at [138, 137] on div "Schedule Additional interest Commercial property Commercial vehicles Drivers Em…" at bounding box center [714, 395] width 1428 height 564
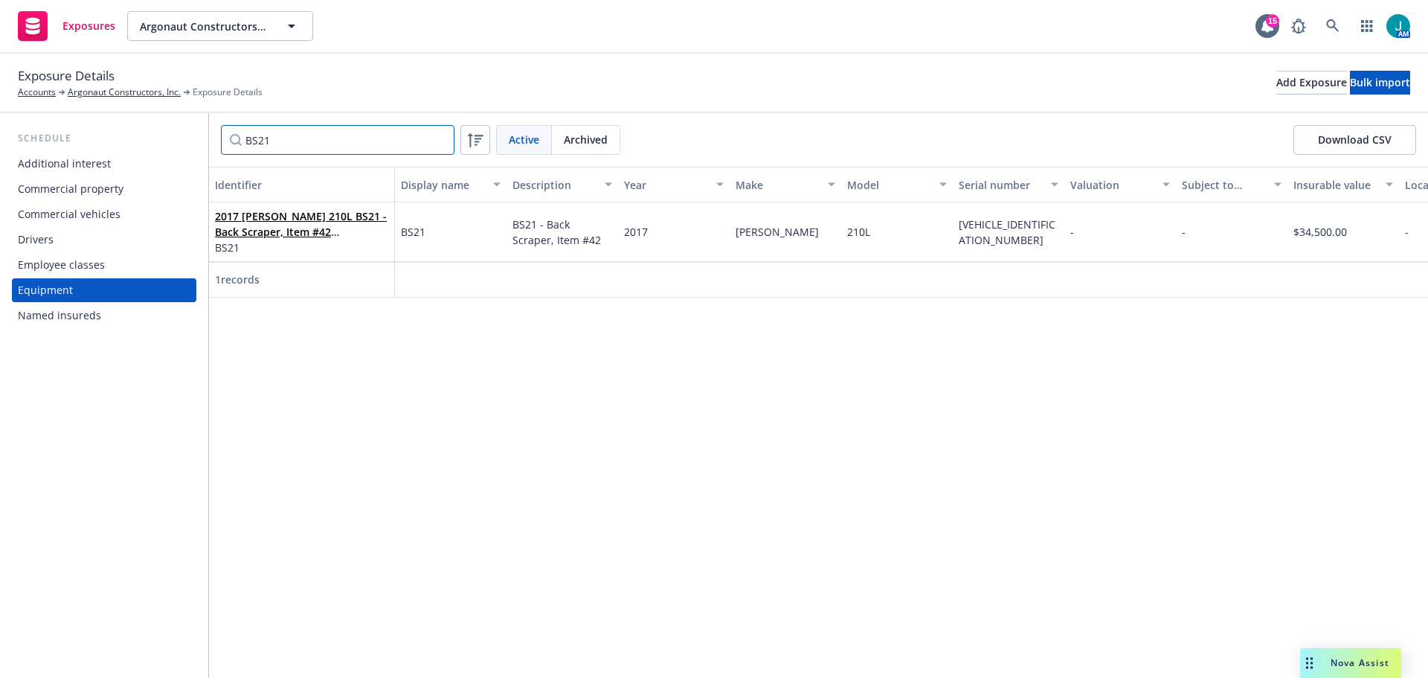
drag, startPoint x: 312, startPoint y: 149, endPoint x: 161, endPoint y: 138, distance: 151.4
click at [161, 138] on div "Schedule Additional interest Commercial property Commercial vehicles Drivers Em…" at bounding box center [714, 395] width 1428 height 564
drag, startPoint x: 307, startPoint y: 139, endPoint x: 182, endPoint y: 151, distance: 125.5
click at [182, 151] on div "Schedule Additional interest Commercial property Commercial vehicles Drivers Em…" at bounding box center [714, 395] width 1428 height 564
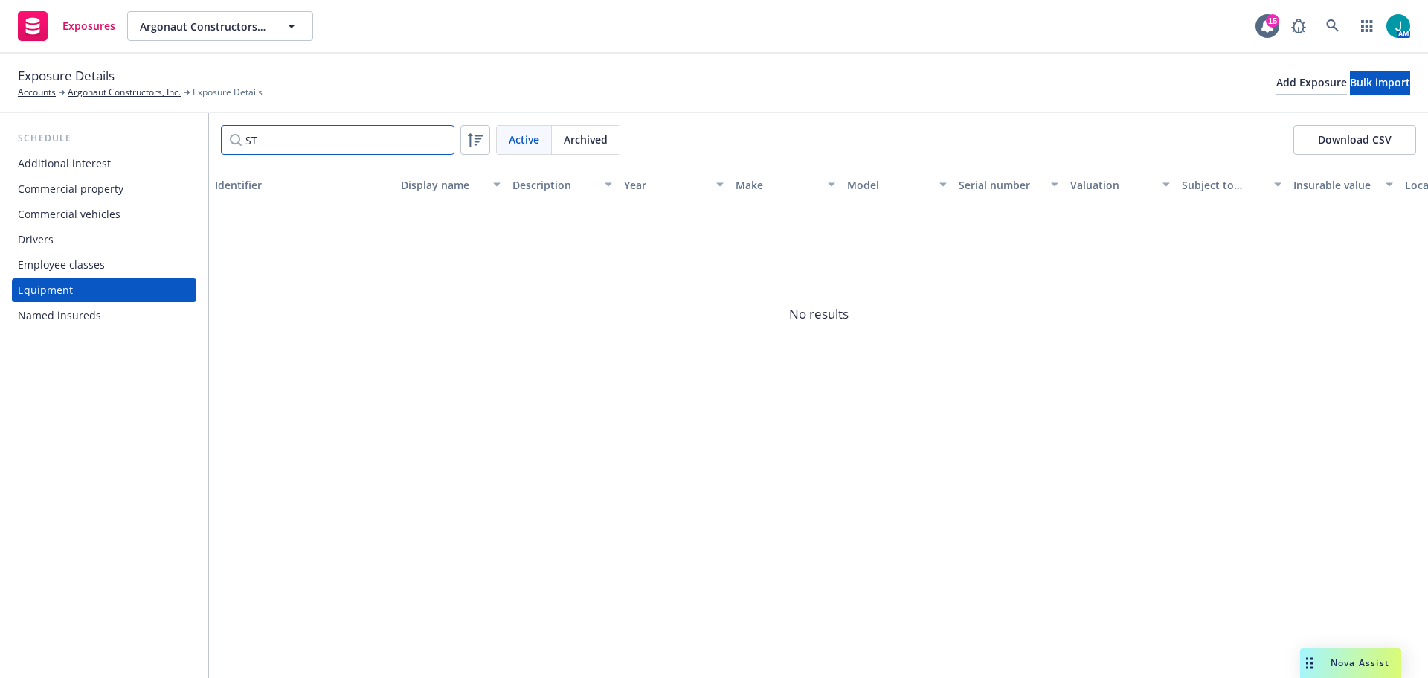
type input "S"
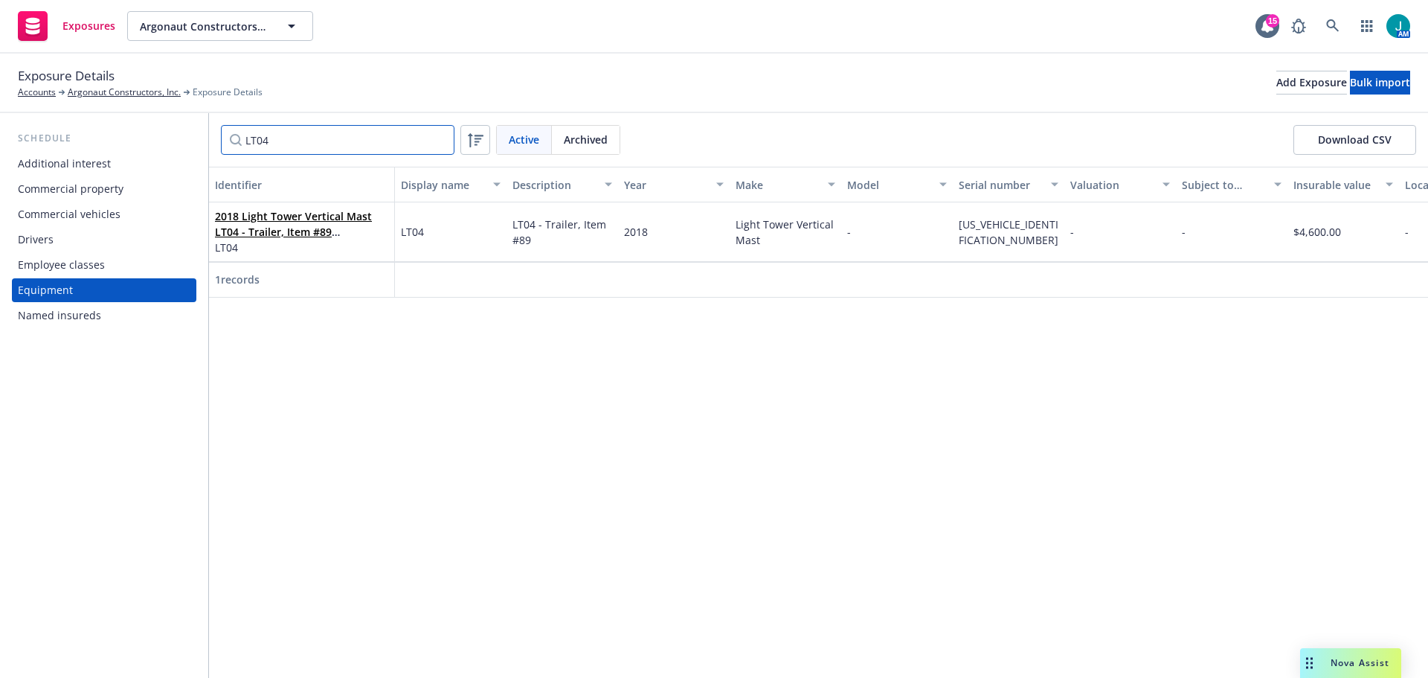
type input "LT04"
click at [1331, 22] on icon at bounding box center [1332, 25] width 13 height 13
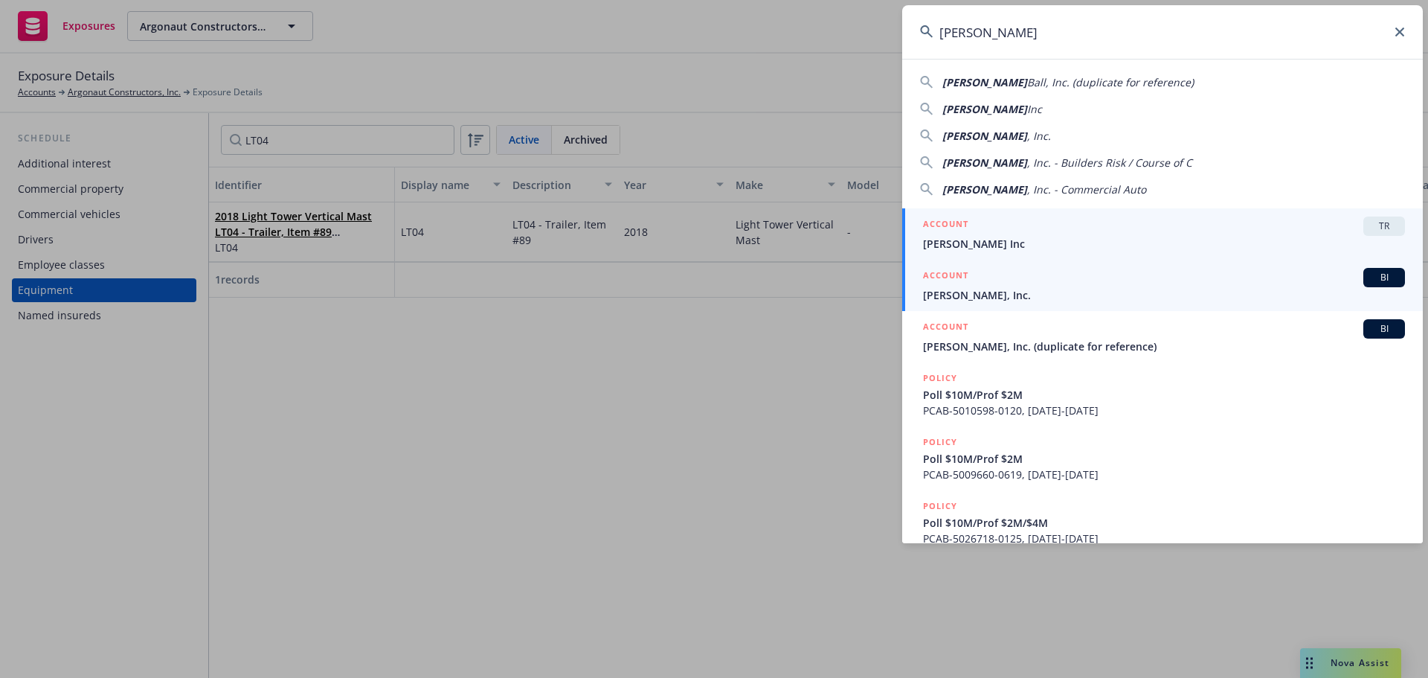
type input "[PERSON_NAME]"
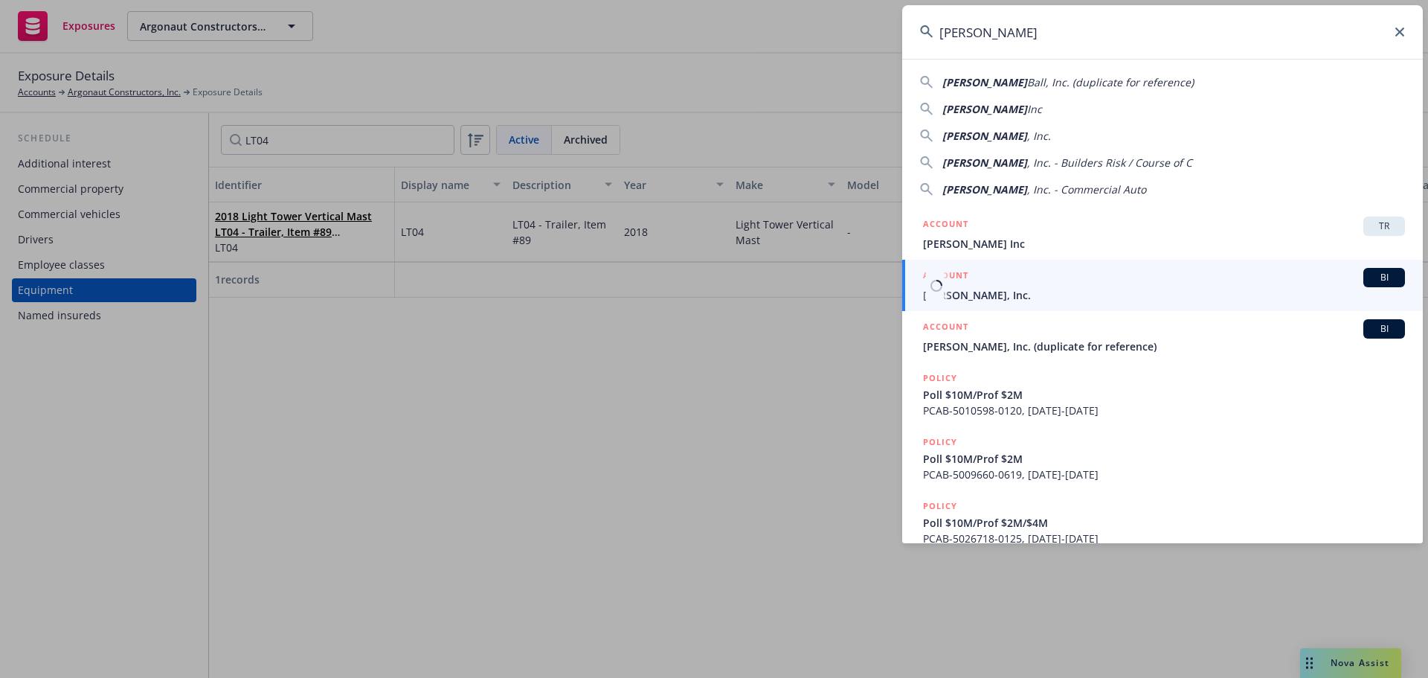
click at [1380, 268] on div "BI" at bounding box center [1384, 277] width 42 height 19
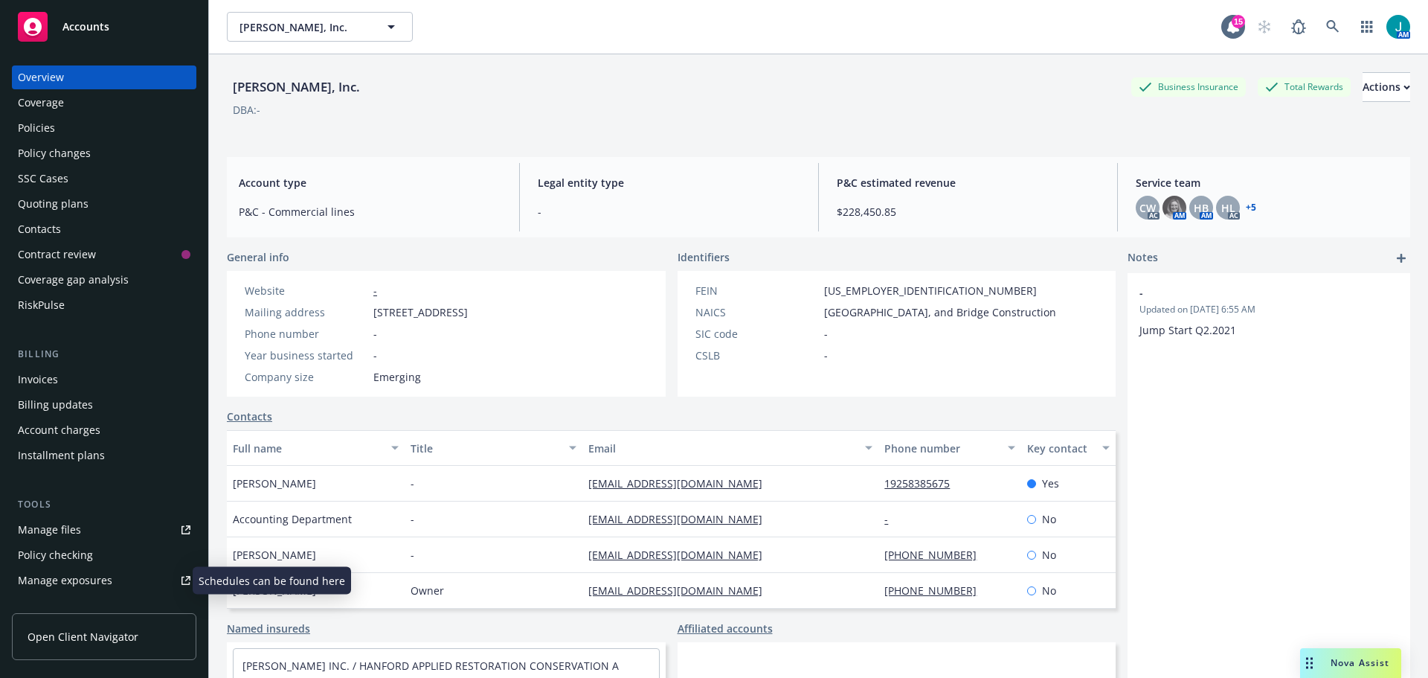
click at [97, 580] on div "Manage exposures" at bounding box center [65, 580] width 94 height 24
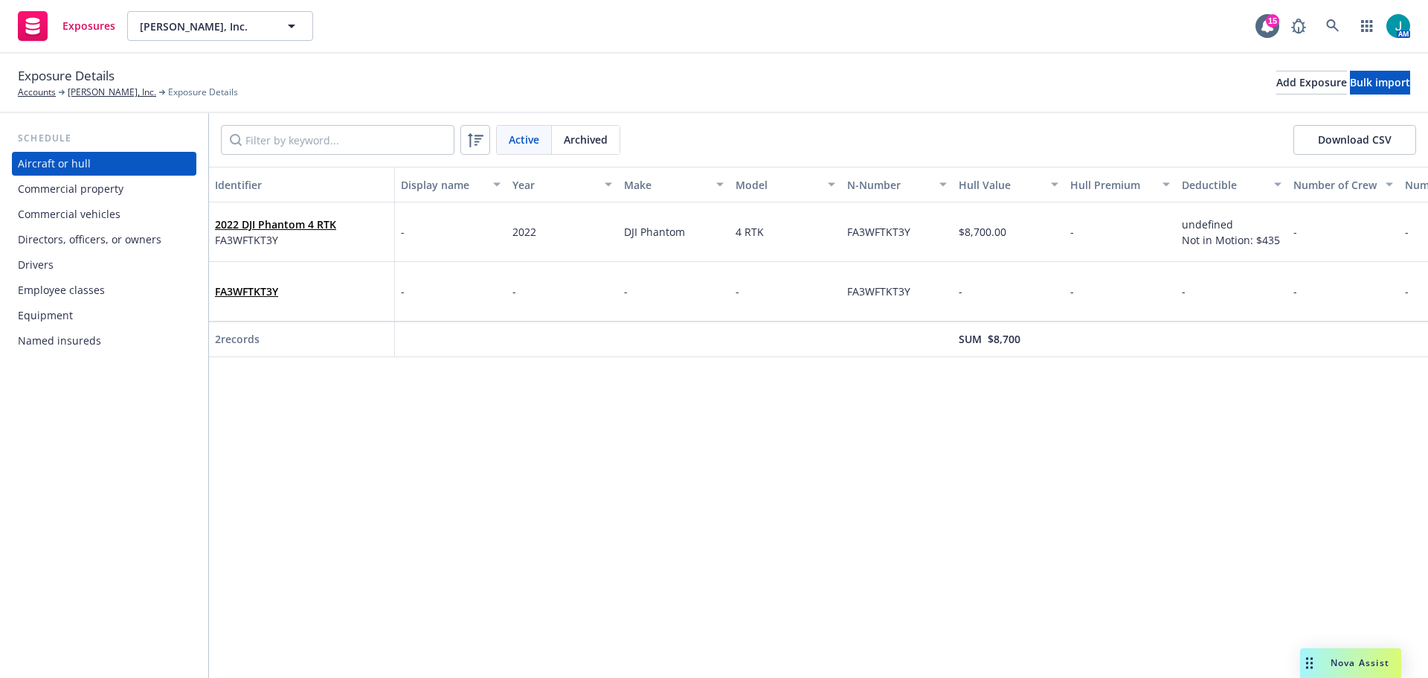
click at [71, 319] on div "Equipment" at bounding box center [104, 315] width 173 height 24
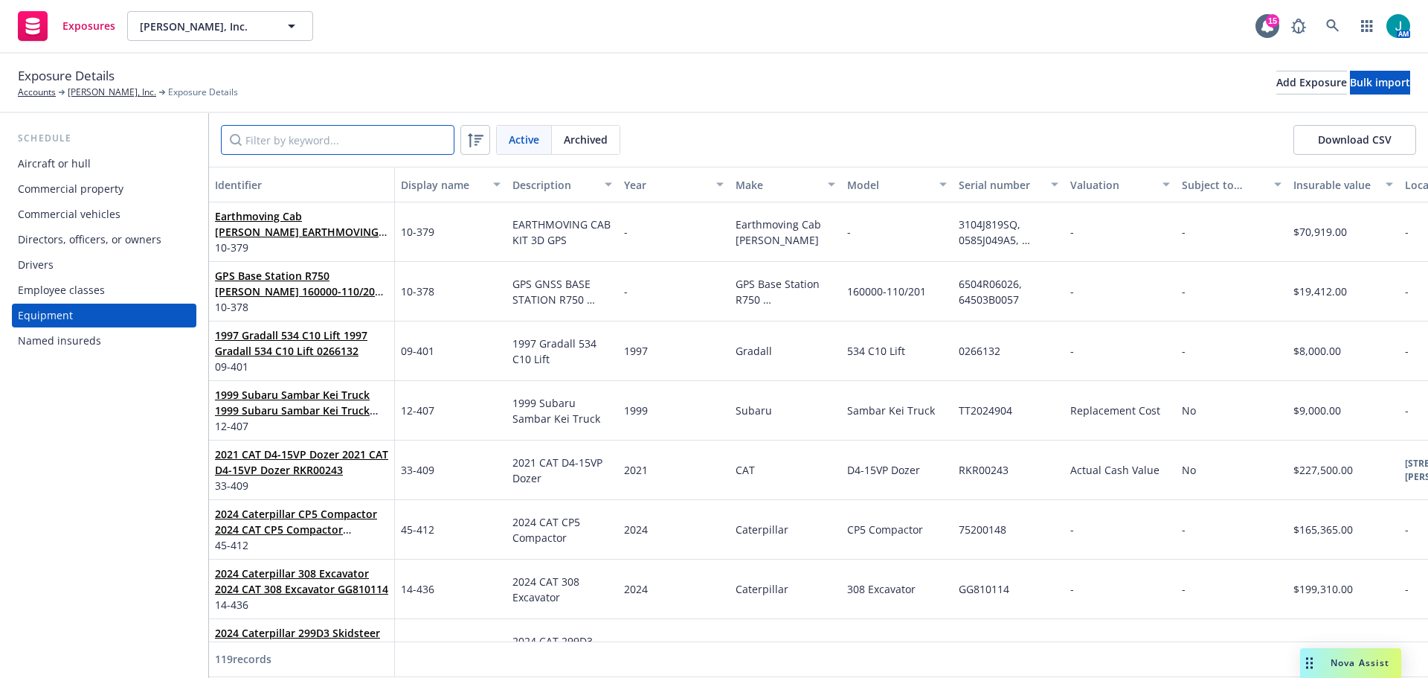
click at [292, 141] on input "Filter by keyword..." at bounding box center [338, 140] width 234 height 30
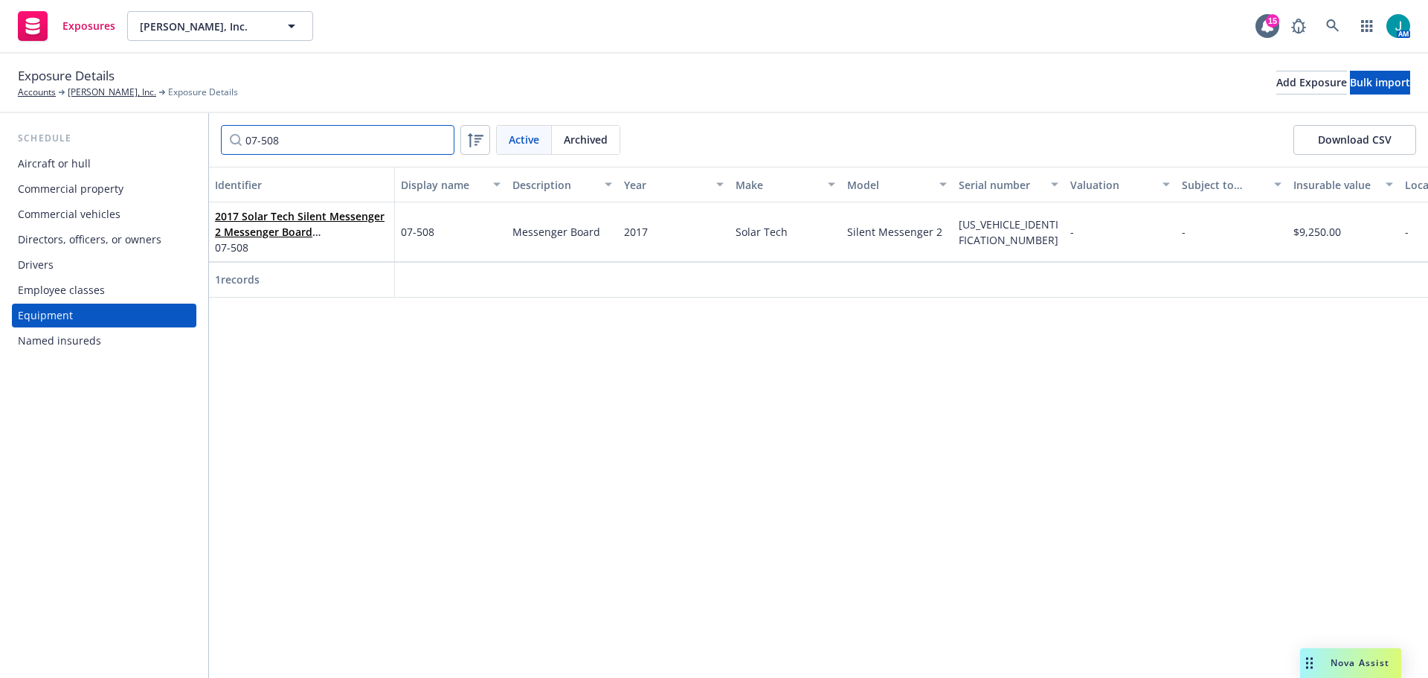
type input "07-508"
click at [114, 211] on div "Commercial vehicles" at bounding box center [69, 214] width 103 height 24
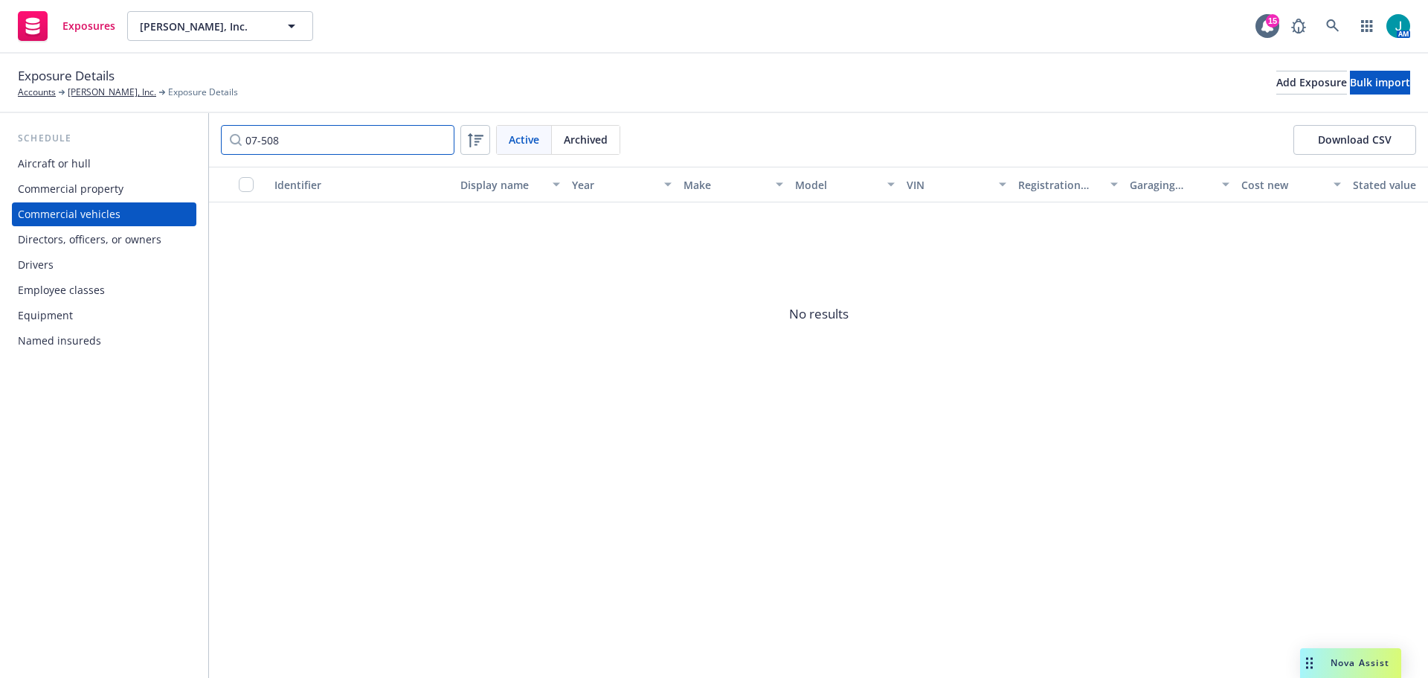
drag, startPoint x: 308, startPoint y: 141, endPoint x: 175, endPoint y: 138, distance: 133.2
click at [175, 138] on div "Schedule Aircraft or hull Commercial property Commercial vehicles Directors, of…" at bounding box center [714, 395] width 1428 height 564
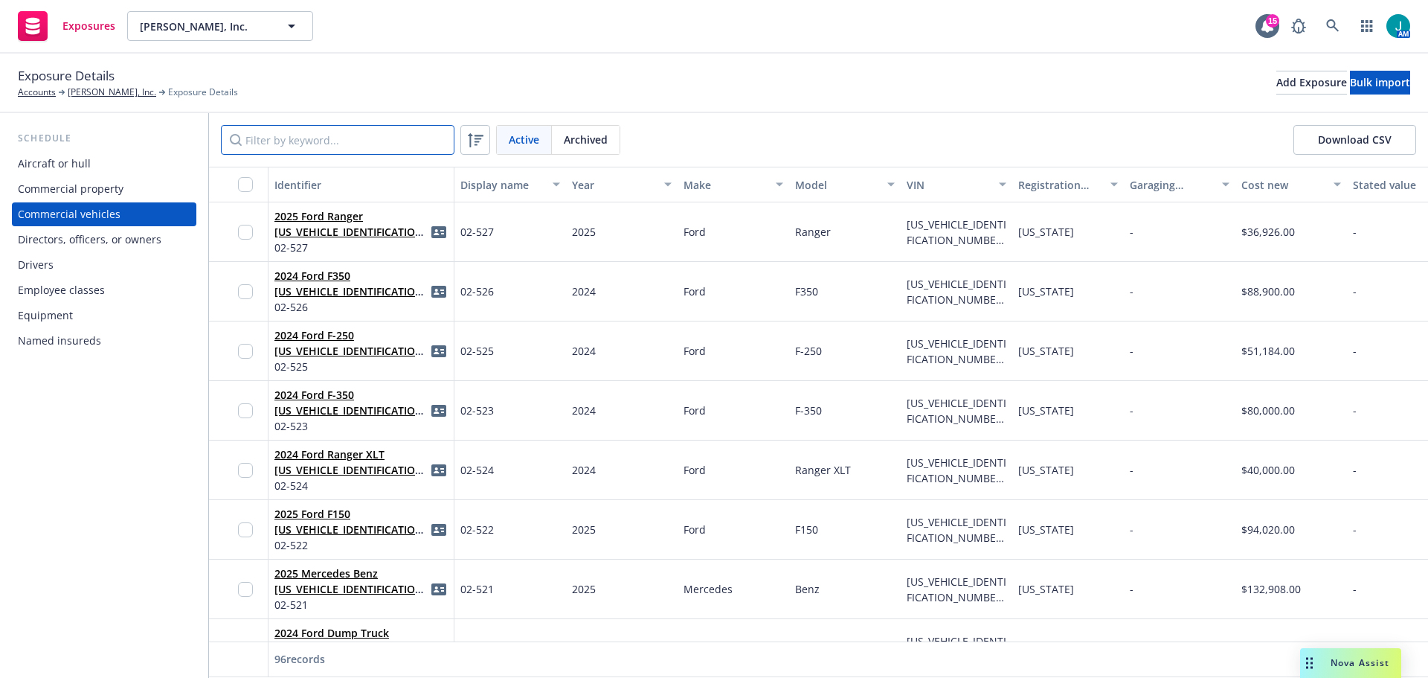
click at [300, 130] on input "Filter by keyword..." at bounding box center [338, 140] width 234 height 30
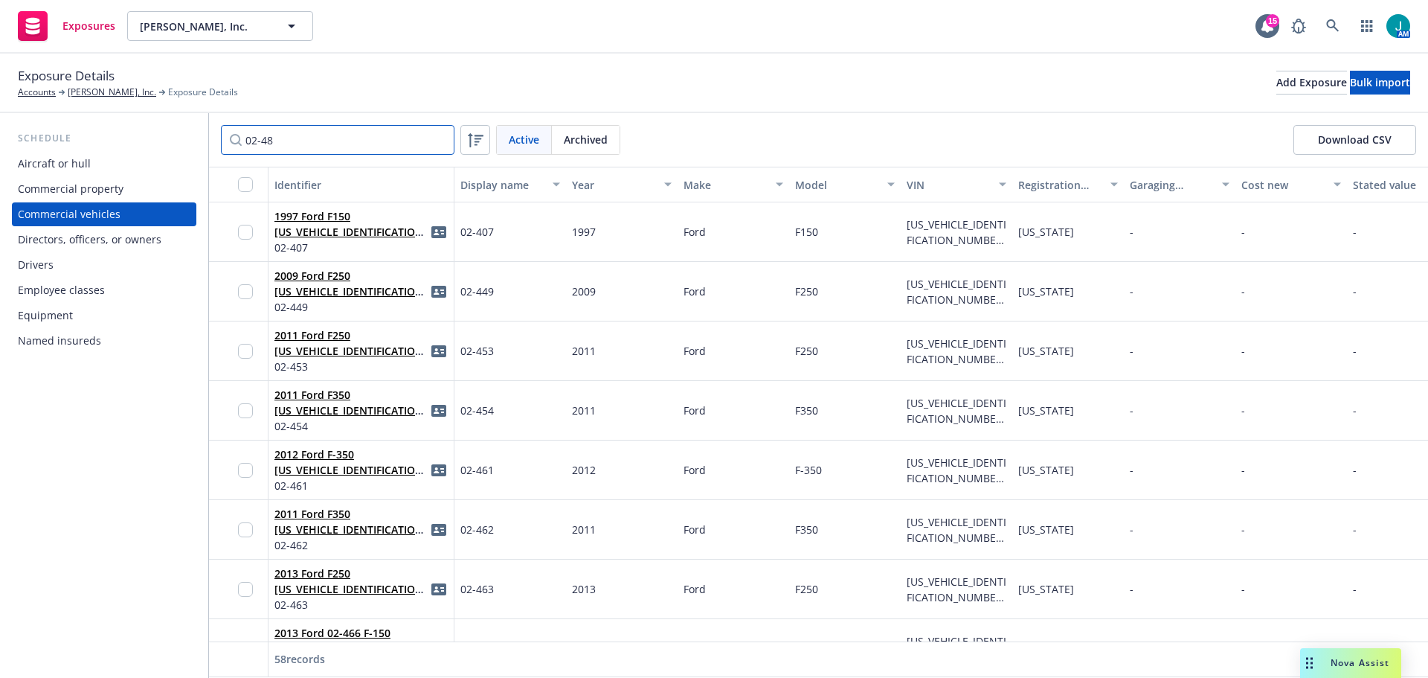
type input "02-482"
